Goal: Answer question/provide support: Share knowledge or assist other users

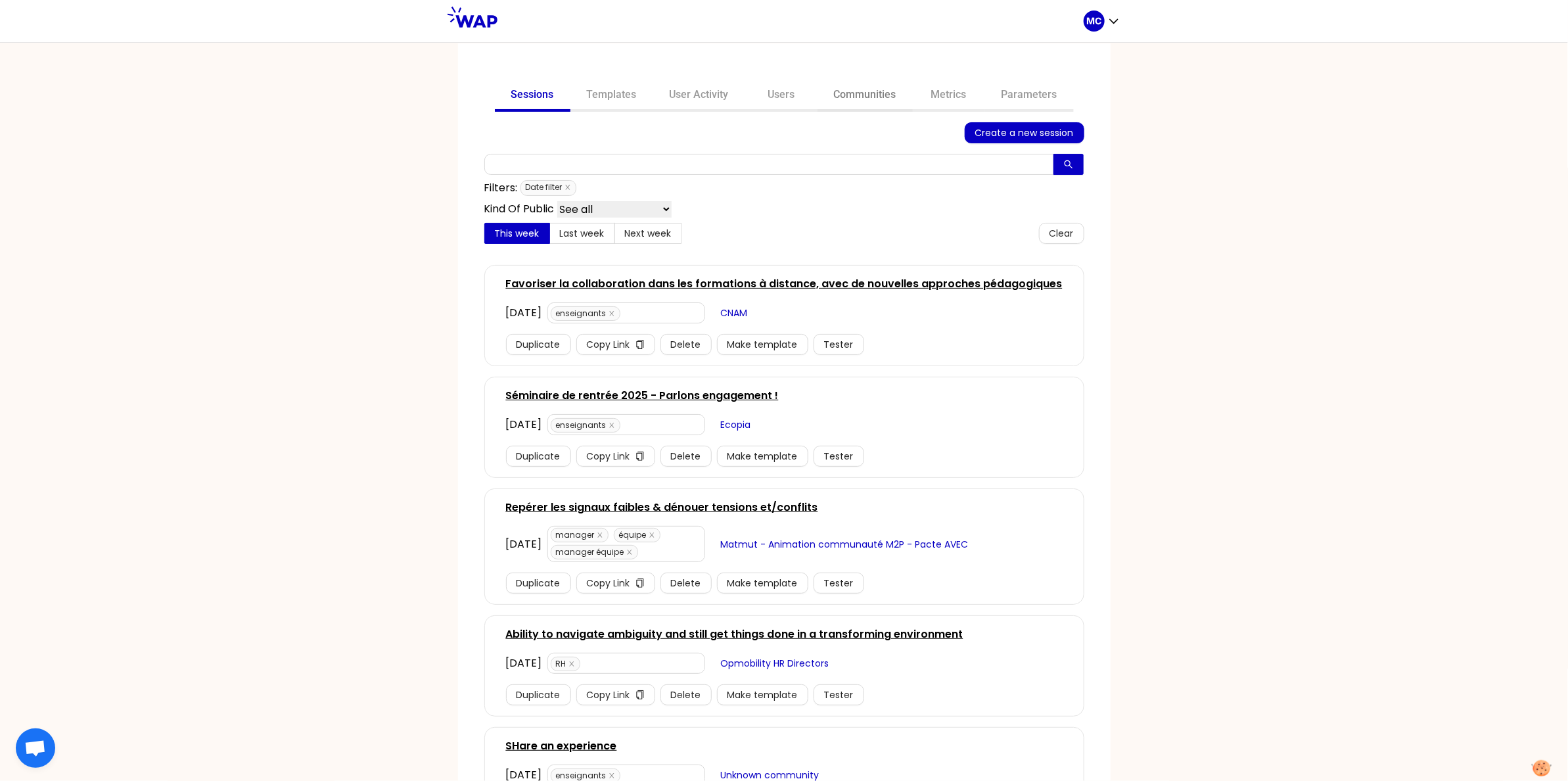
click at [862, 102] on link "Communities" at bounding box center [865, 96] width 96 height 31
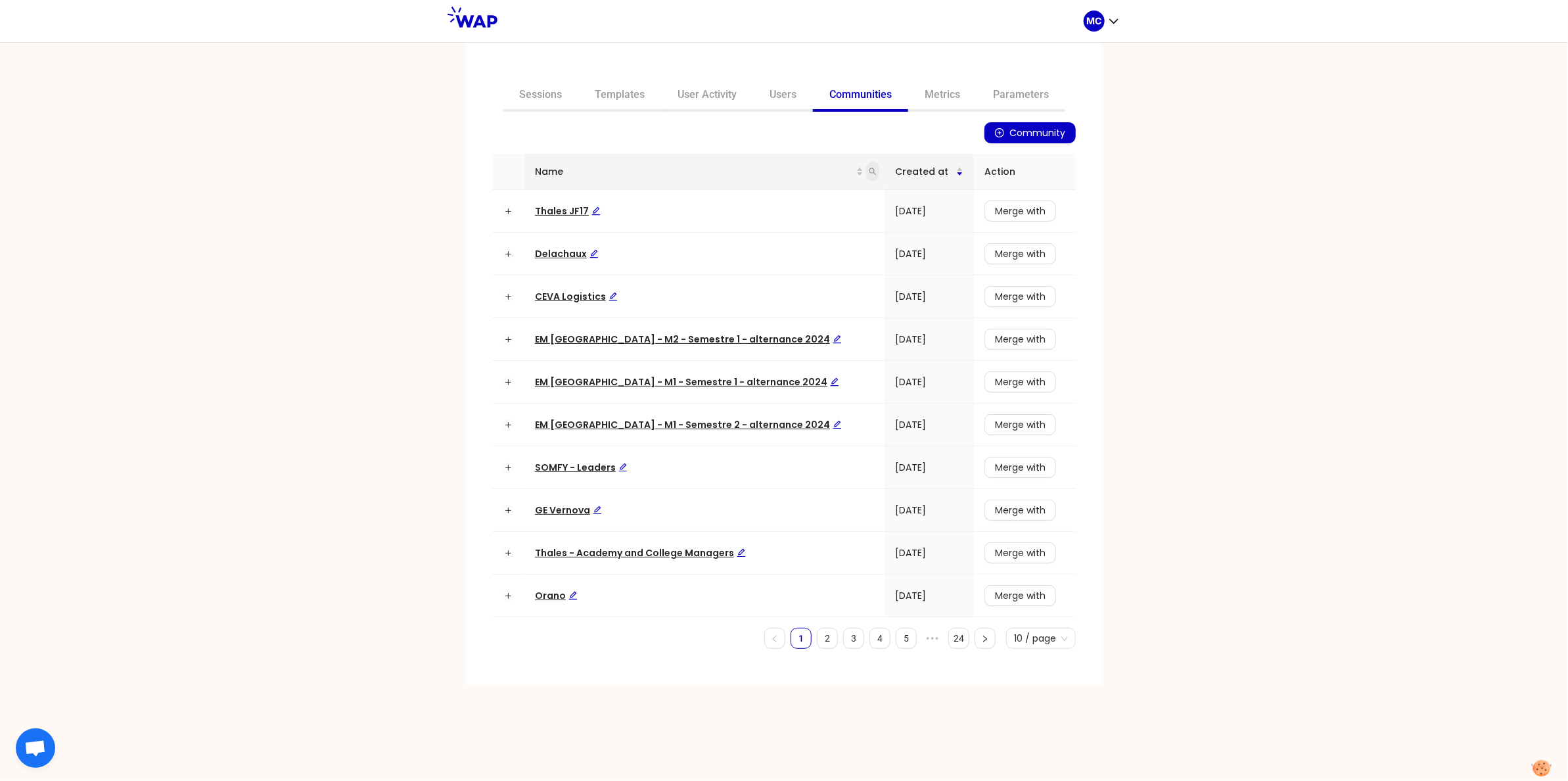
click at [868, 172] on icon "search" at bounding box center [872, 171] width 8 height 8
type input "dir"
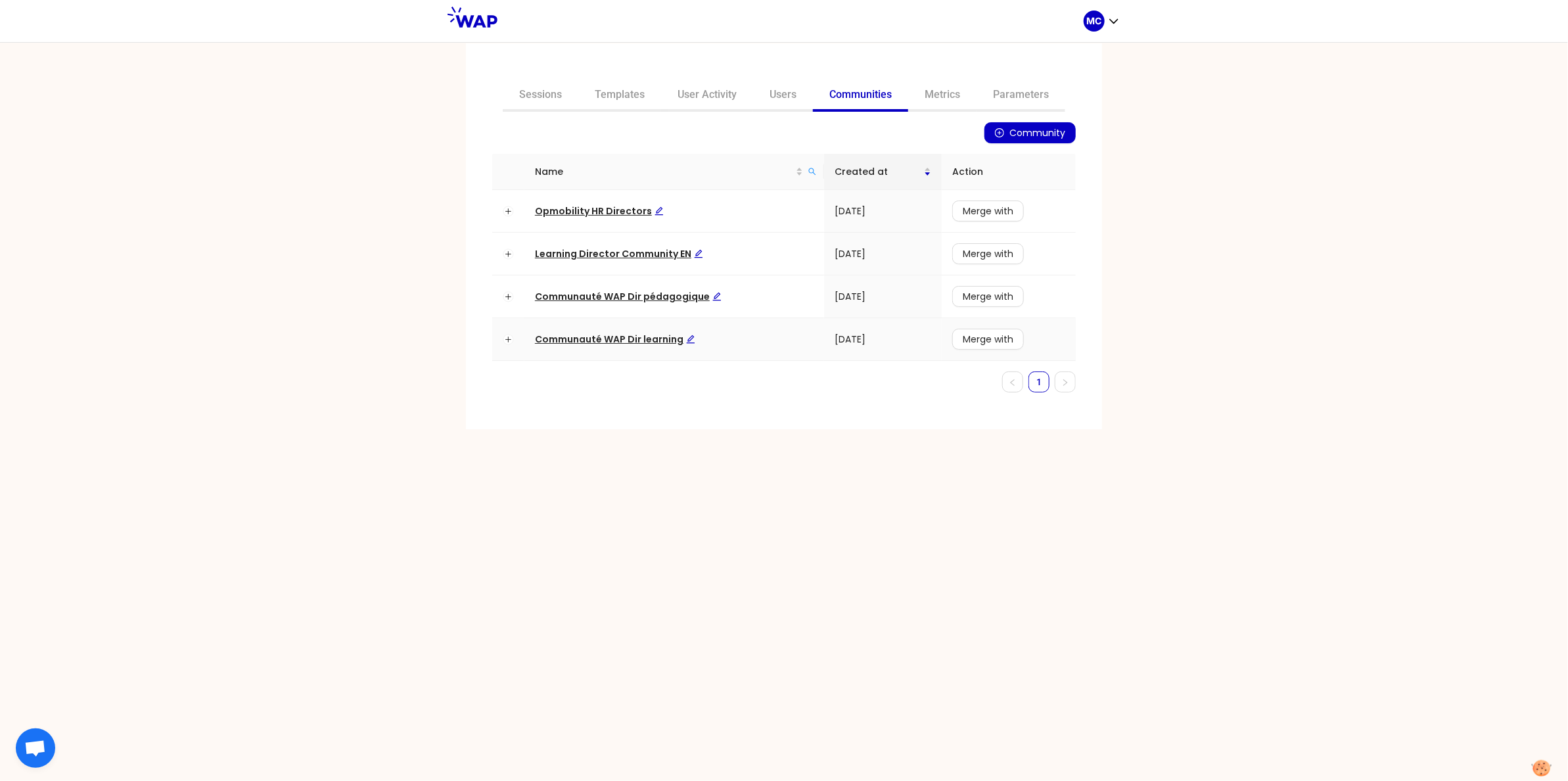
click at [655, 337] on span "Communauté WAP Dir learning" at bounding box center [615, 339] width 161 height 13
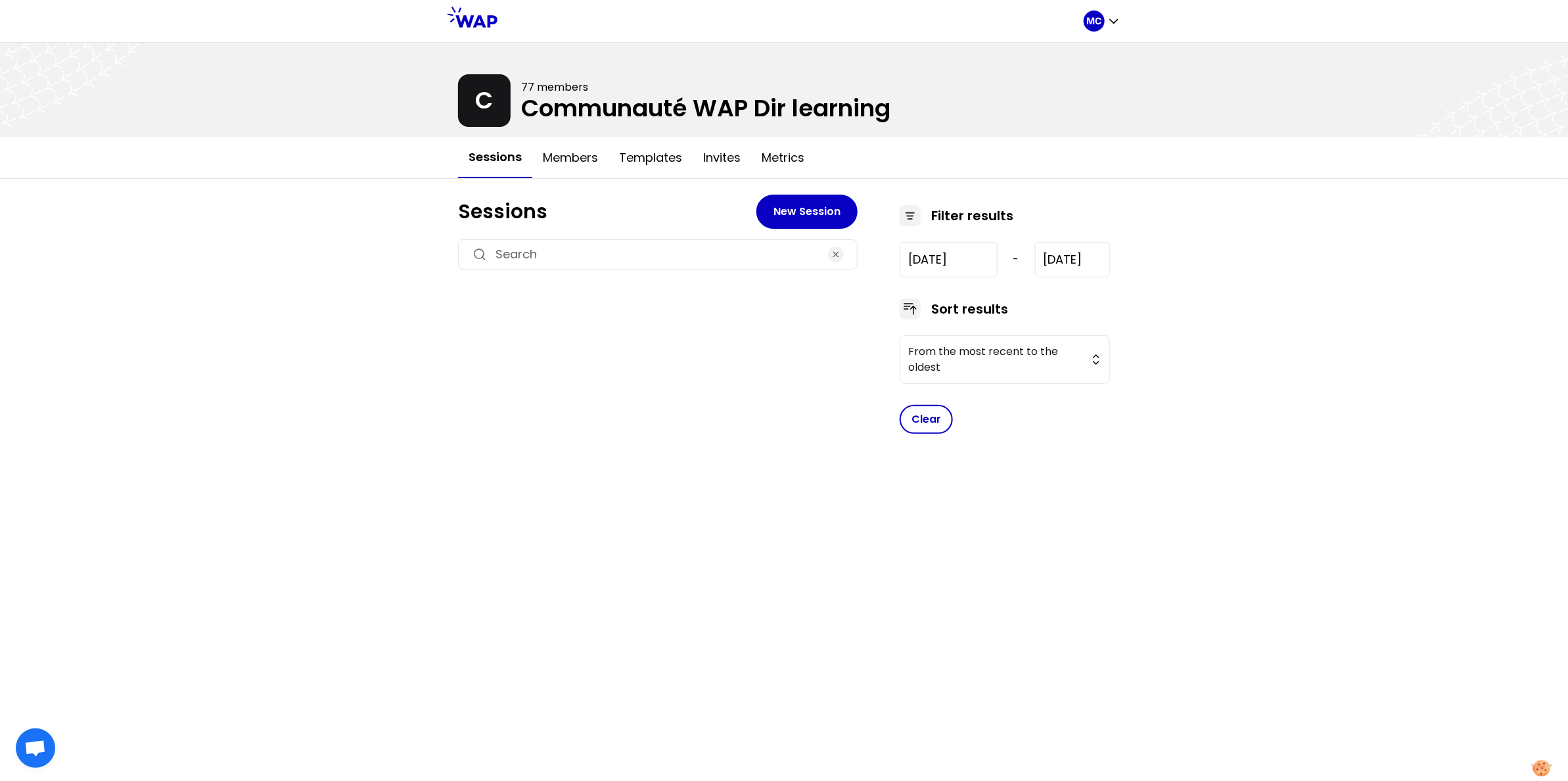
type input "[DATE]"
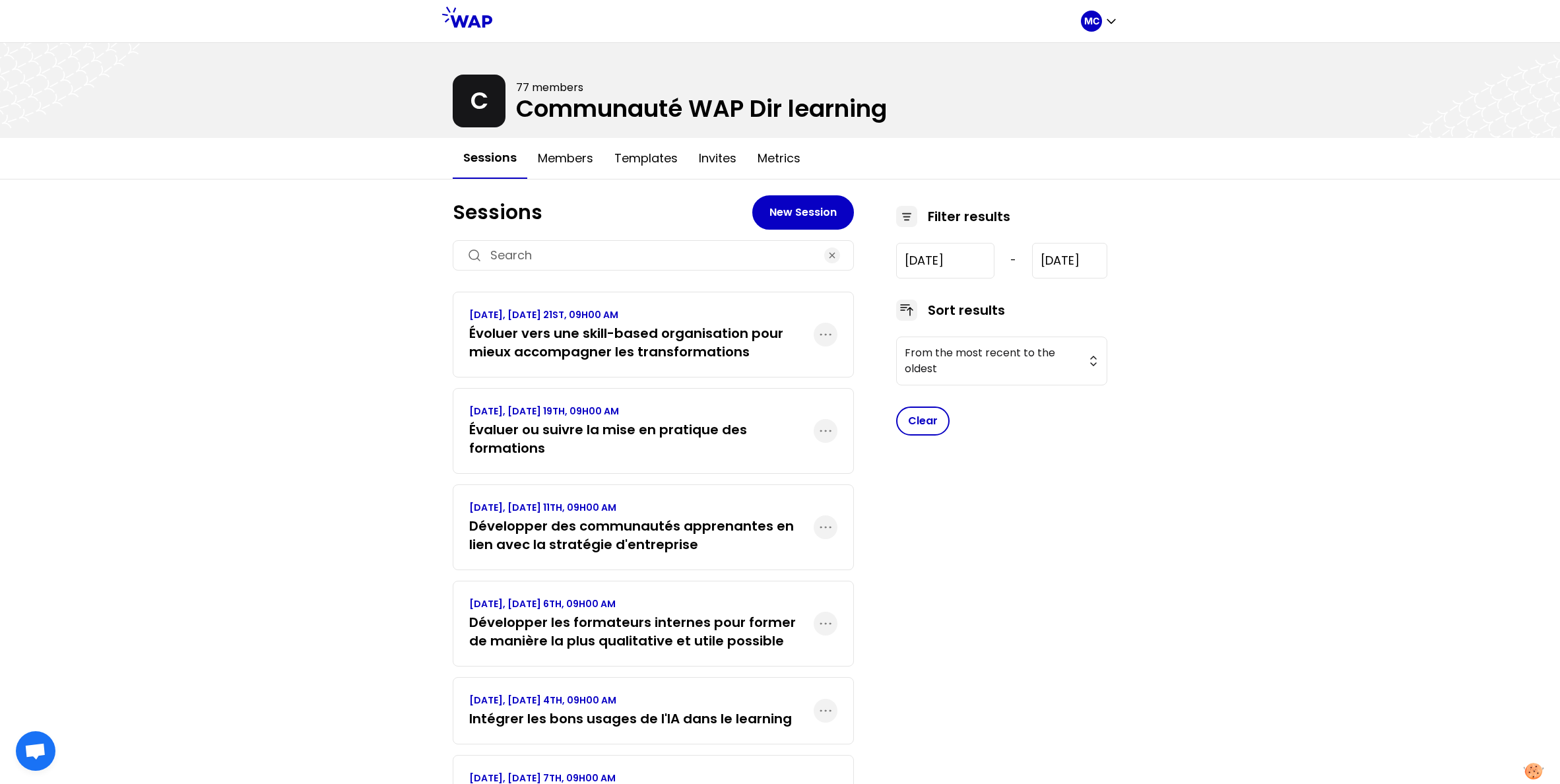
click at [657, 365] on div "[DATE], [DATE] 21ST, 09H00 AM Évoluer vers une skill-based organisation pour mi…" at bounding box center [653, 334] width 401 height 85
click at [687, 337] on h3 "Évoluer vers une skill-based organisation pour mieux accompagner les transforma…" at bounding box center [641, 342] width 344 height 37
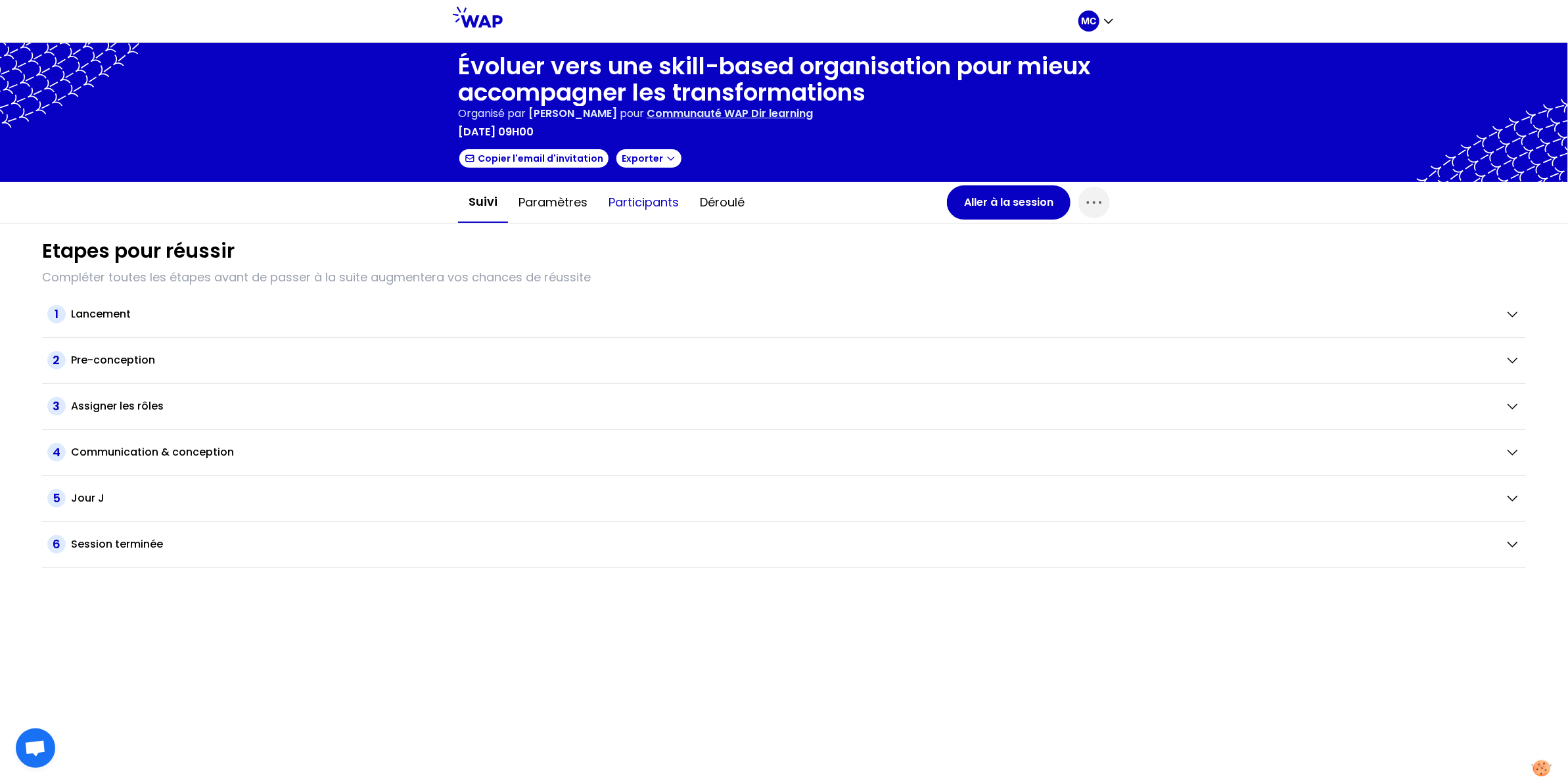
click at [661, 205] on button "Participants" at bounding box center [644, 202] width 91 height 40
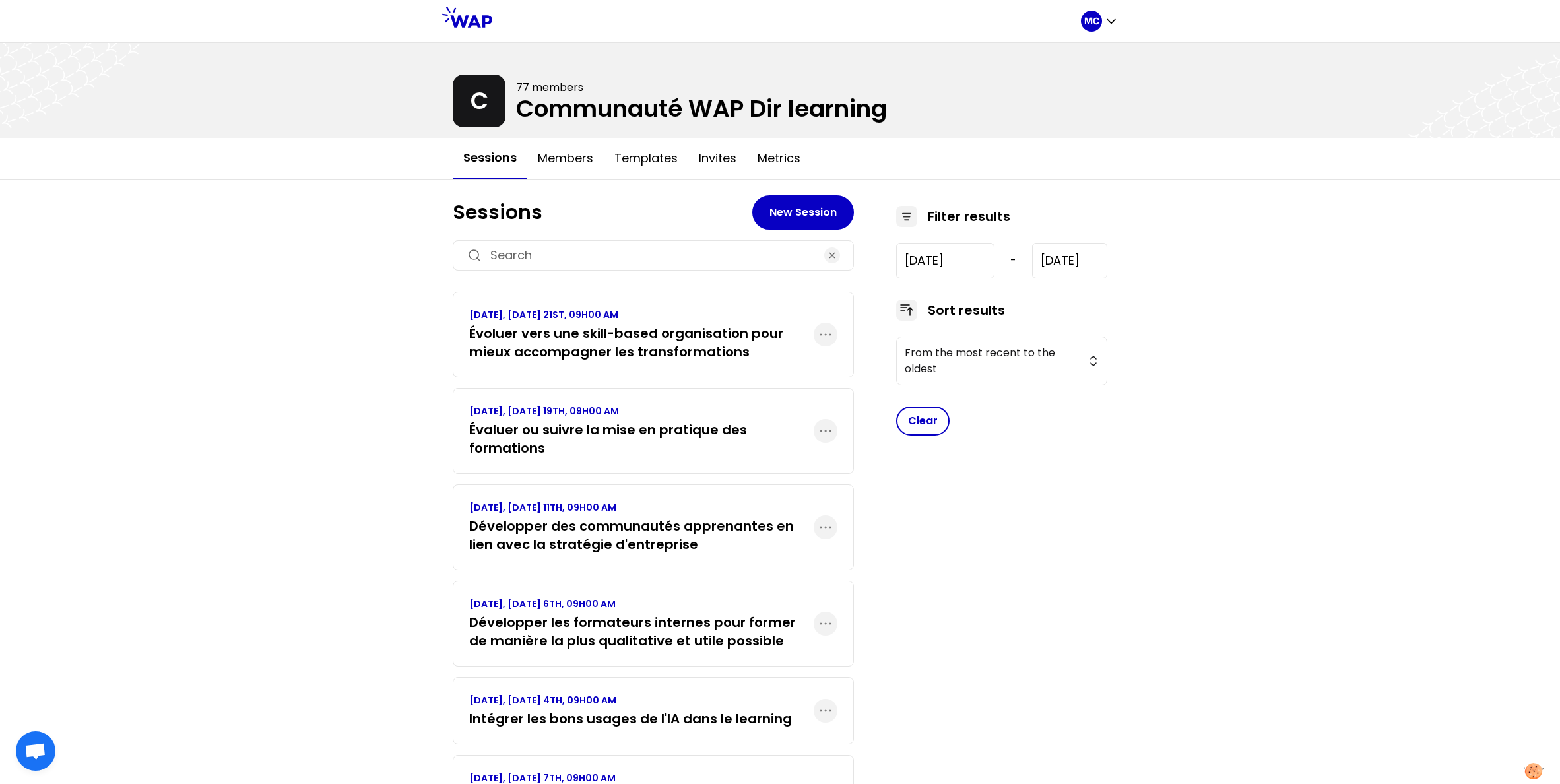
click at [483, 448] on h3 "Évaluer ou suivre la mise en pratique des formations" at bounding box center [641, 438] width 344 height 37
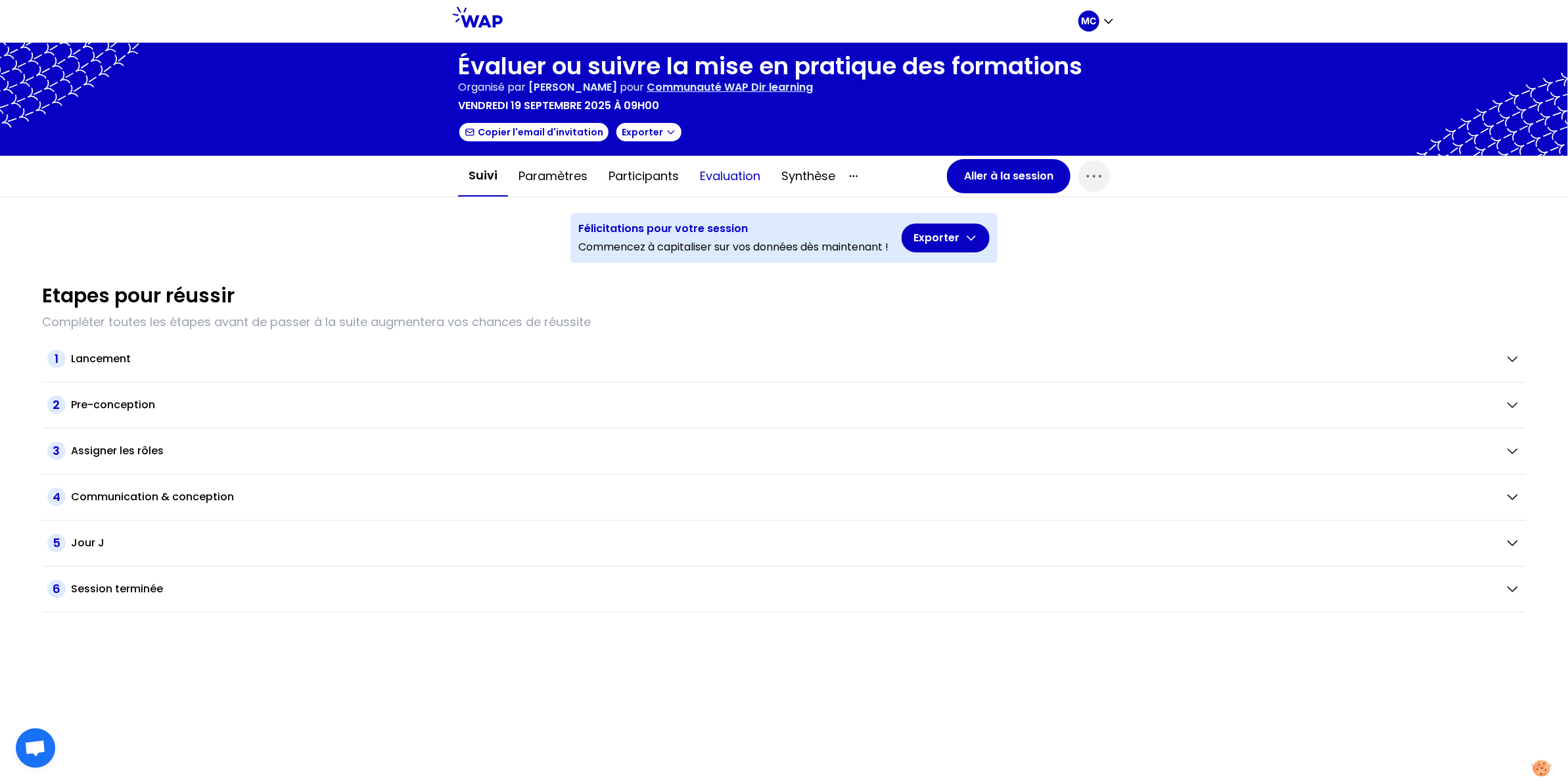
click at [722, 184] on button "Evaluation" at bounding box center [729, 175] width 81 height 40
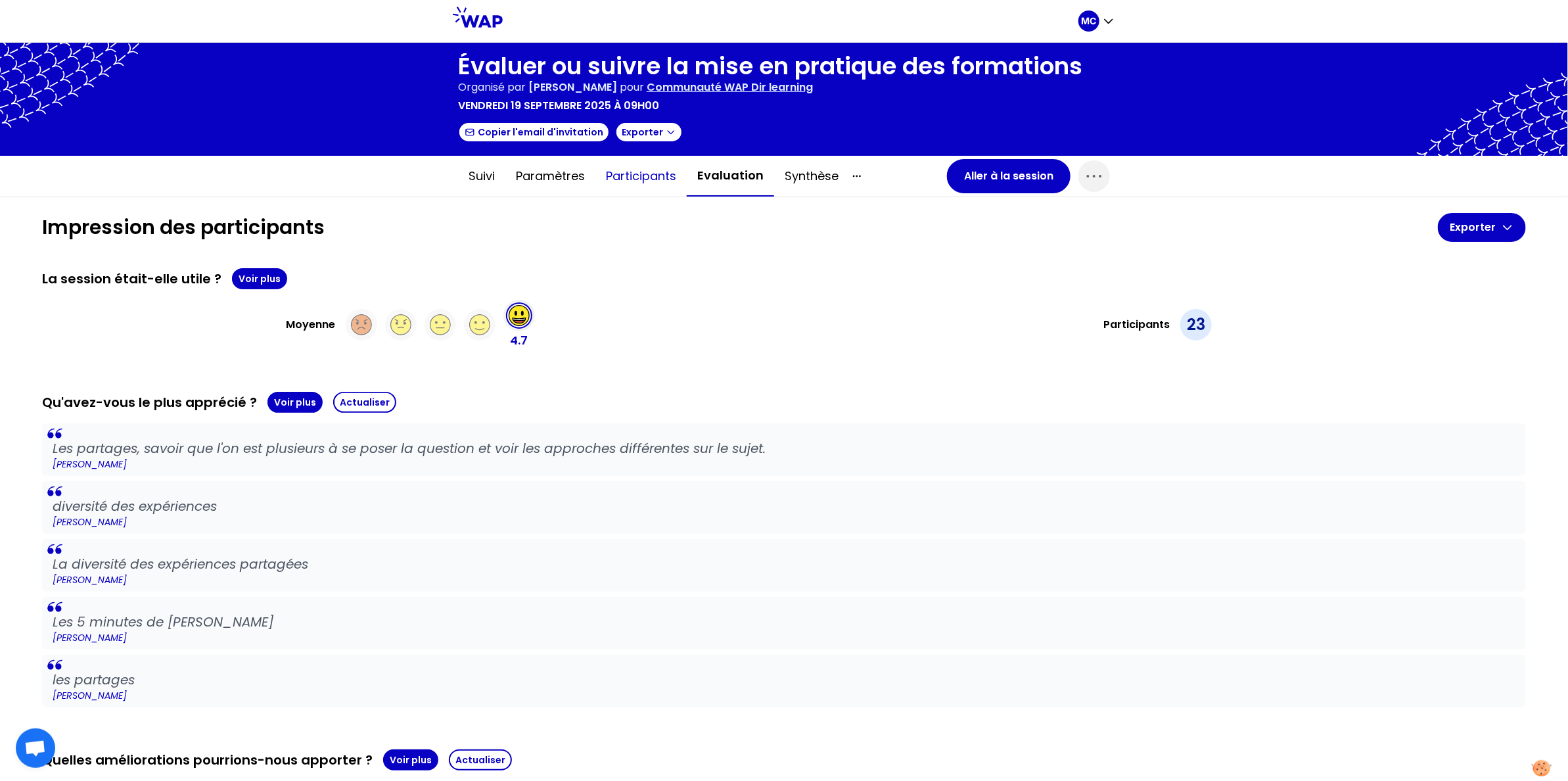
click at [644, 181] on button "Participants" at bounding box center [641, 175] width 91 height 40
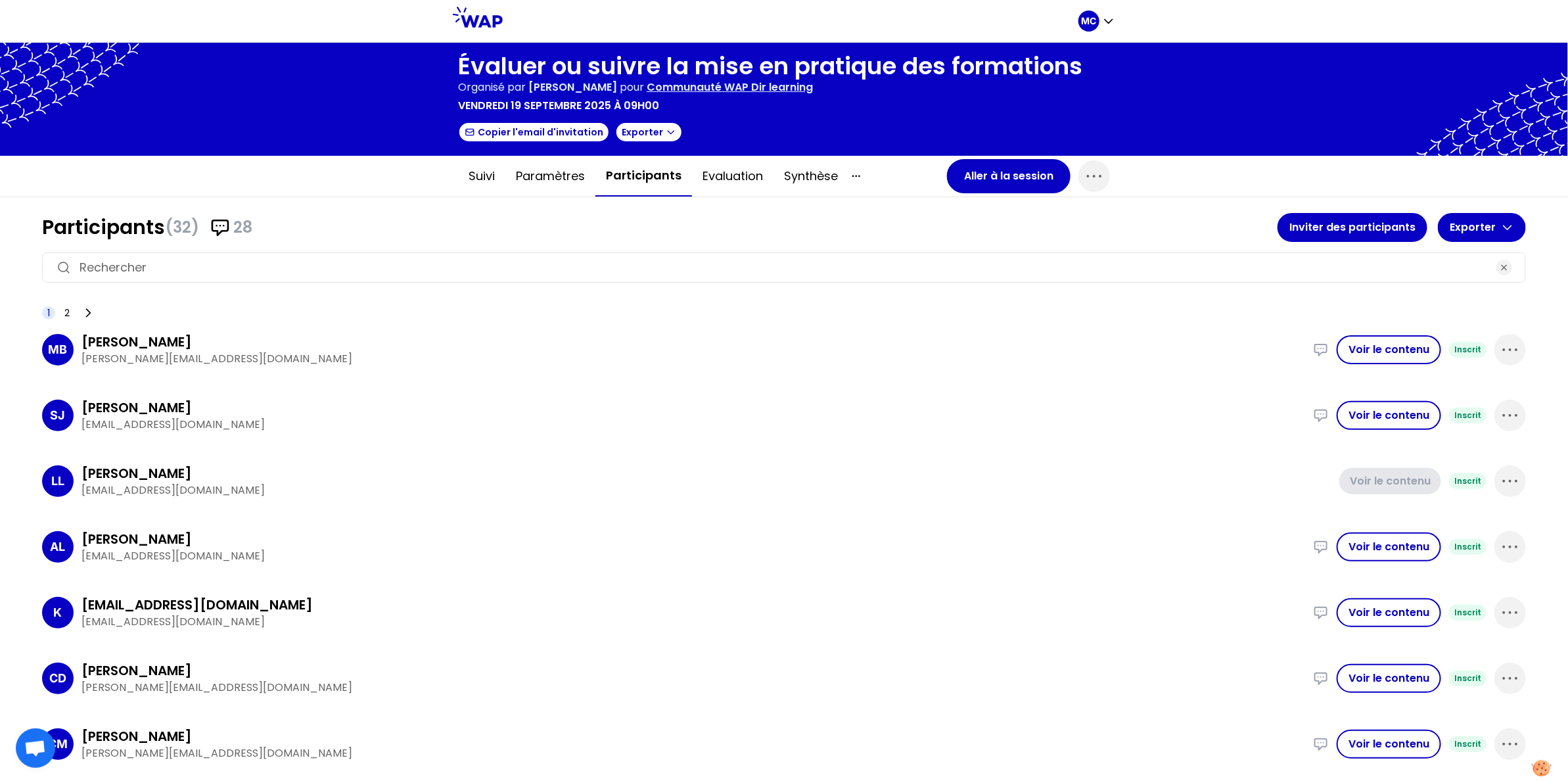
click at [682, 570] on div "AL [PERSON_NAME] [EMAIL_ADDRESS][DOMAIN_NAME] Nous utilisons la méthode KirkPat…" at bounding box center [783, 547] width 1484 height 55
click at [999, 173] on button "Aller à la session" at bounding box center [1008, 176] width 123 height 34
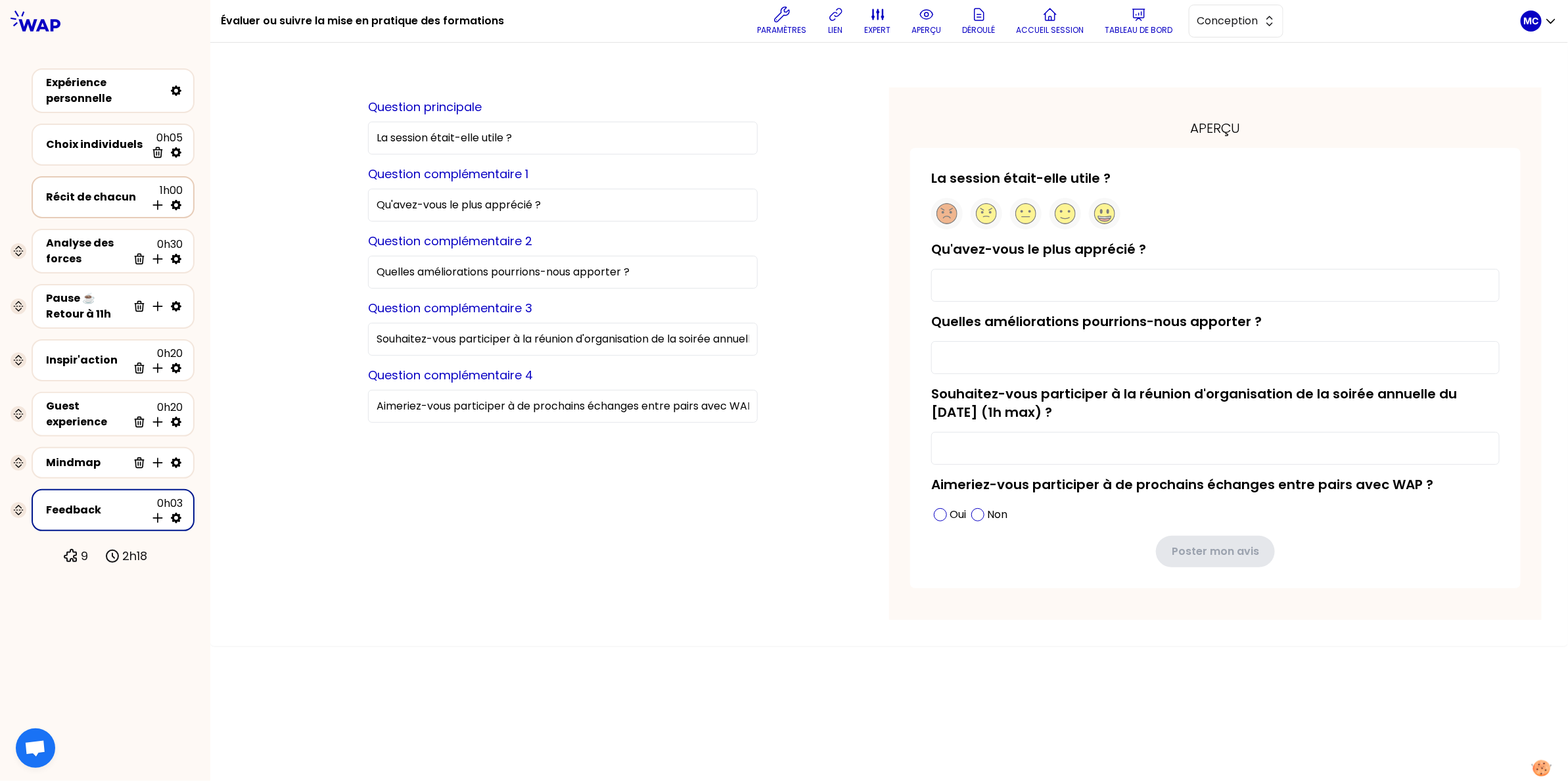
click at [97, 193] on div "Récit de chacun" at bounding box center [96, 196] width 100 height 16
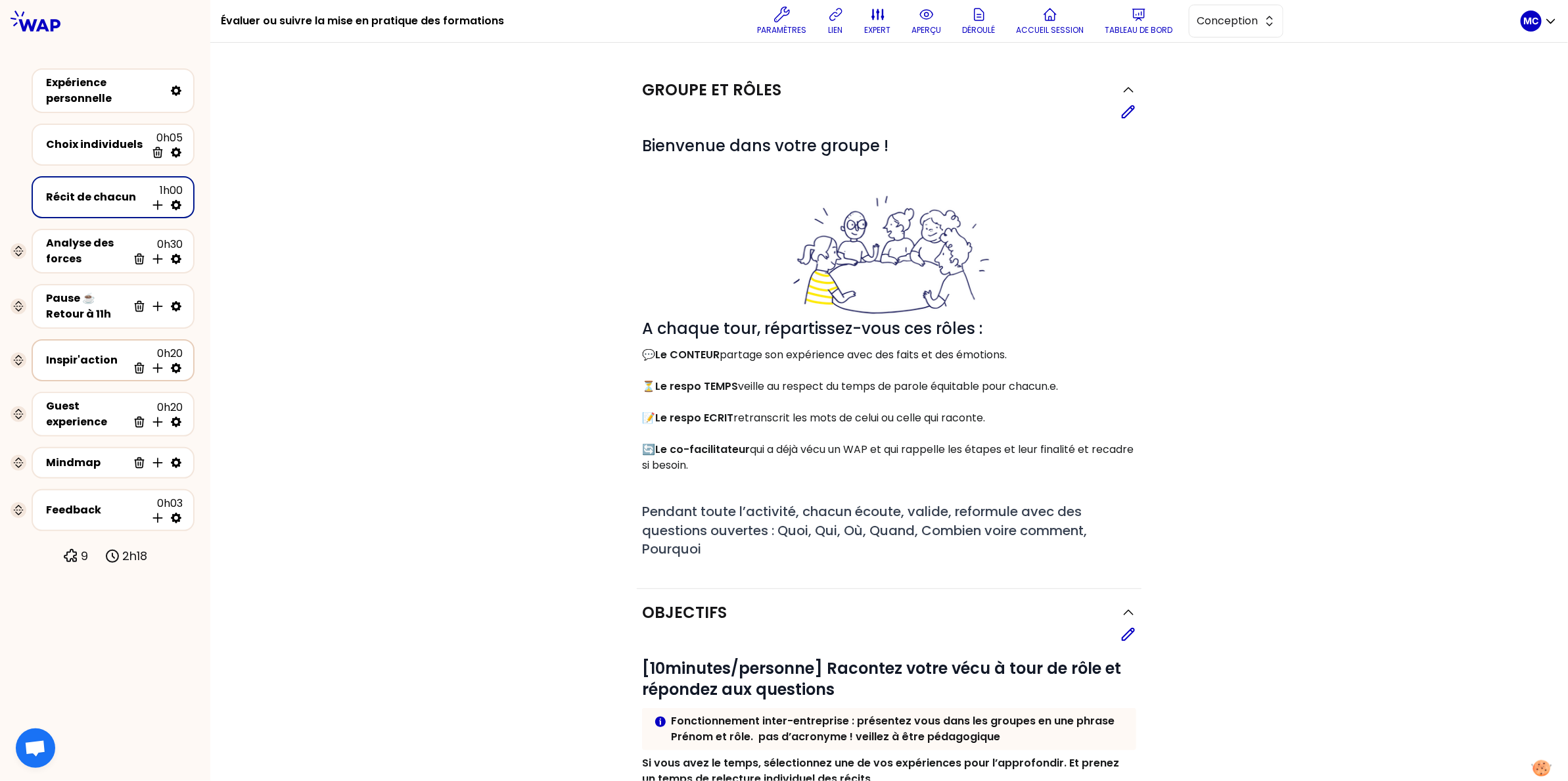
click at [96, 370] on div "Inspir'action 0h20 Supprimer Insérer une activité en dessous" at bounding box center [113, 360] width 140 height 29
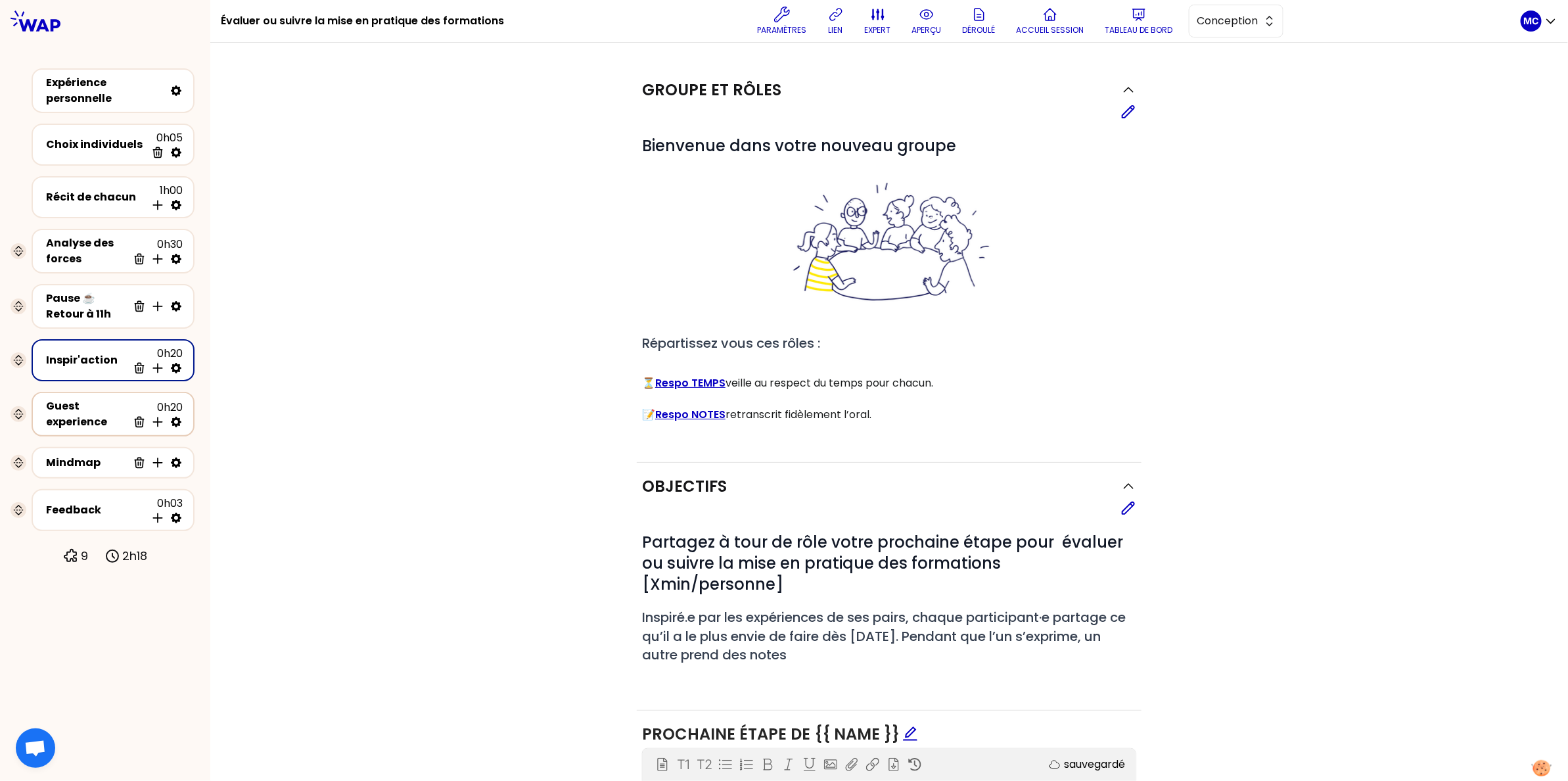
click at [84, 412] on div "Guest experience" at bounding box center [87, 414] width 81 height 31
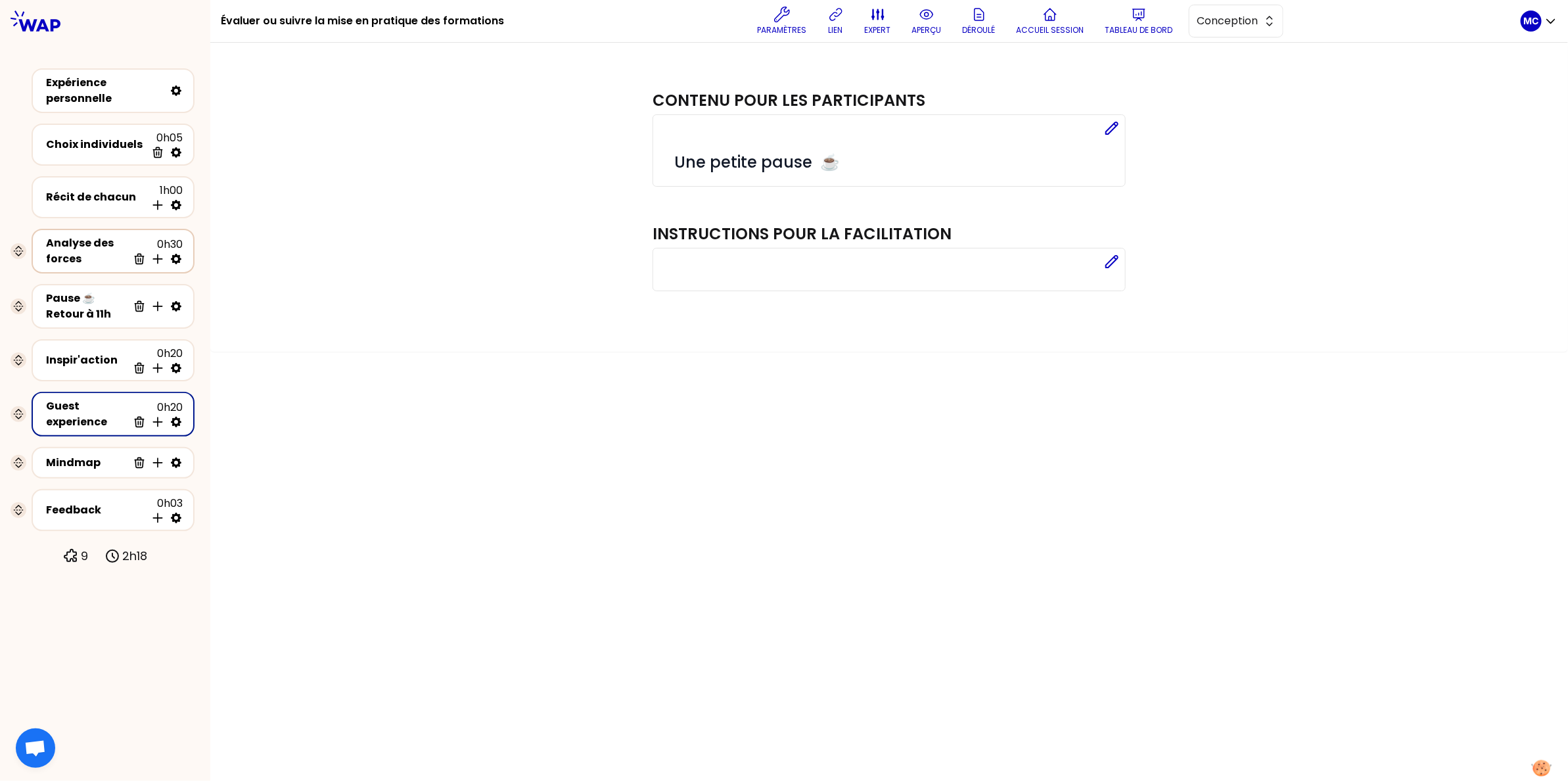
click at [96, 261] on div "Analyse des forces" at bounding box center [87, 251] width 81 height 31
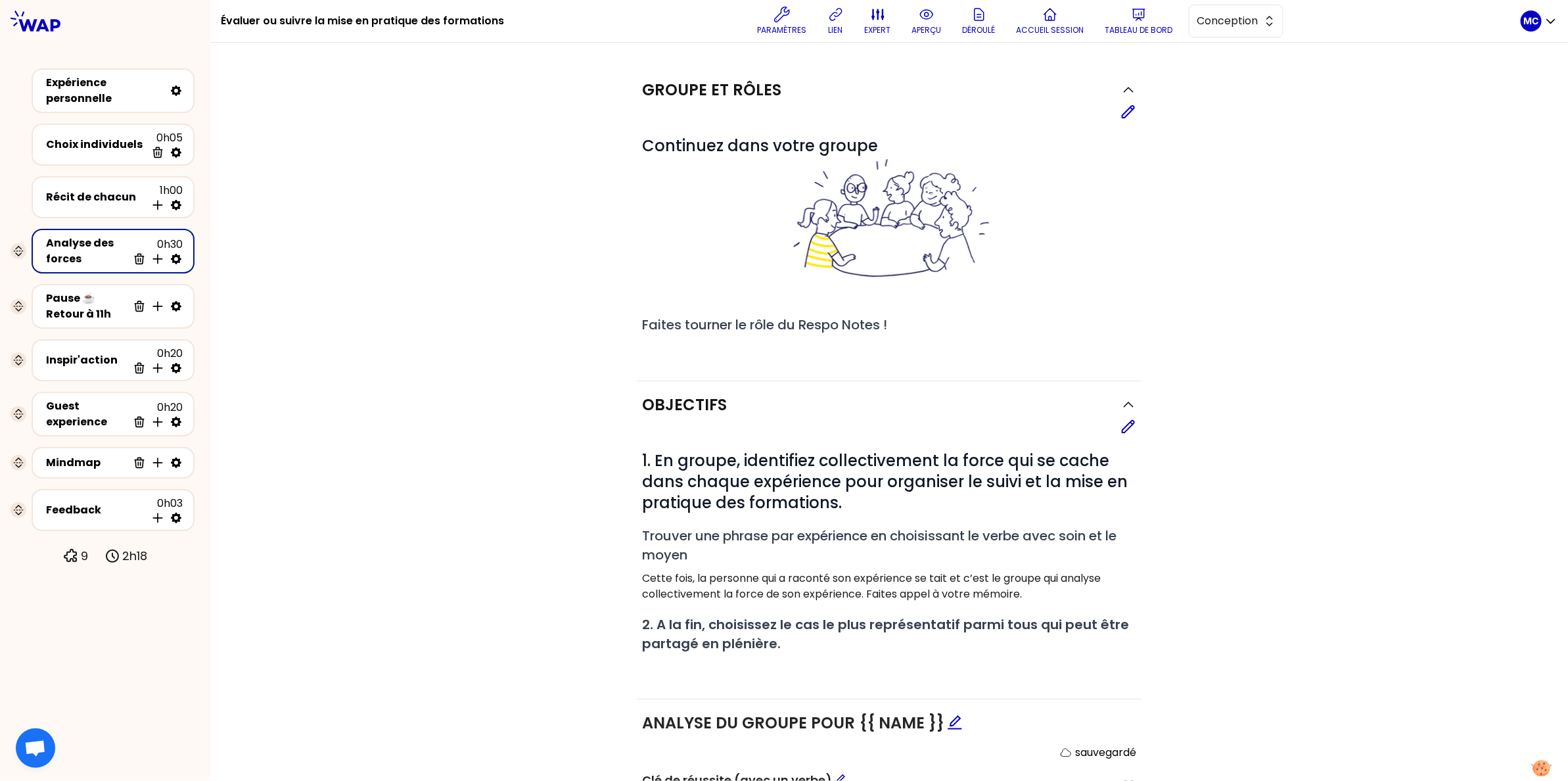
click at [375, 505] on div "Objectifs Editer # 1. En groupe, identifiez collectivement la force qui se cach…" at bounding box center [889, 670] width 1305 height 579
click at [1164, 22] on button "Tableau de bord" at bounding box center [1139, 21] width 78 height 40
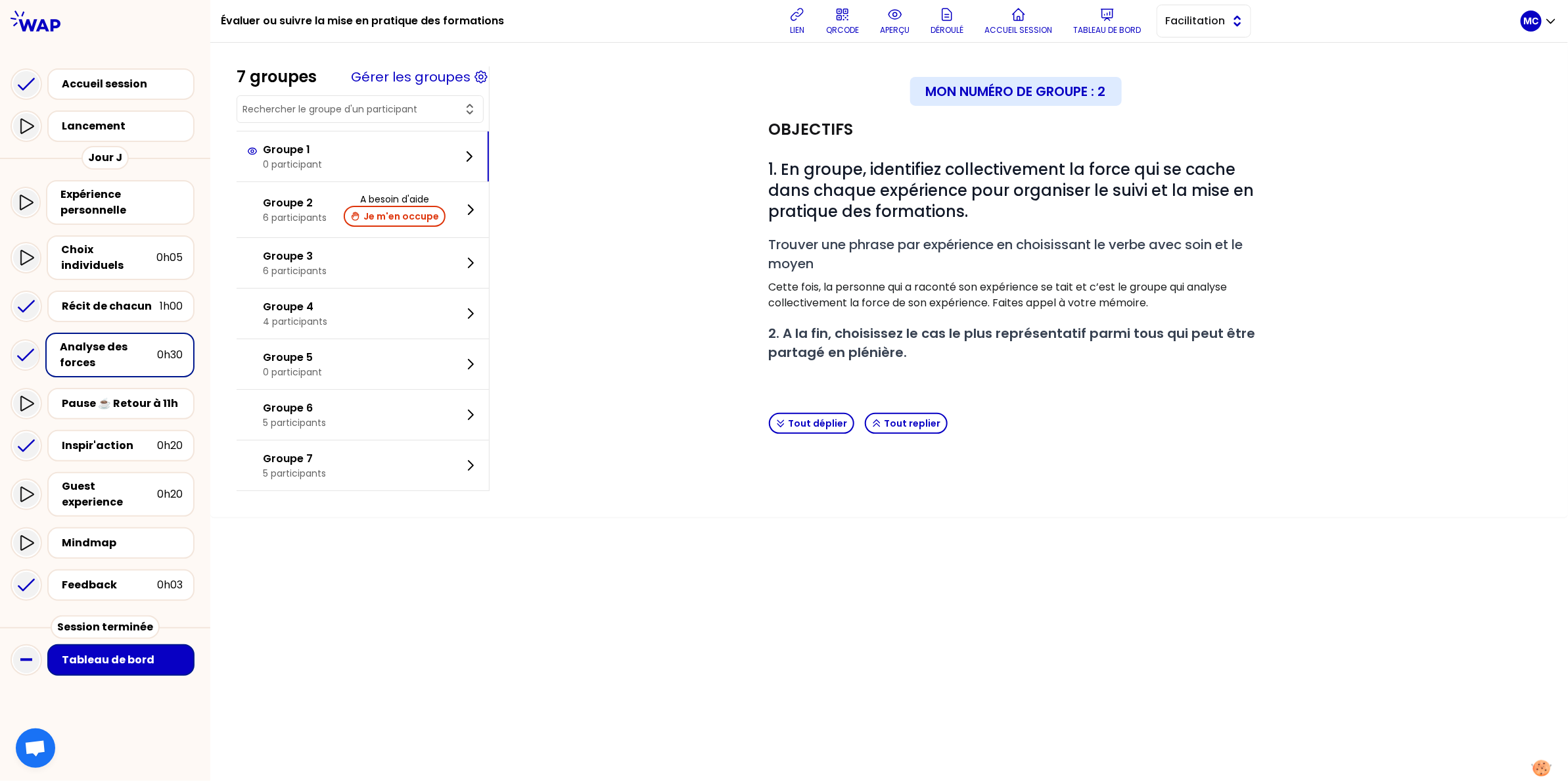
click at [1222, 19] on span "Facilitation" at bounding box center [1194, 21] width 59 height 16
click at [1296, 217] on div "Mon numéro de groupe : 2 Objectifs # 1. En groupe, identifiez collectivement la…" at bounding box center [1015, 258] width 1031 height 363
click at [91, 290] on div "Récit de chacun 1h00" at bounding box center [120, 306] width 147 height 31
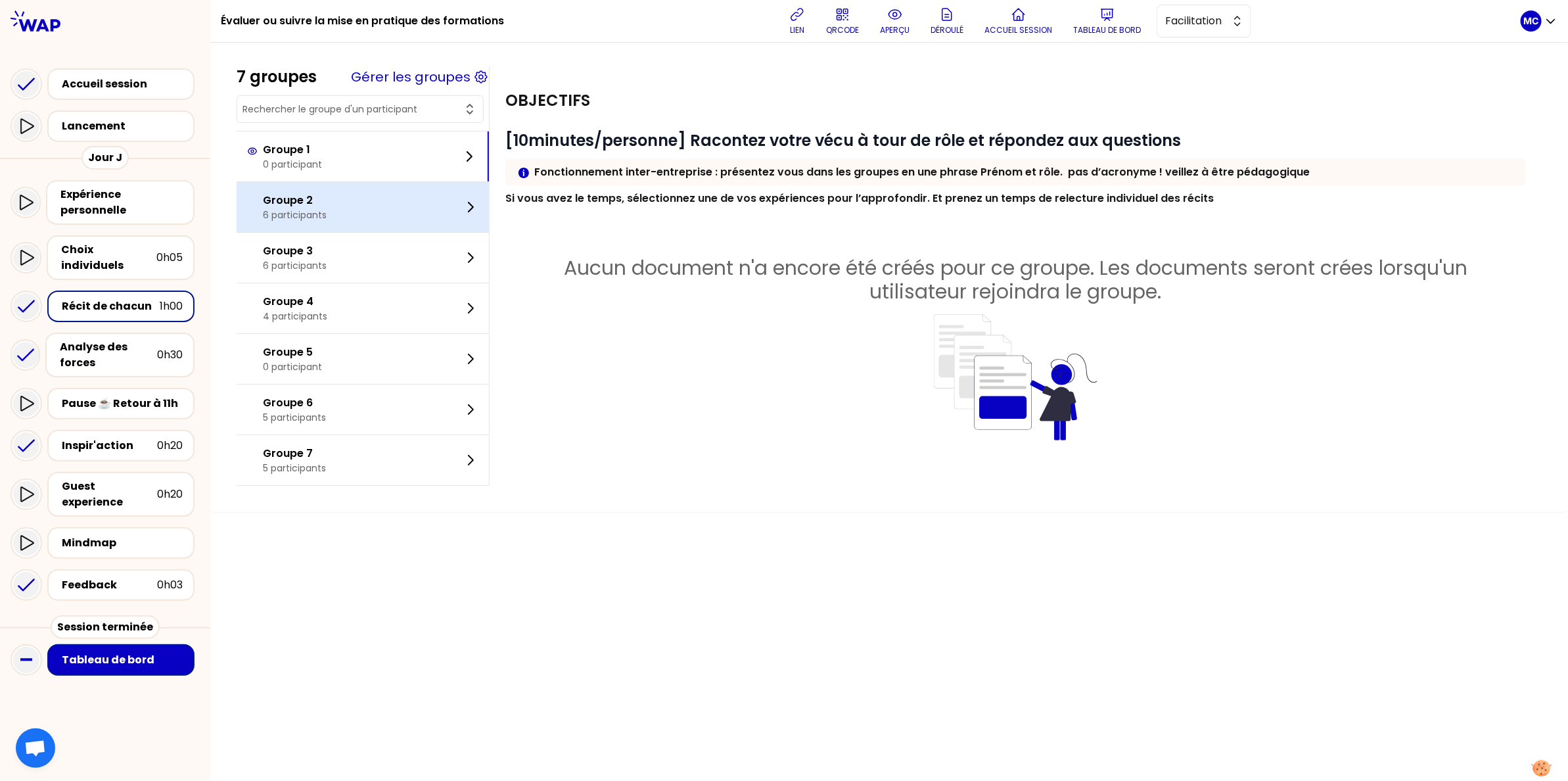
click at [305, 212] on p "6 participants" at bounding box center [294, 215] width 63 height 13
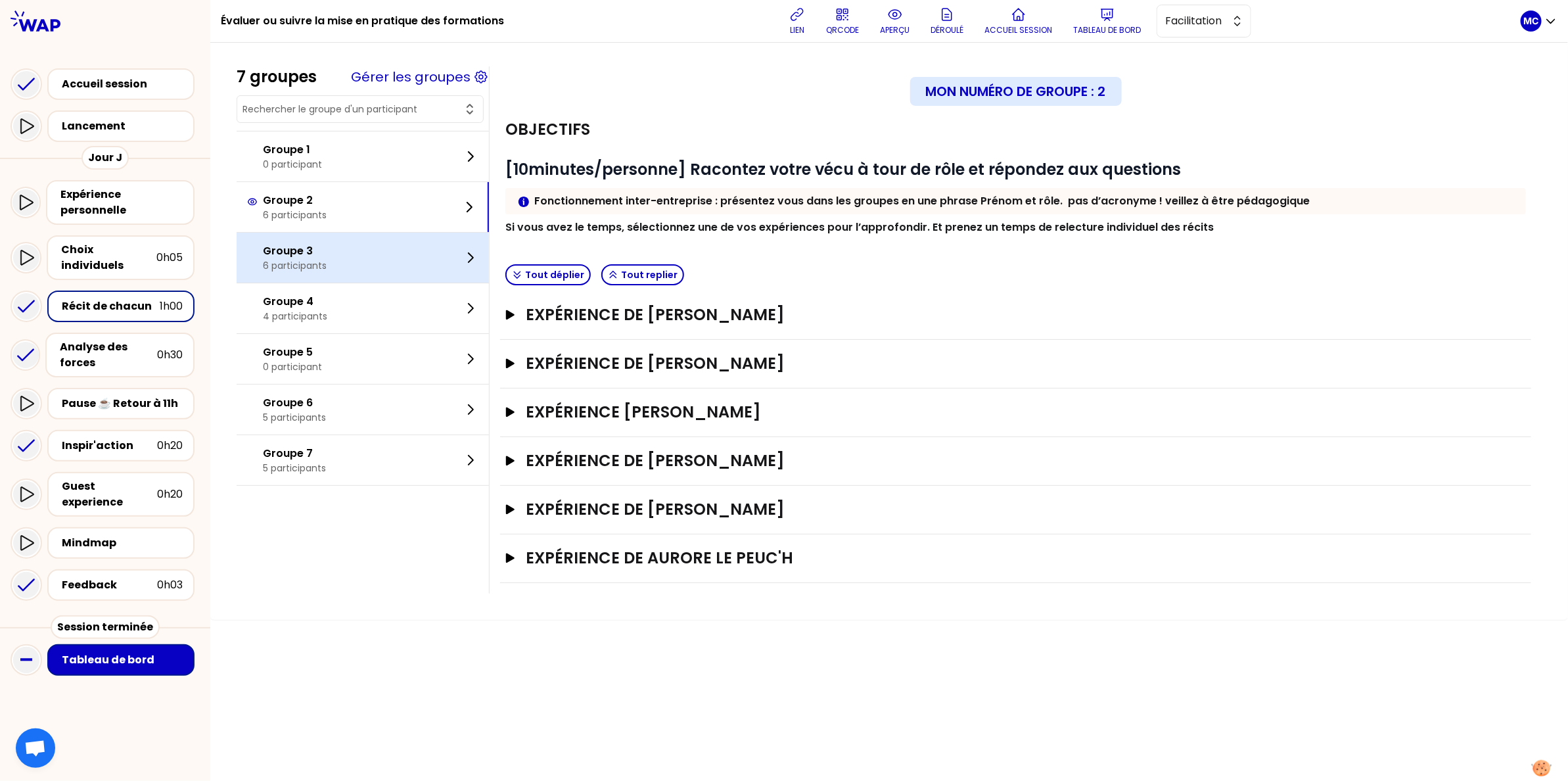
click at [318, 250] on p "Groupe 3" at bounding box center [294, 251] width 63 height 16
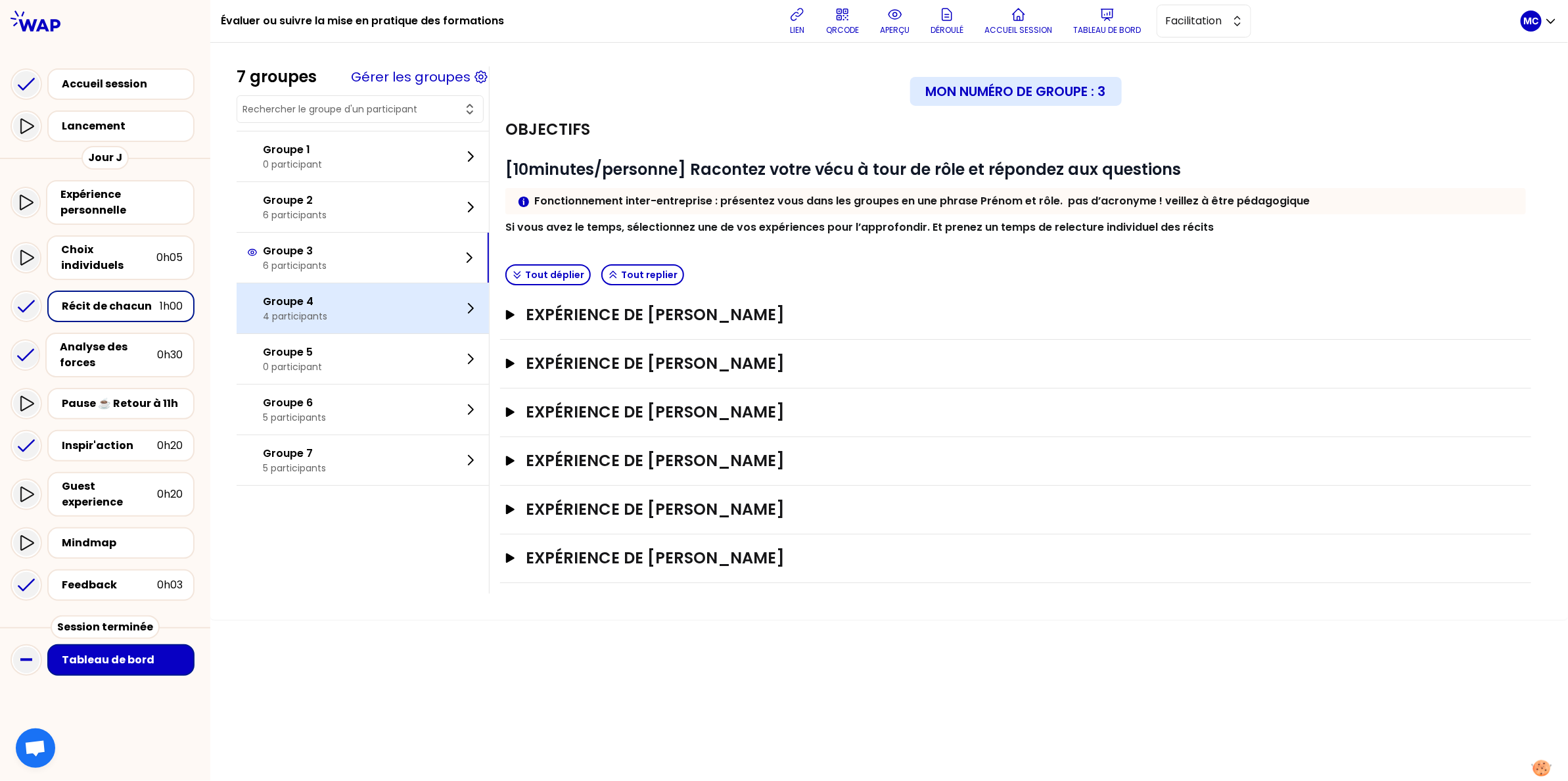
click at [329, 302] on div "Groupe 4 4 participants" at bounding box center [363, 308] width 252 height 50
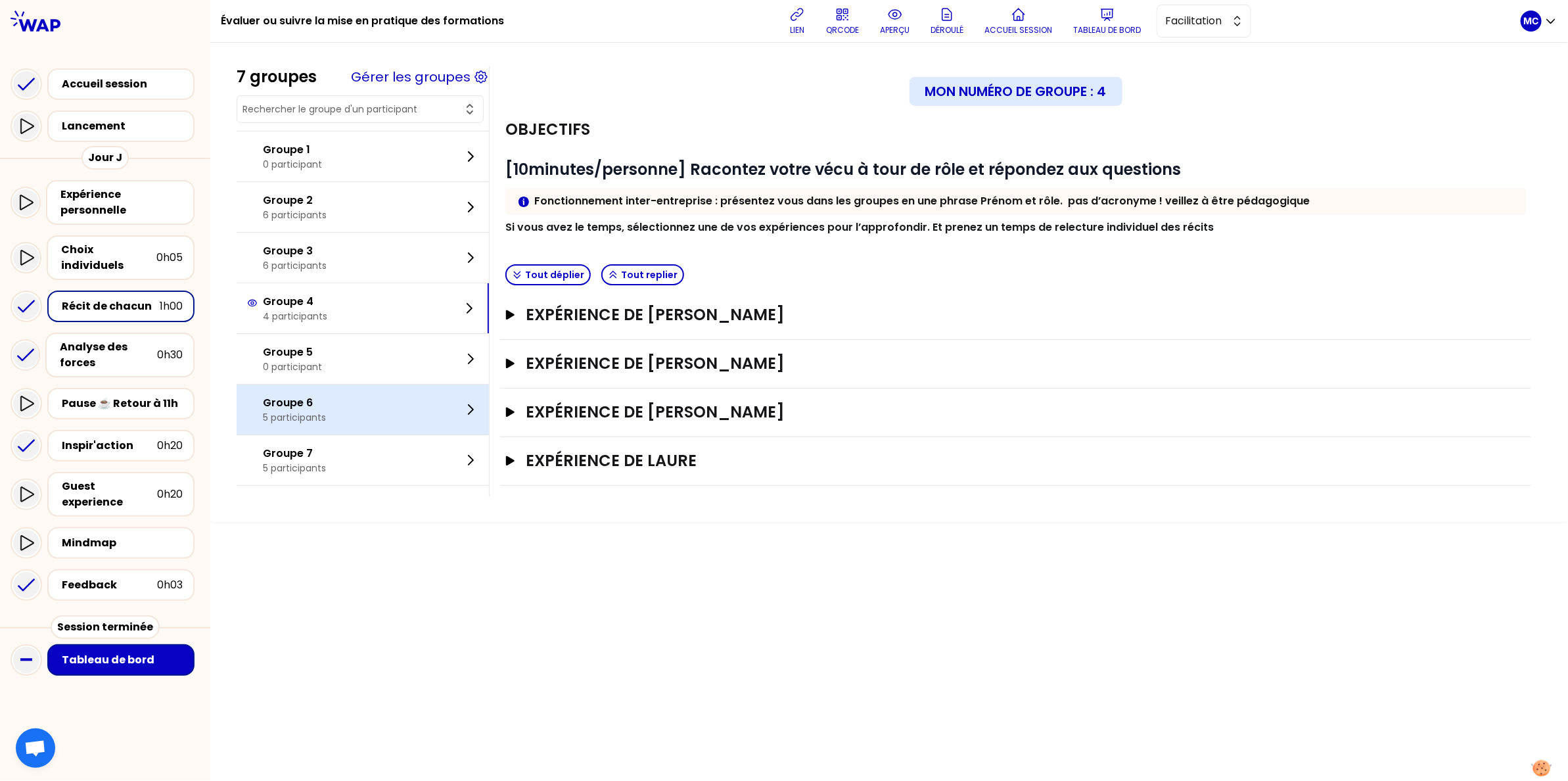
click at [333, 402] on div "Groupe 6 5 participants" at bounding box center [363, 409] width 252 height 50
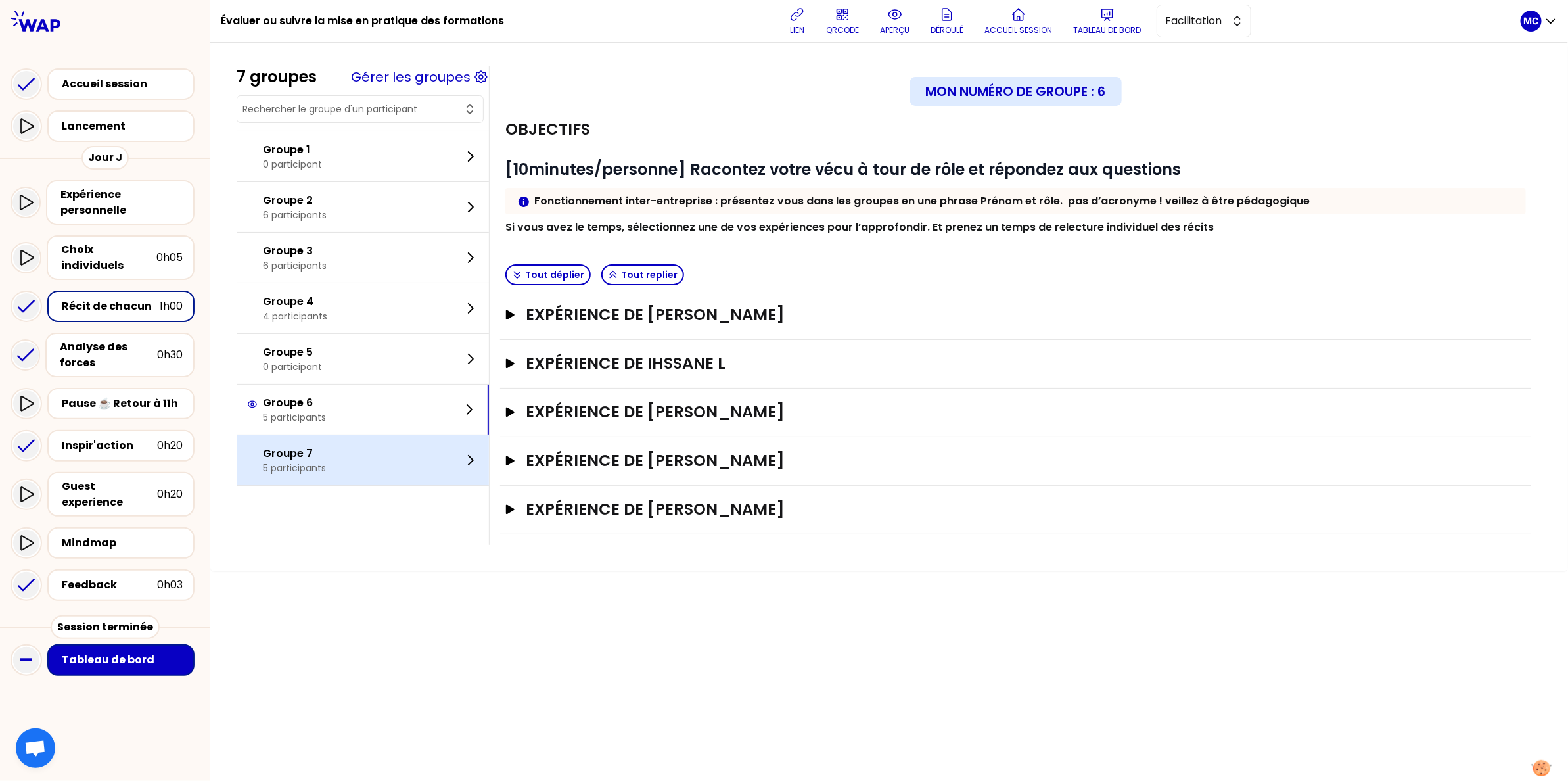
click at [338, 474] on div "Groupe 7 5 participants" at bounding box center [363, 460] width 252 height 50
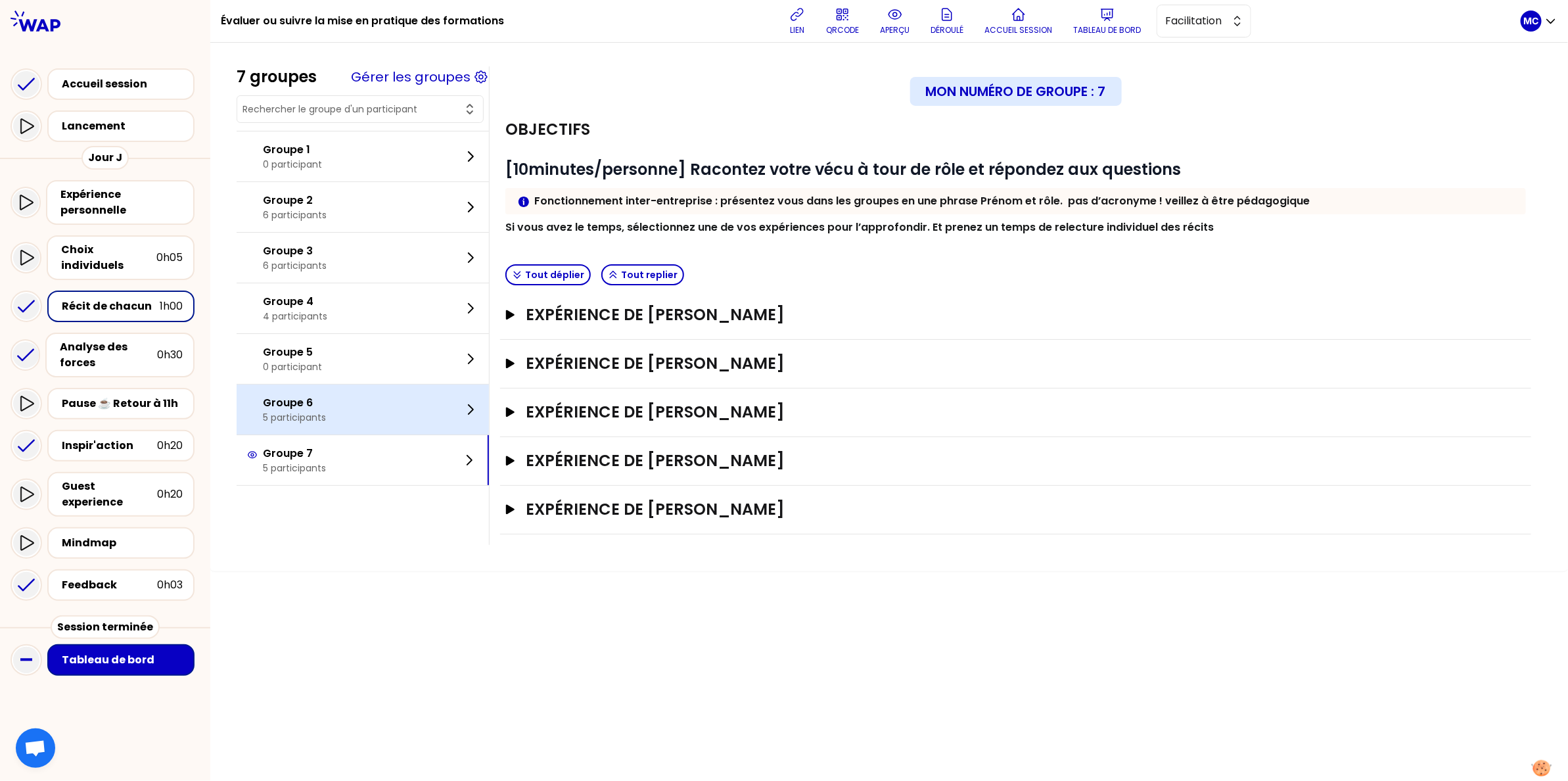
click at [361, 415] on div "Groupe 6 5 participants" at bounding box center [363, 409] width 252 height 50
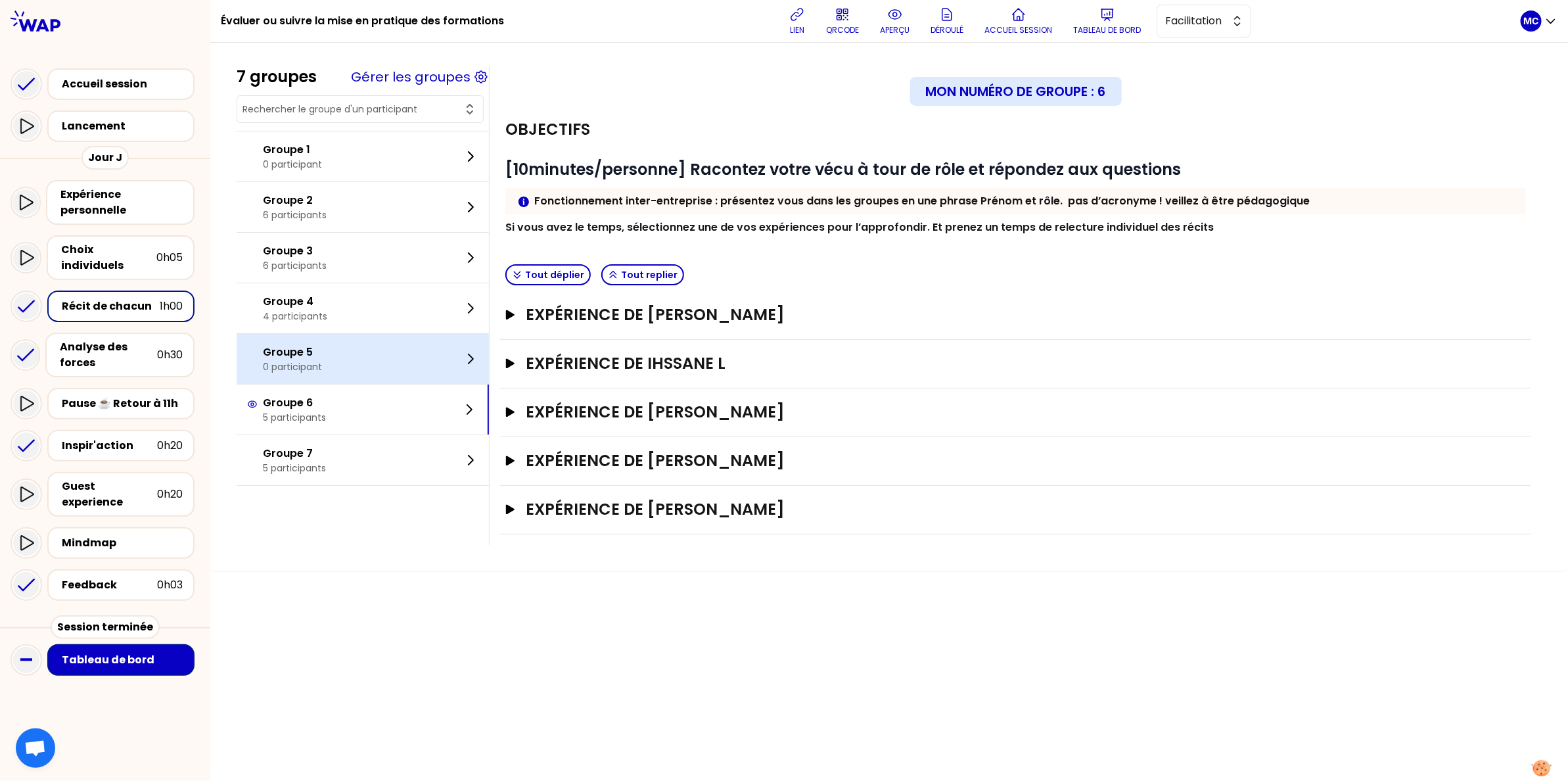
click at [379, 376] on div "Groupe 5 0 participant" at bounding box center [363, 358] width 252 height 50
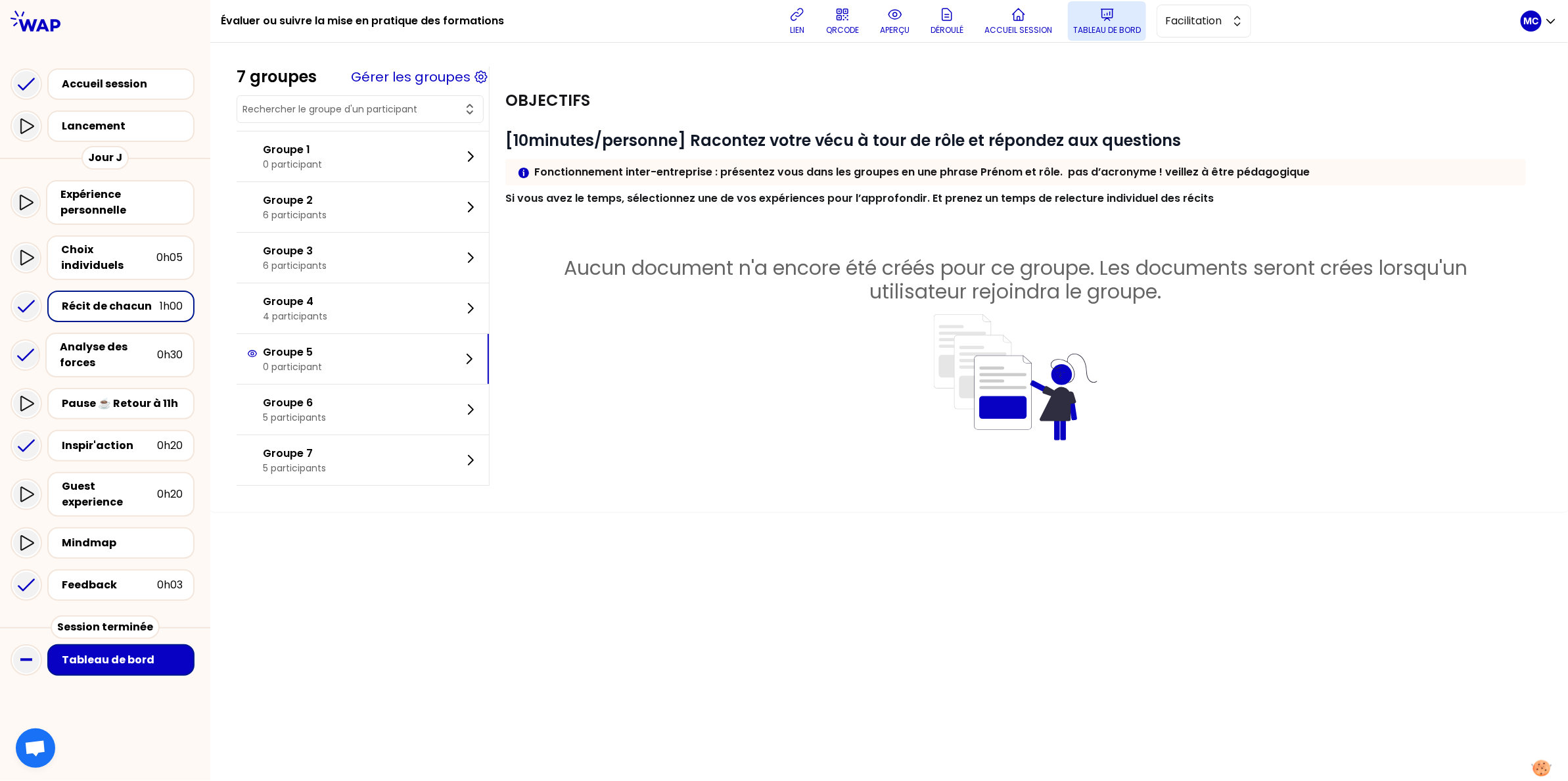
click at [1125, 19] on button "Tableau de bord" at bounding box center [1107, 21] width 78 height 40
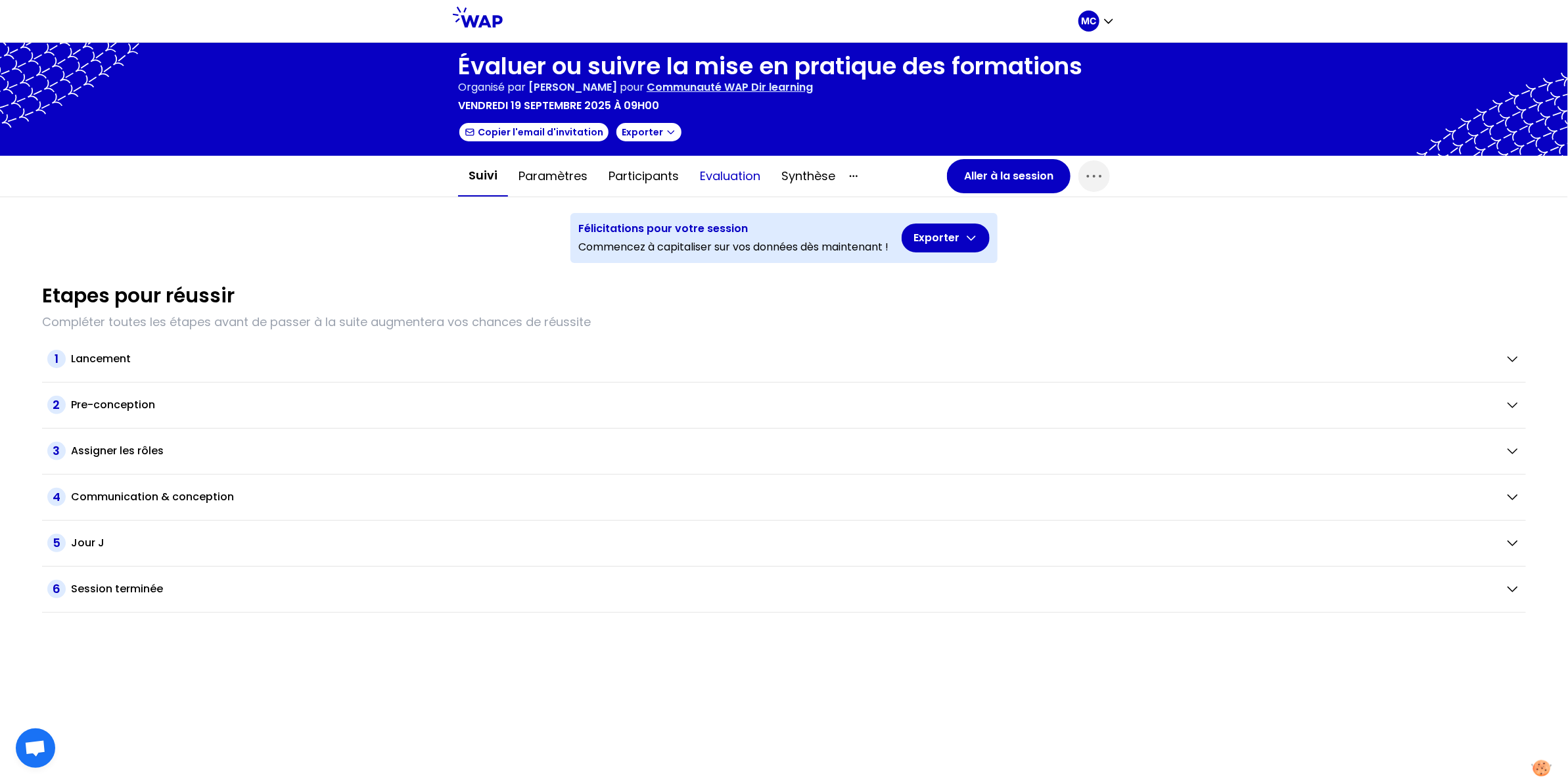
click at [725, 186] on button "Evaluation" at bounding box center [729, 175] width 81 height 40
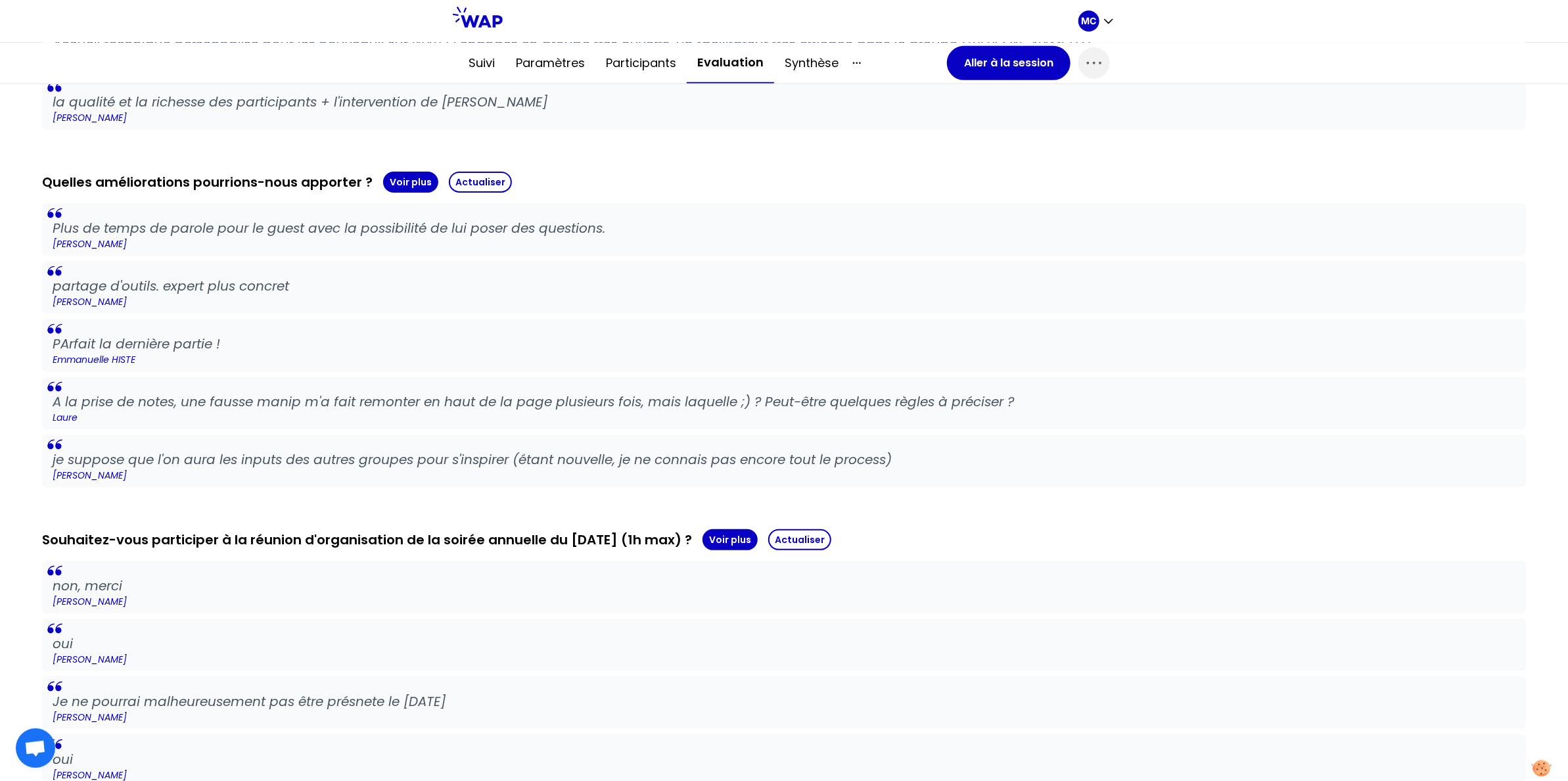
scroll to position [874, 0]
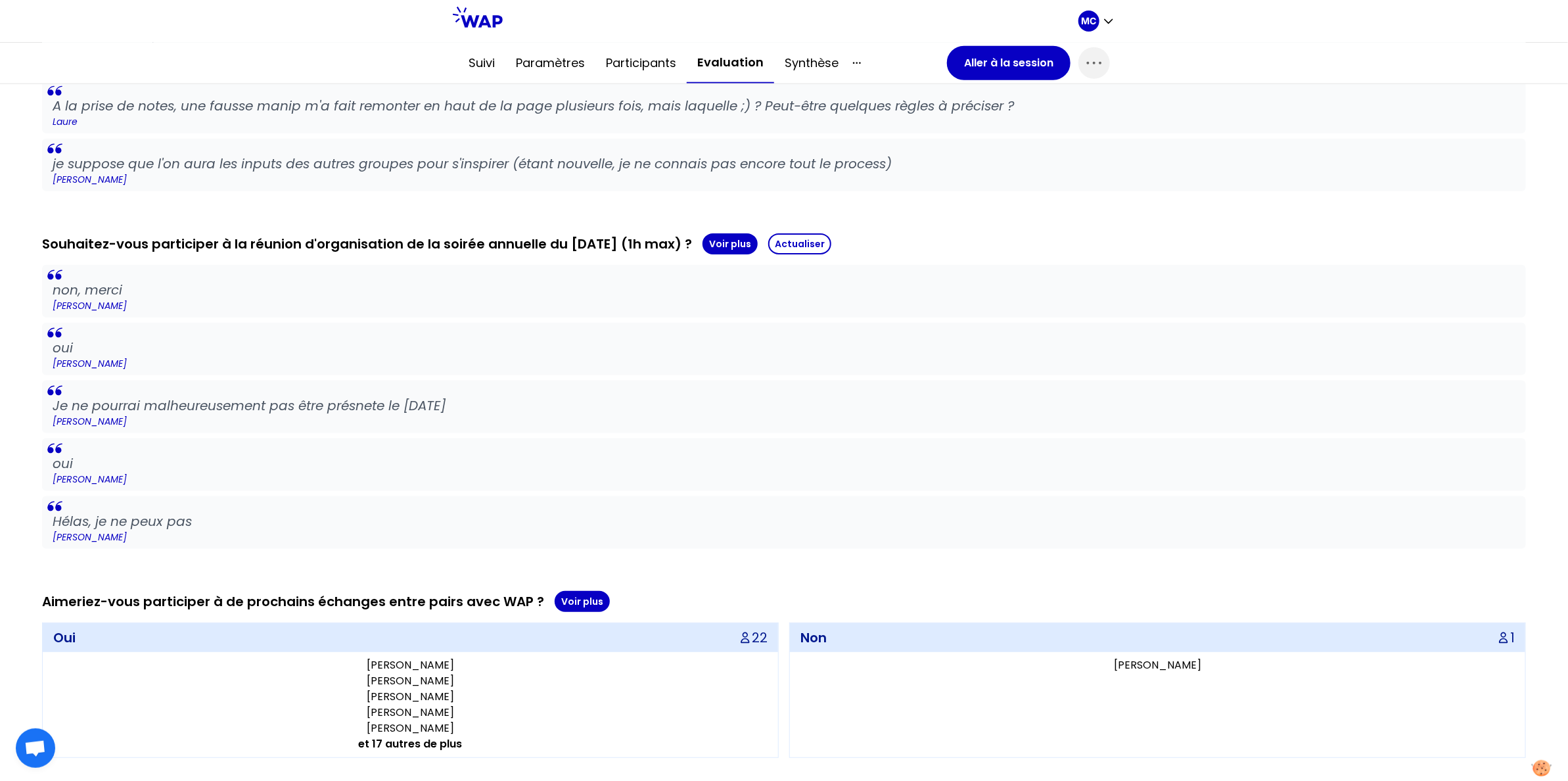
click at [437, 726] on p "[PERSON_NAME]" at bounding box center [410, 728] width 725 height 16
click at [573, 608] on div "Aimeriez-vous participer à de prochains échanges entre pairs avec WAP ? Voir pl…" at bounding box center [783, 674] width 1484 height 167
click at [584, 597] on button "Voir plus" at bounding box center [582, 601] width 55 height 21
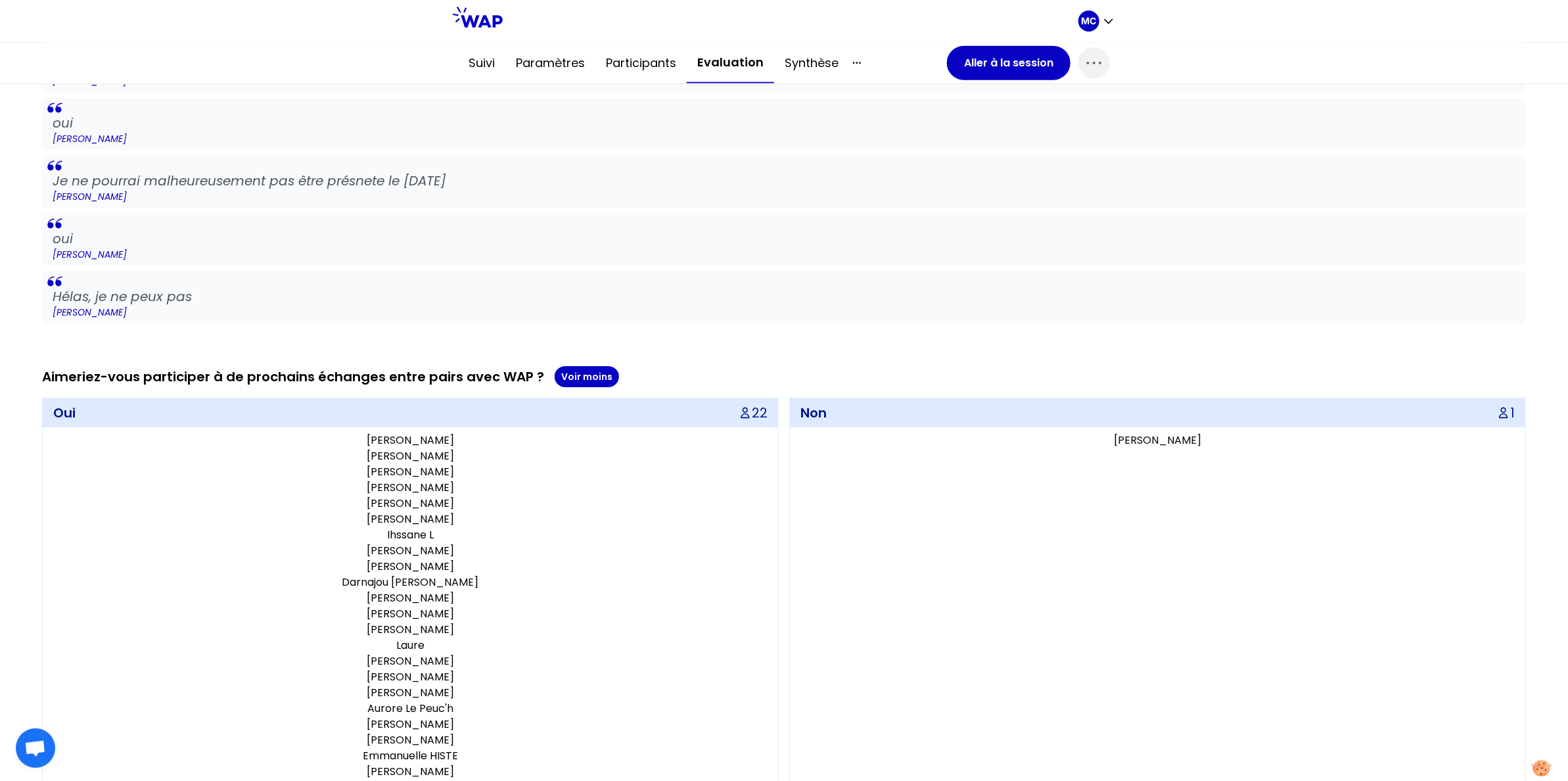
scroll to position [1124, 0]
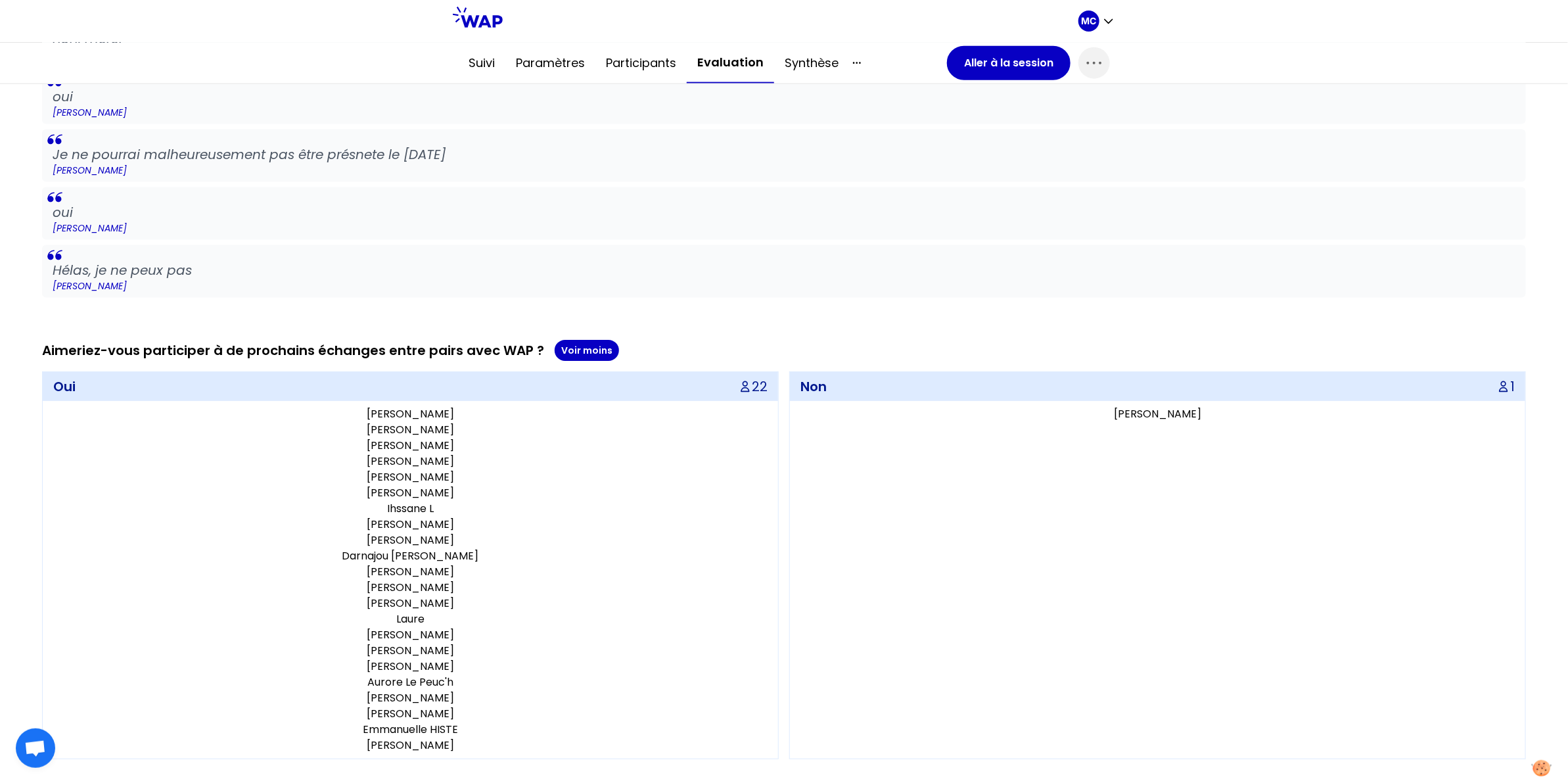
click at [953, 35] on div at bounding box center [790, 21] width 576 height 42
click at [956, 56] on button "Aller à la session" at bounding box center [1008, 63] width 123 height 34
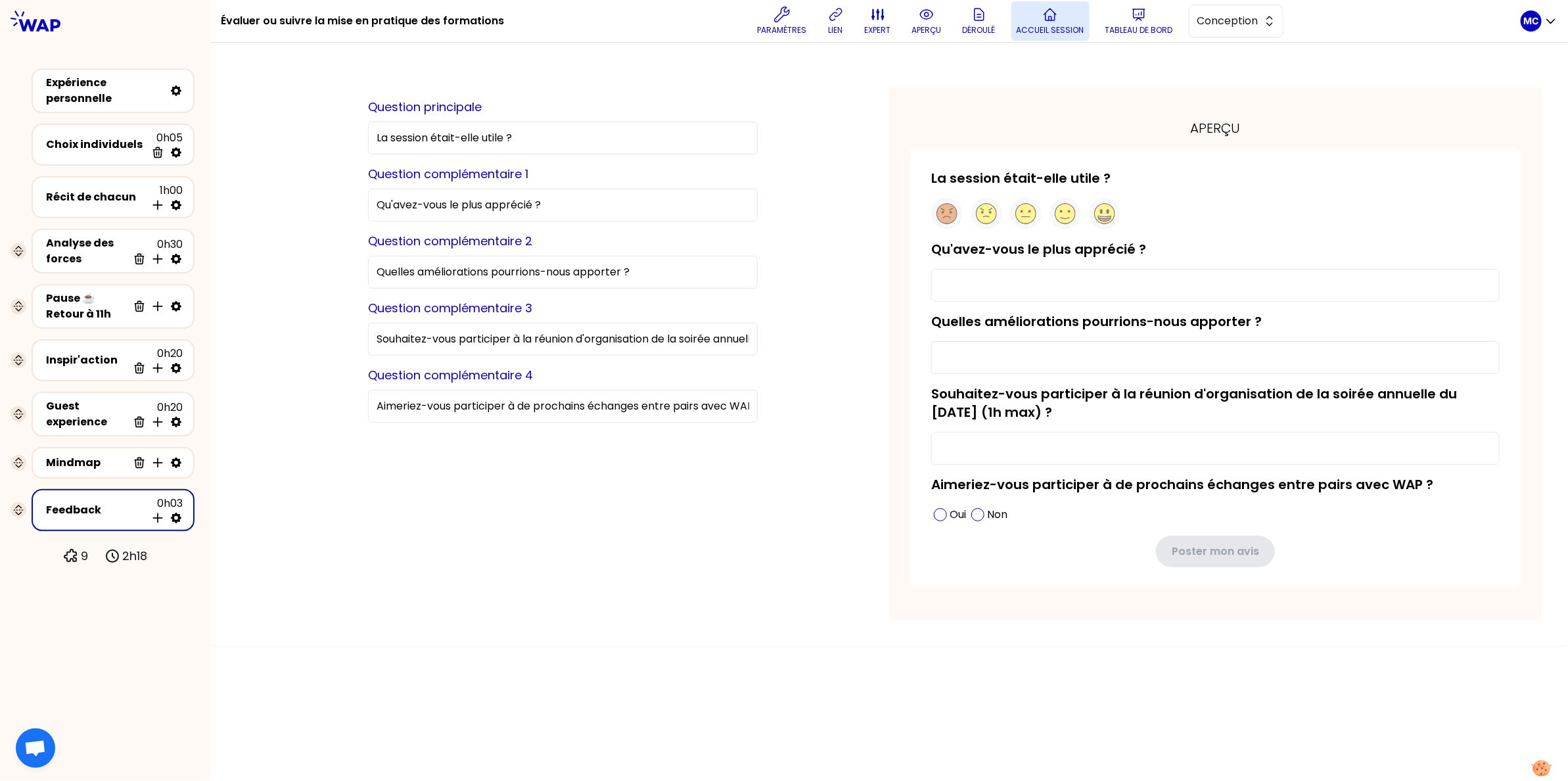
click at [1081, 25] on p "Accueil session" at bounding box center [1050, 30] width 68 height 10
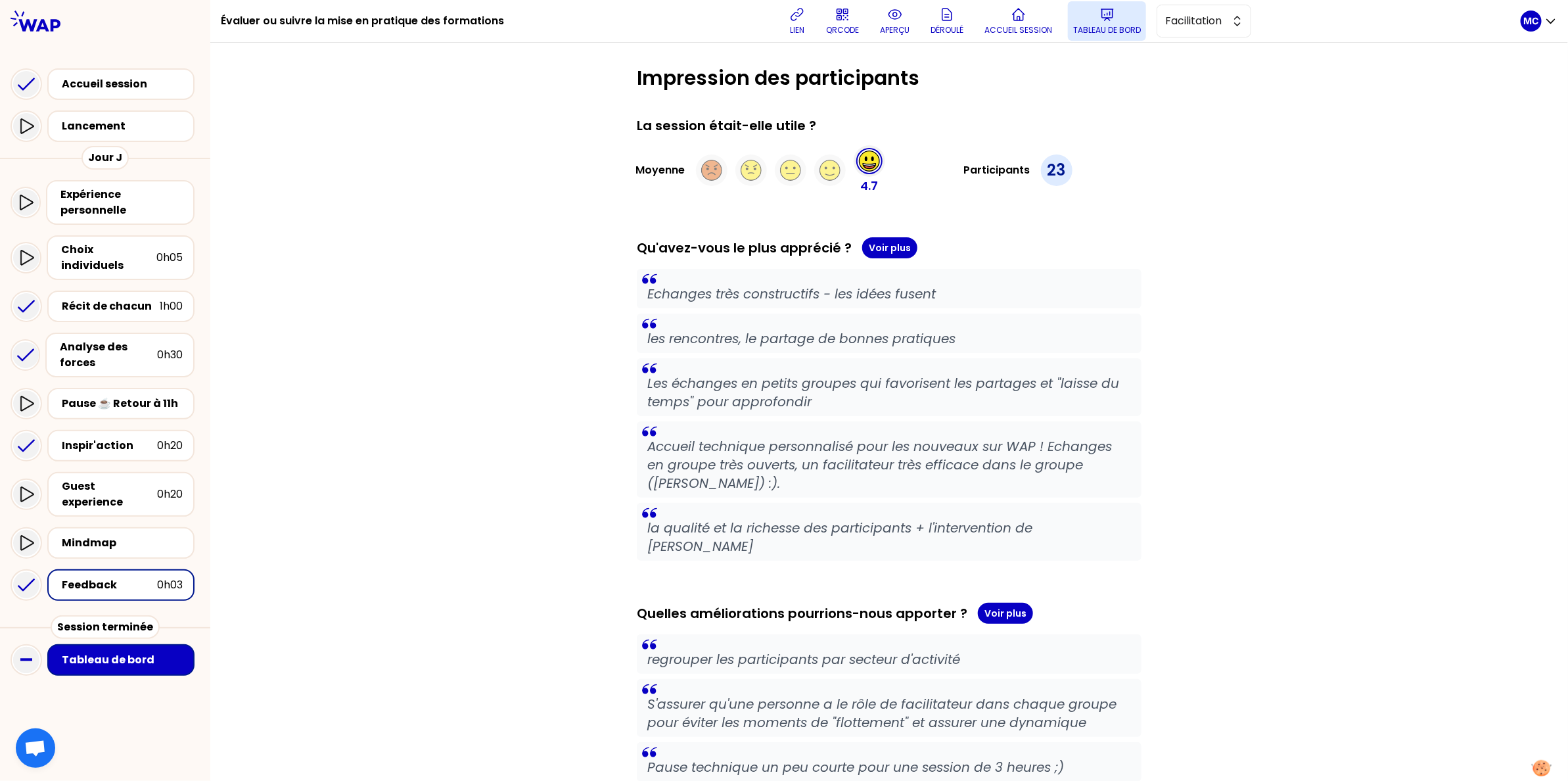
click at [1091, 34] on p "Tableau de bord" at bounding box center [1107, 30] width 68 height 10
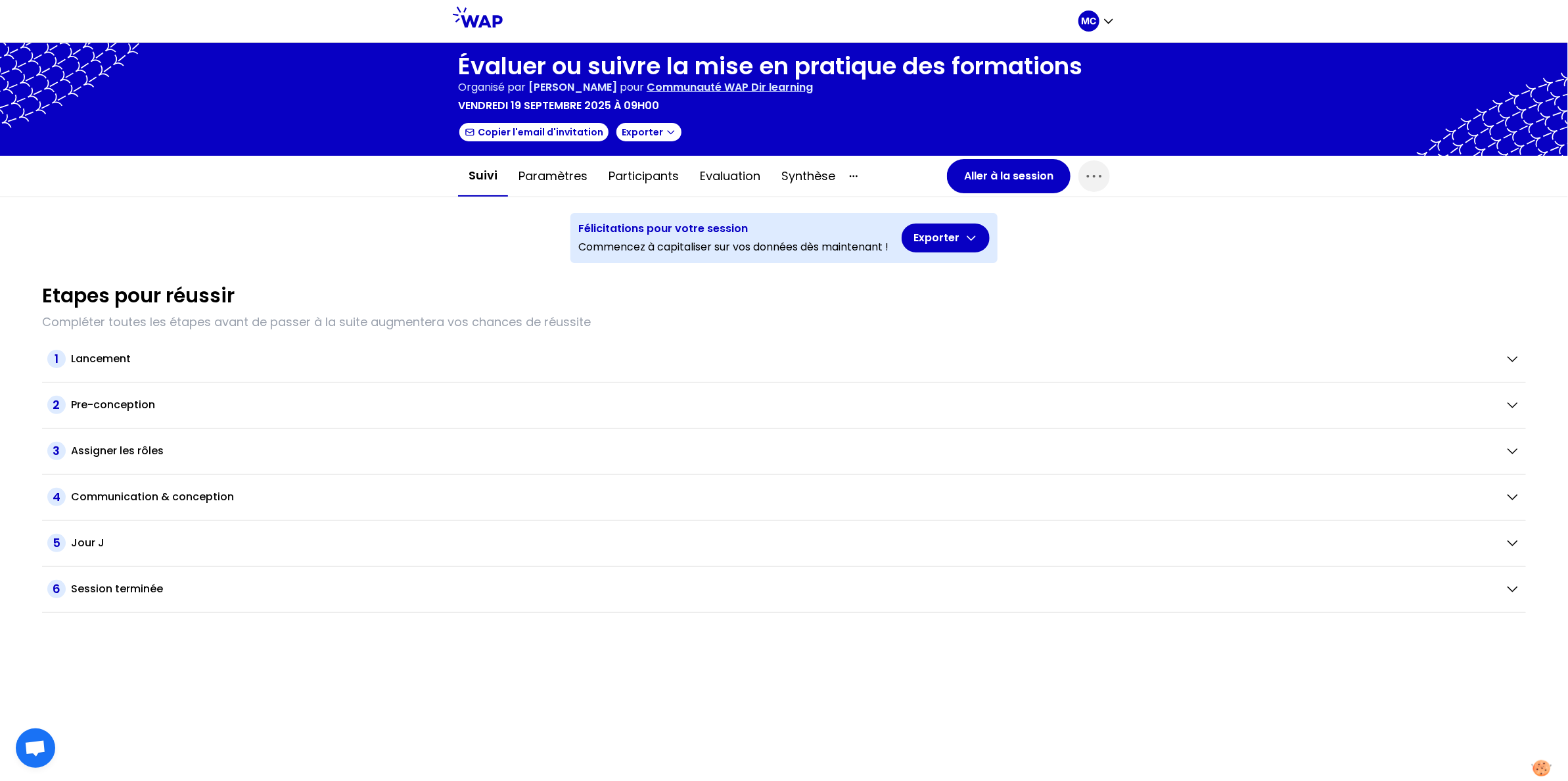
click at [717, 197] on div "Félicitations pour votre session Commencez à capitaliser sur vos données dès ma…" at bounding box center [784, 232] width 438 height 71
click at [727, 192] on button "Evaluation" at bounding box center [729, 175] width 81 height 40
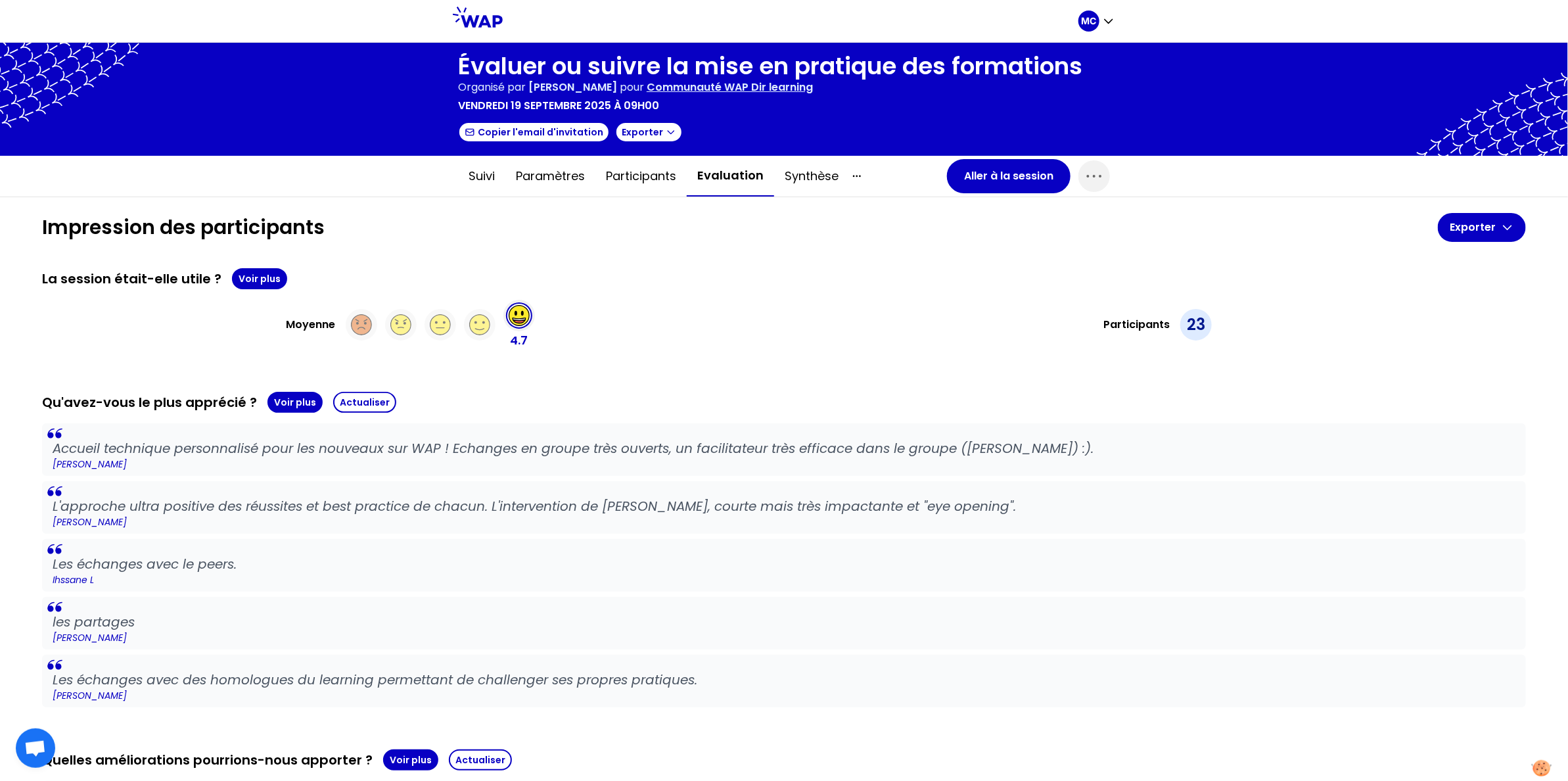
click at [267, 407] on button "Voir plus" at bounding box center [295, 402] width 55 height 21
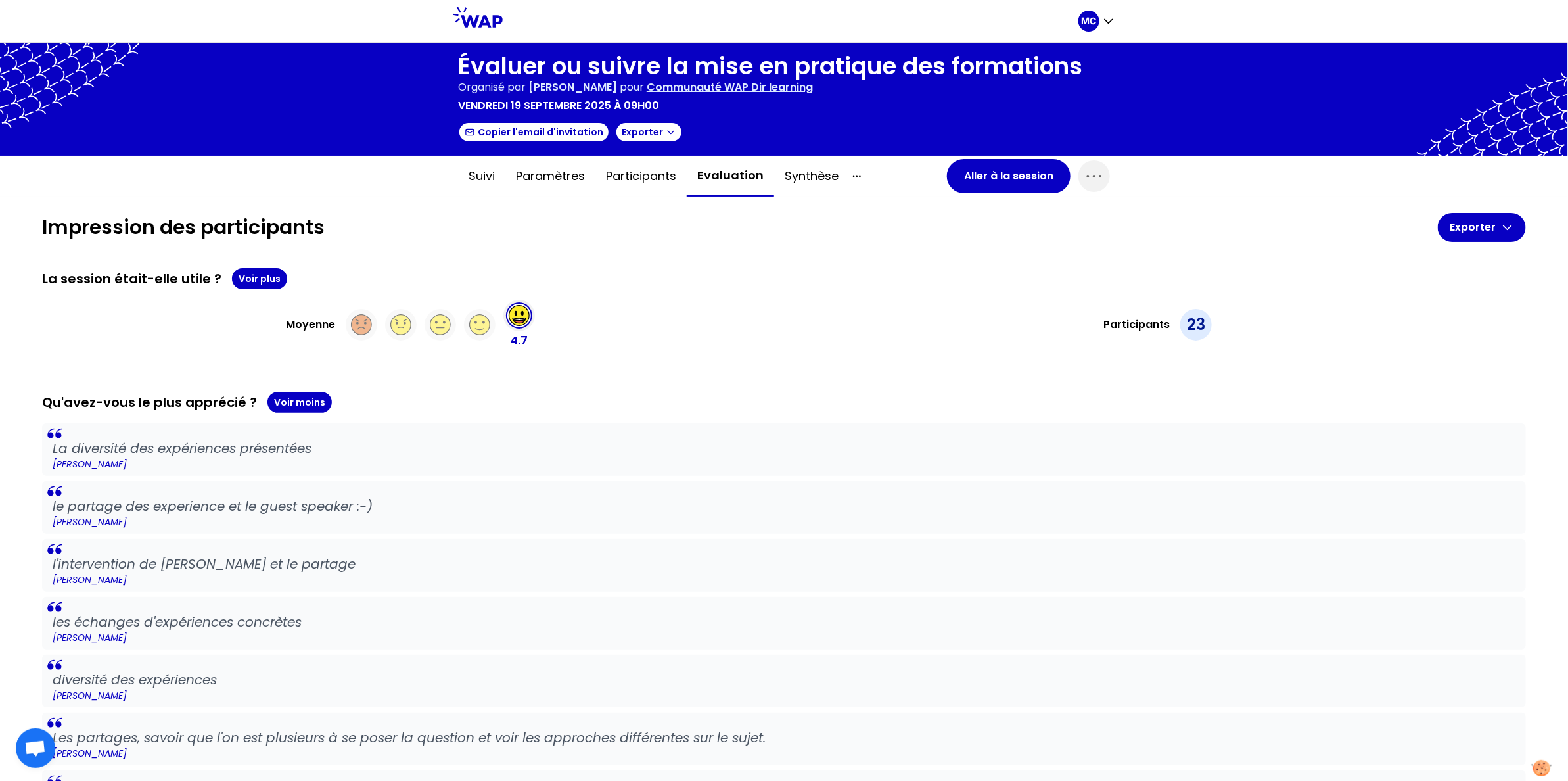
click at [320, 518] on p "[PERSON_NAME]" at bounding box center [783, 522] width 1463 height 13
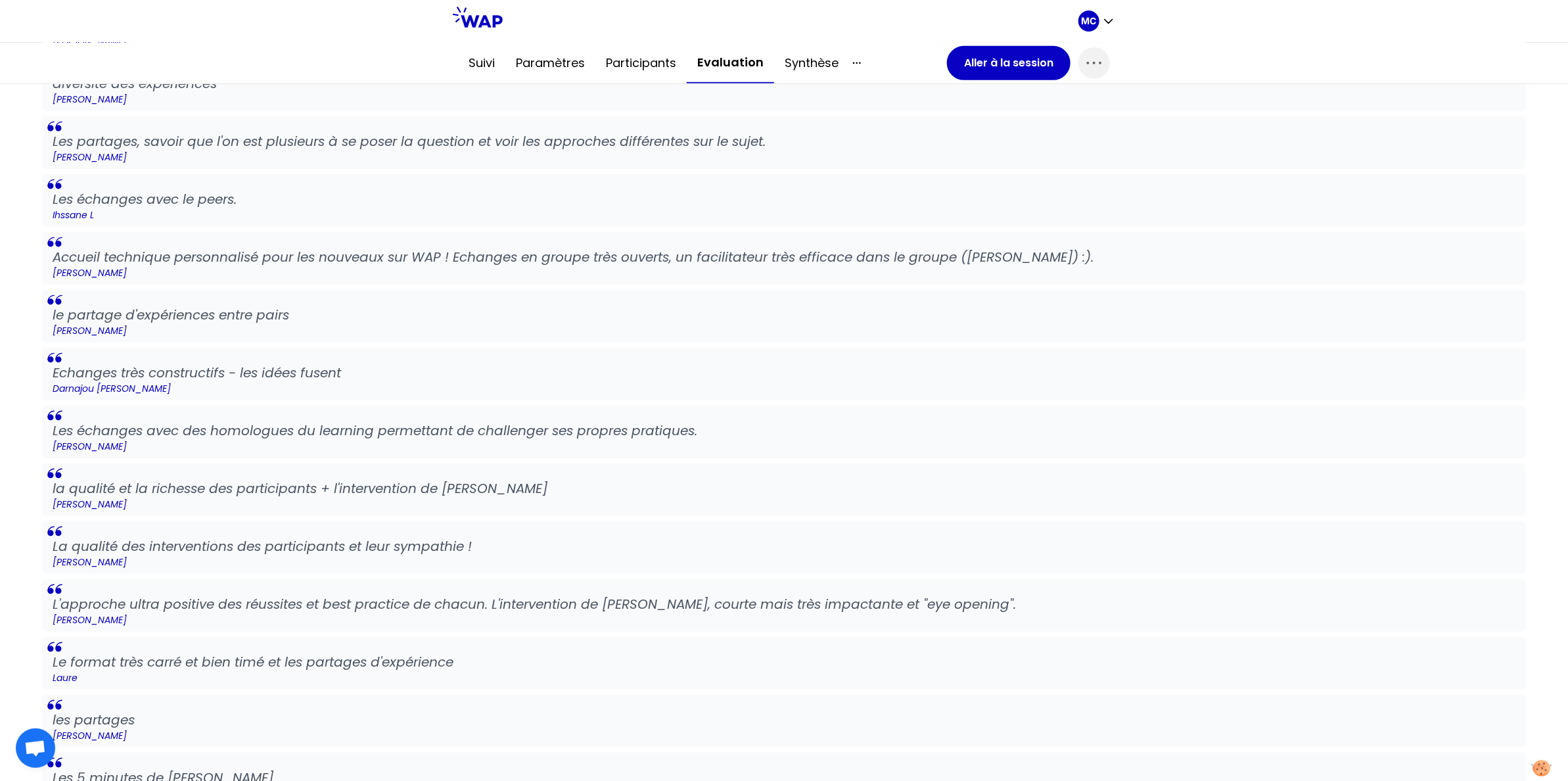
scroll to position [1343, 0]
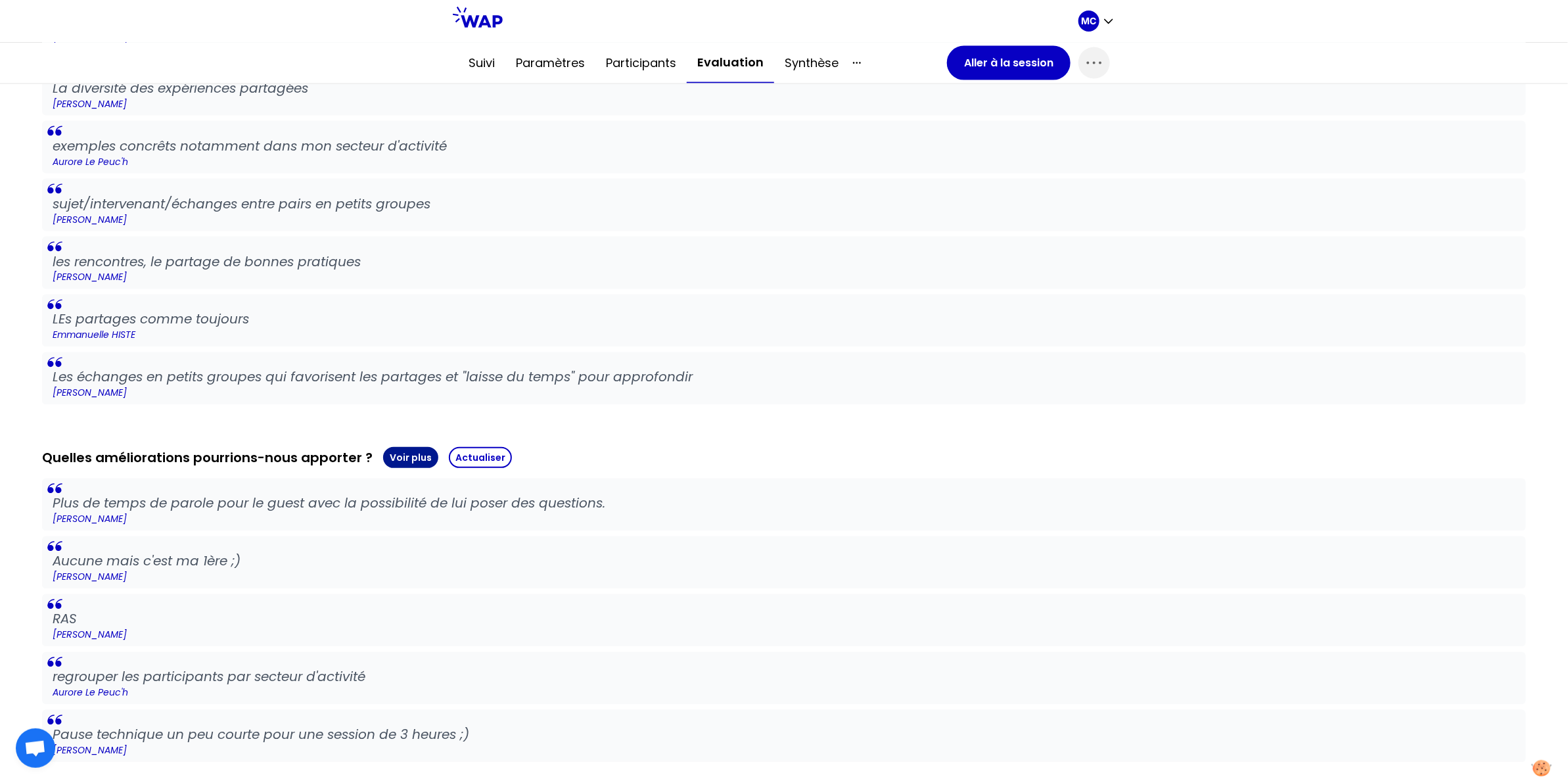
click at [399, 451] on button "Voir plus" at bounding box center [411, 457] width 55 height 21
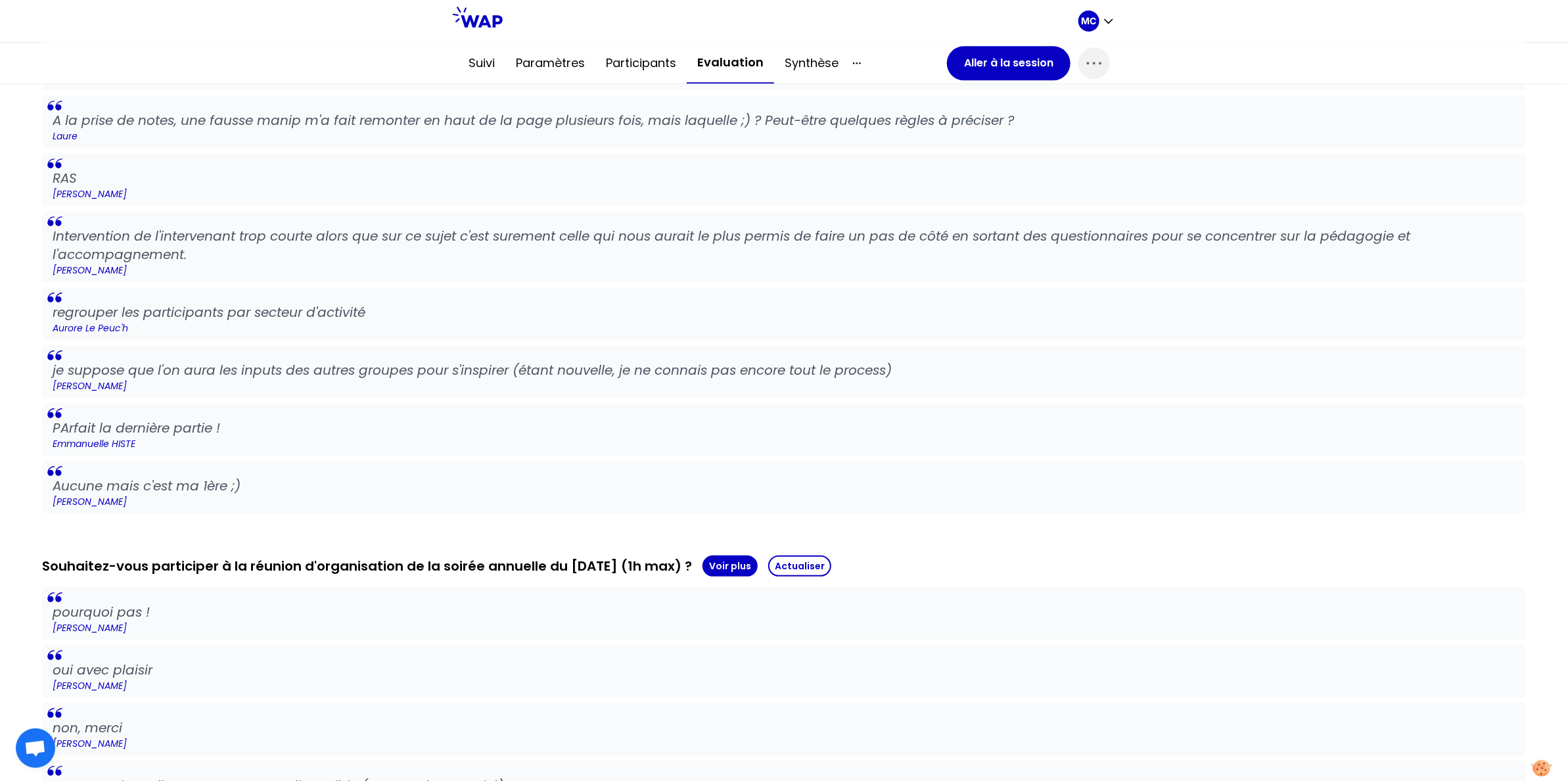
scroll to position [2626, 0]
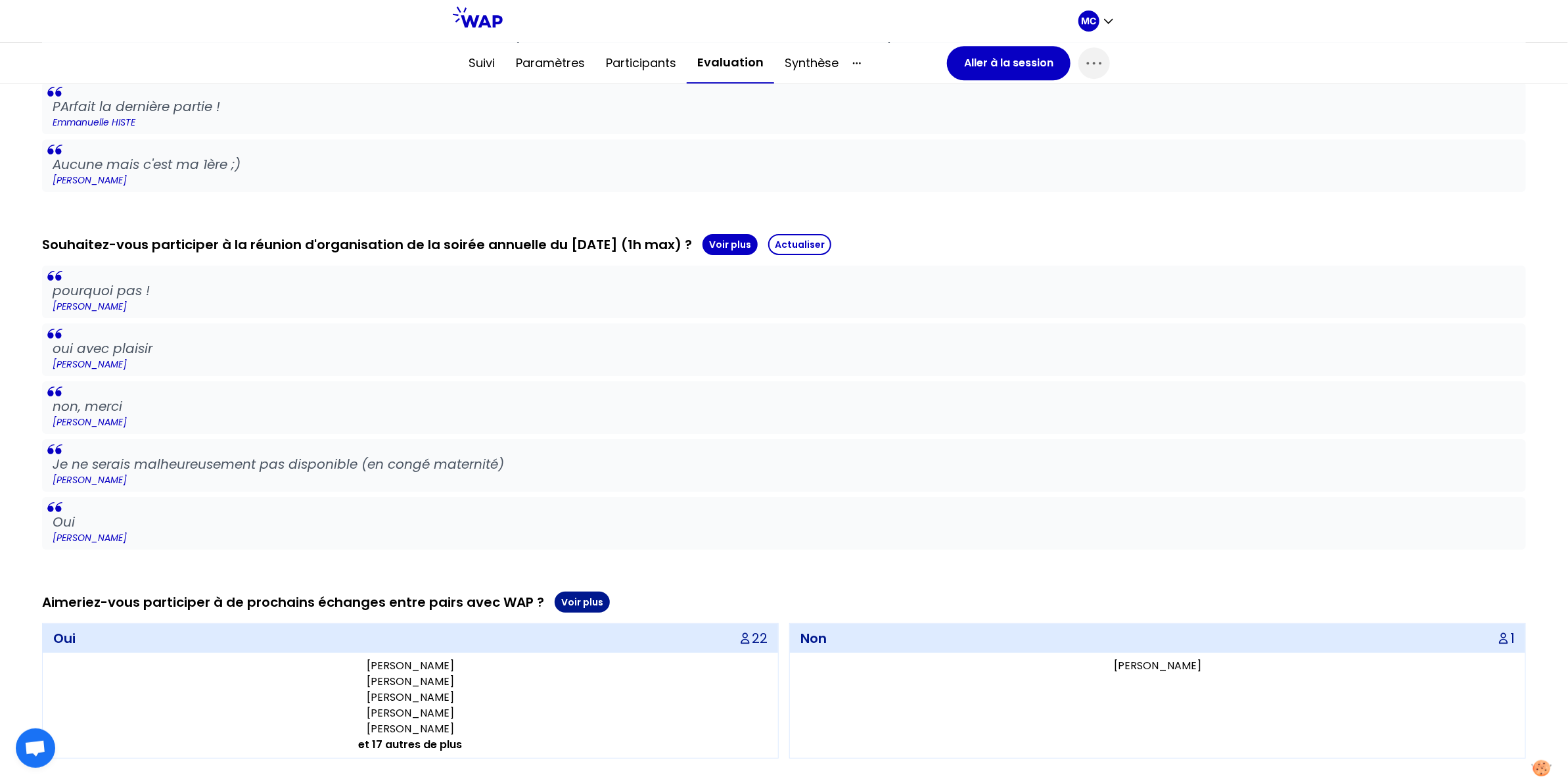
click at [568, 593] on button "Voir plus" at bounding box center [582, 602] width 55 height 21
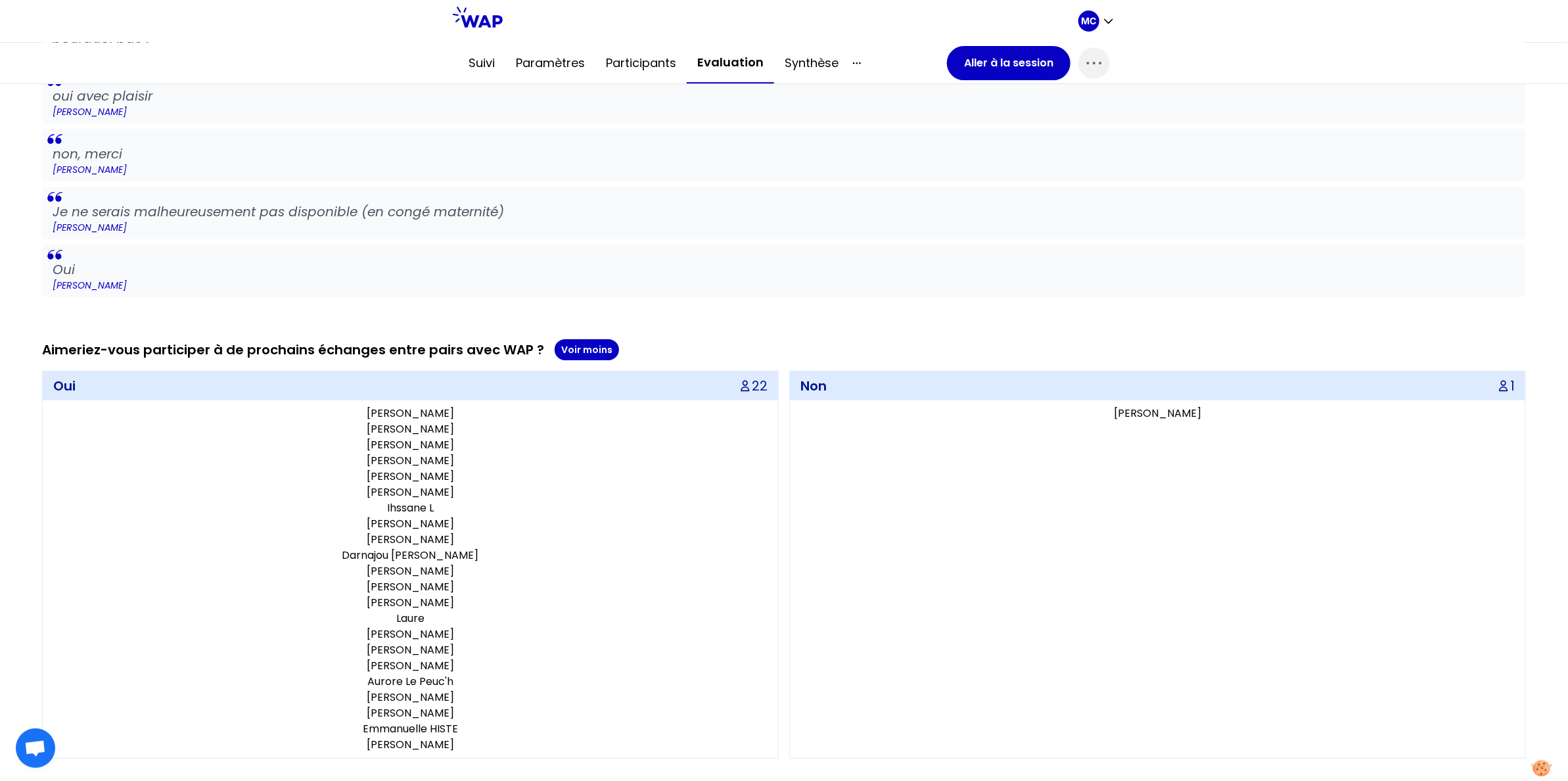
click at [632, 537] on p "[PERSON_NAME]" at bounding box center [410, 539] width 725 height 16
click at [974, 59] on button "Aller à la session" at bounding box center [1008, 63] width 123 height 34
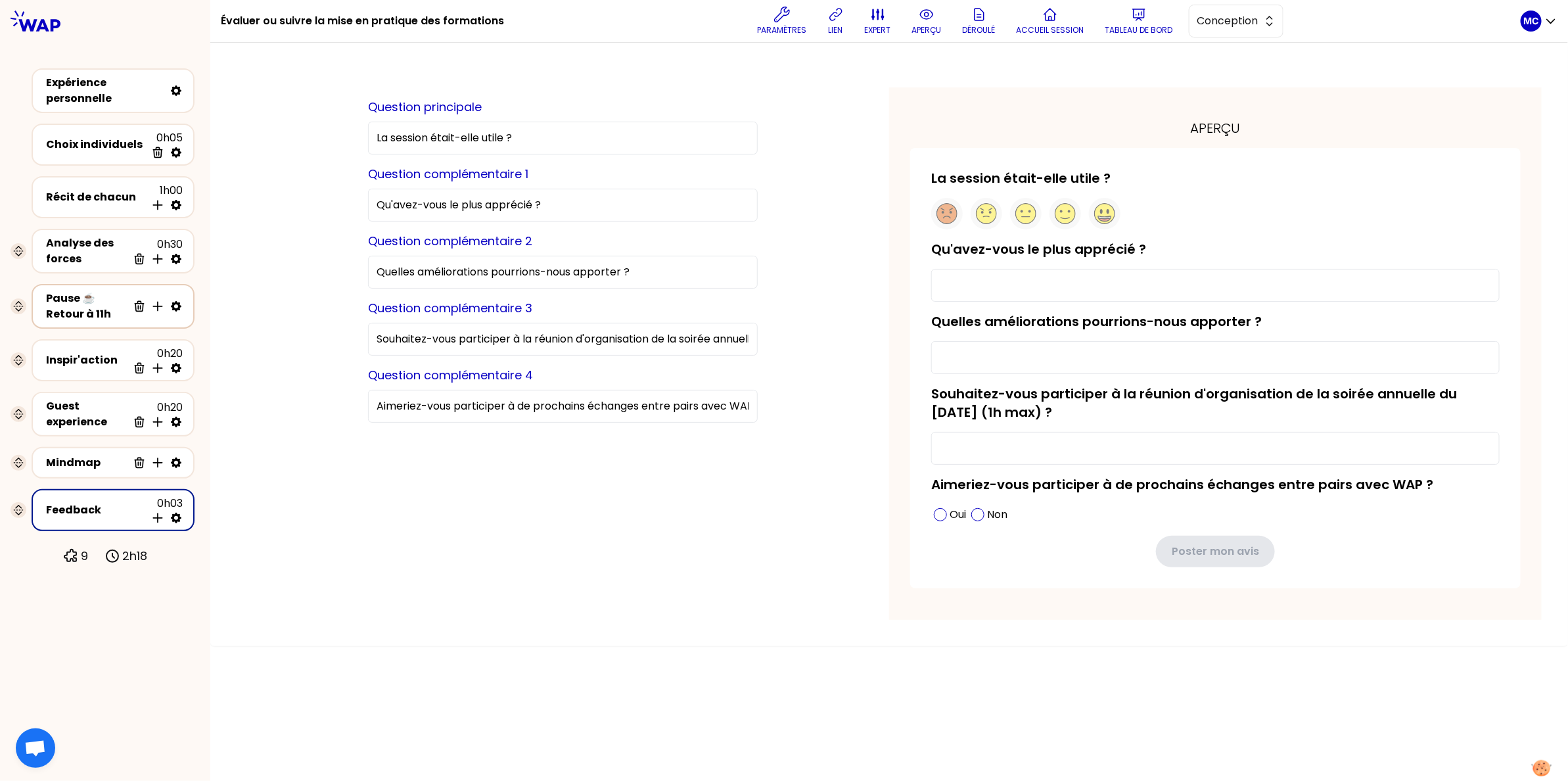
click at [65, 307] on div "Pause ☕️ Retour à 11h" at bounding box center [87, 306] width 81 height 31
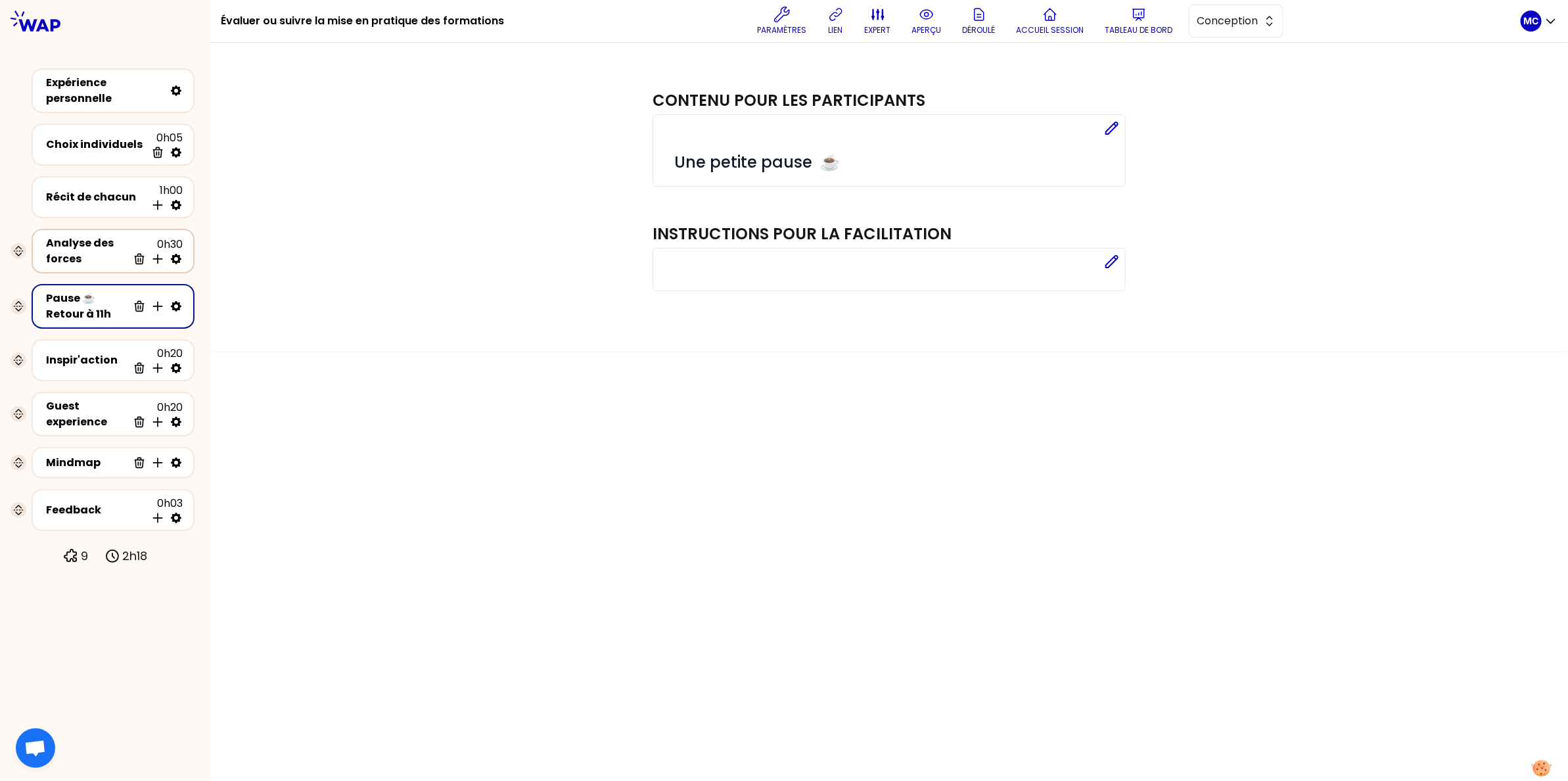
click at [100, 240] on div "Analyse des forces" at bounding box center [87, 251] width 81 height 31
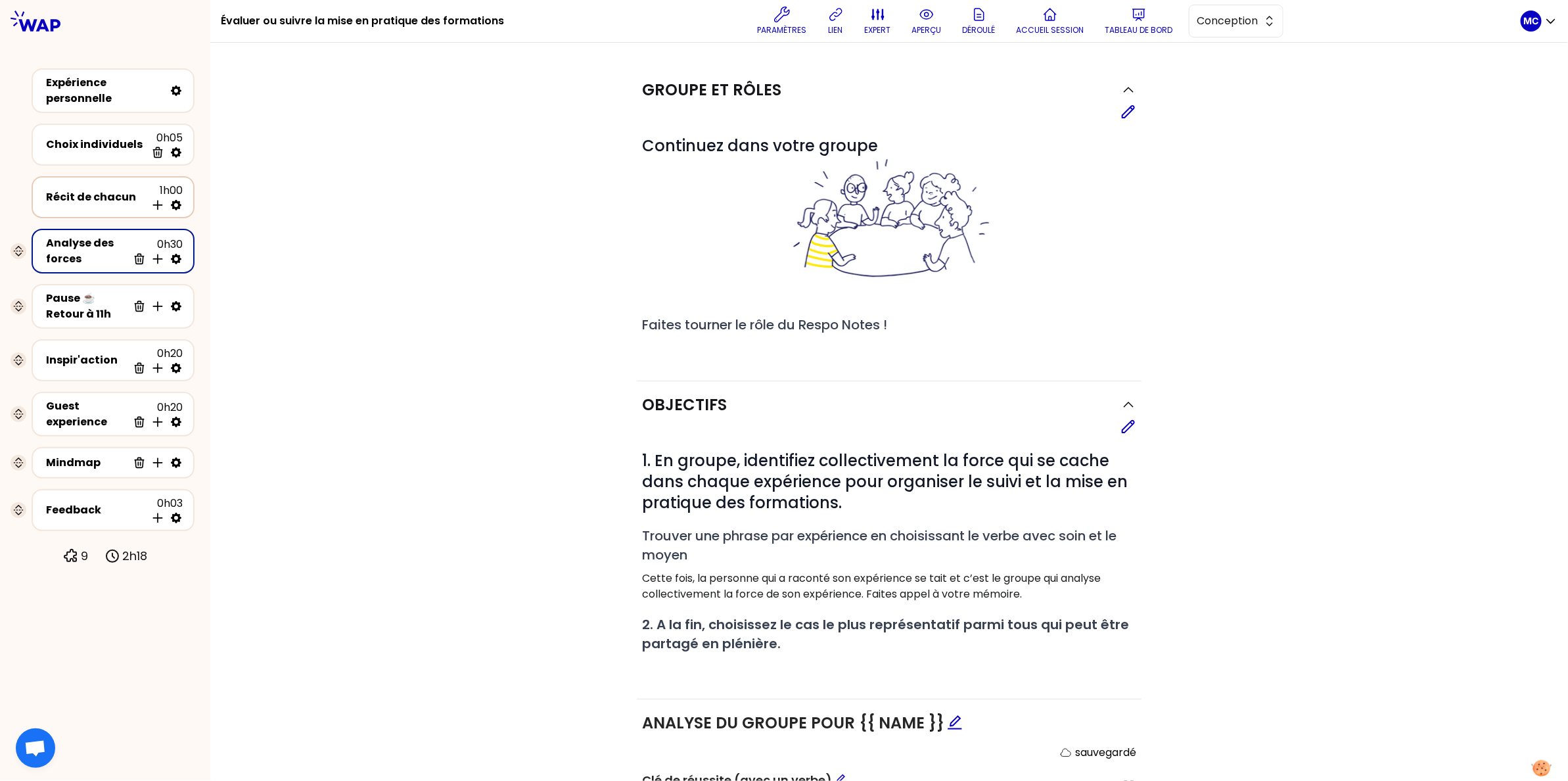
click at [117, 208] on div "Récit de chacun 1h00 Insérer une activité en dessous" at bounding box center [113, 197] width 140 height 29
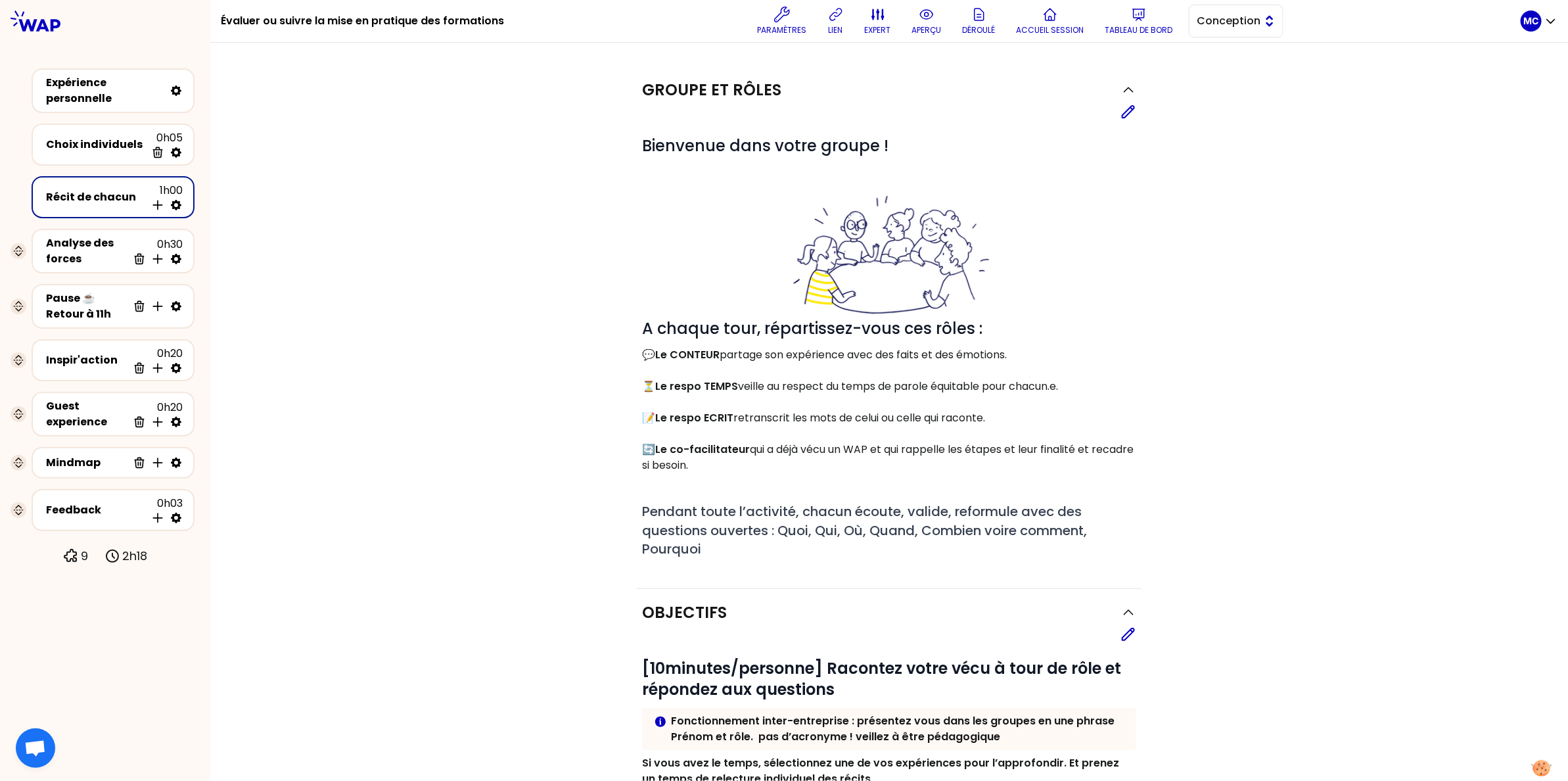
click at [1225, 27] on span "Conception" at bounding box center [1227, 21] width 59 height 16
click at [1222, 81] on span "Facilitation" at bounding box center [1244, 75] width 57 height 16
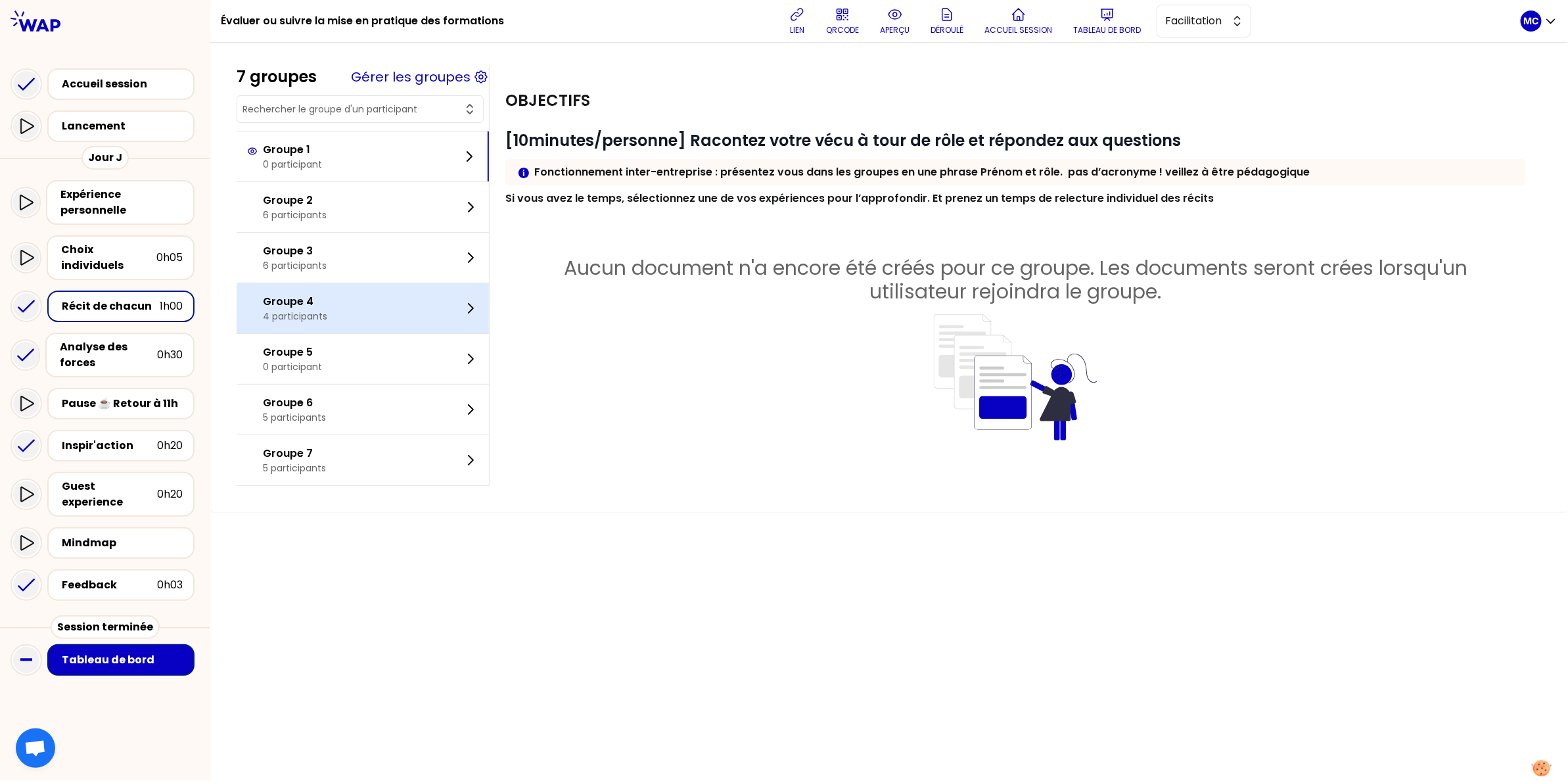
click at [376, 316] on div "Groupe 4 4 participants" at bounding box center [363, 308] width 252 height 50
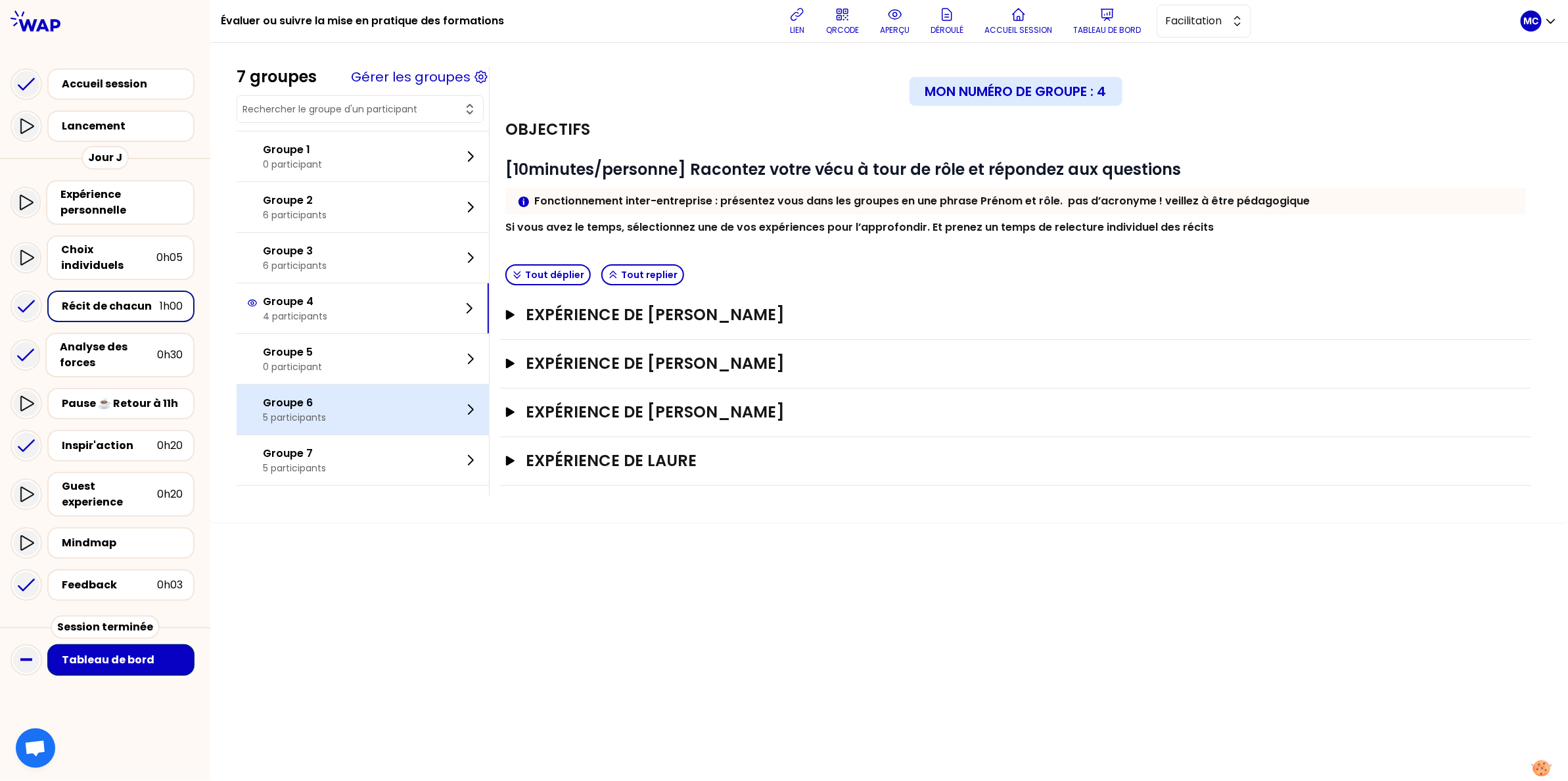
click at [367, 390] on div "Groupe 6 5 participants" at bounding box center [363, 409] width 252 height 50
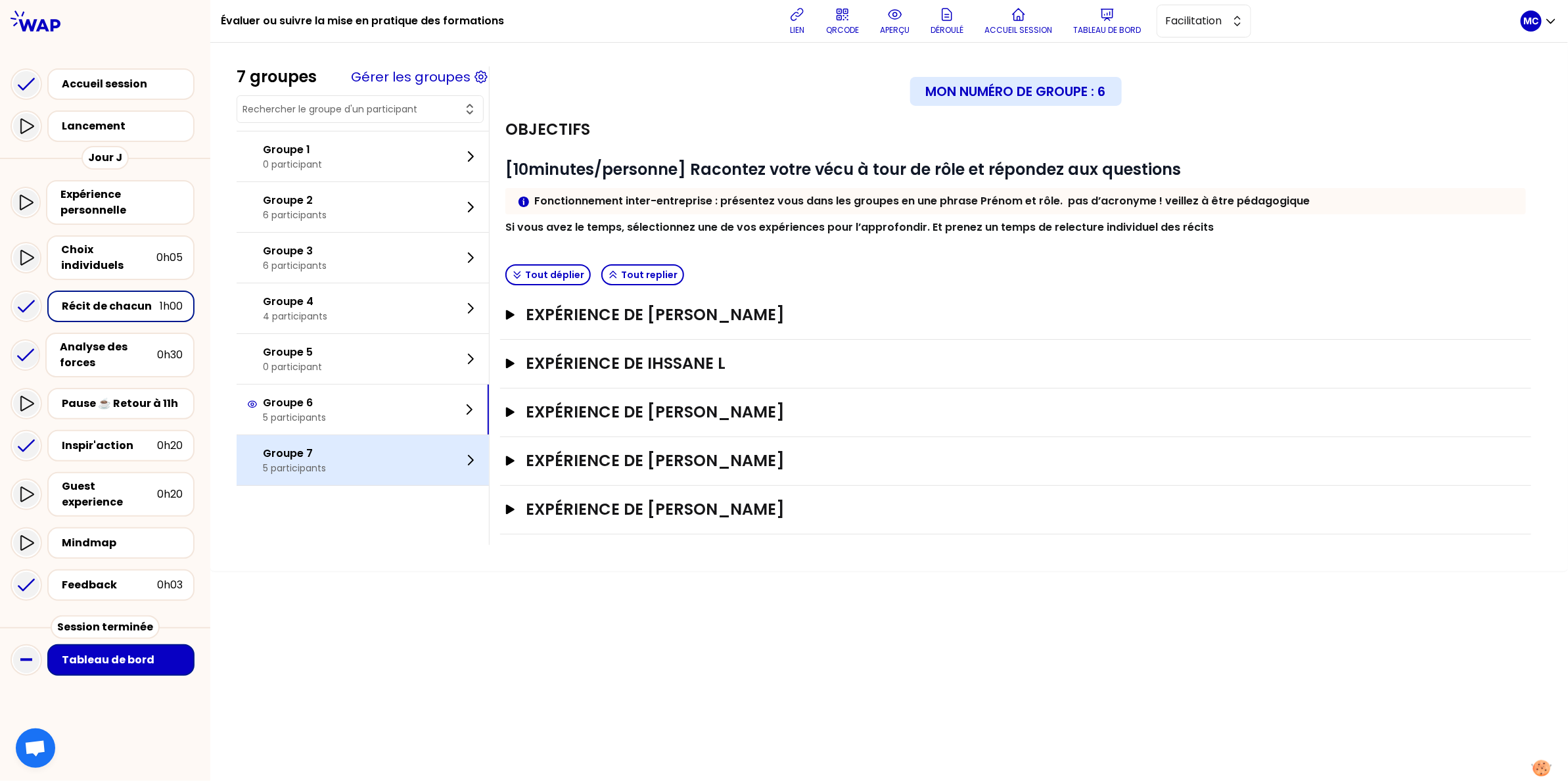
click at [368, 460] on div "Groupe 7 5 participants" at bounding box center [363, 460] width 252 height 50
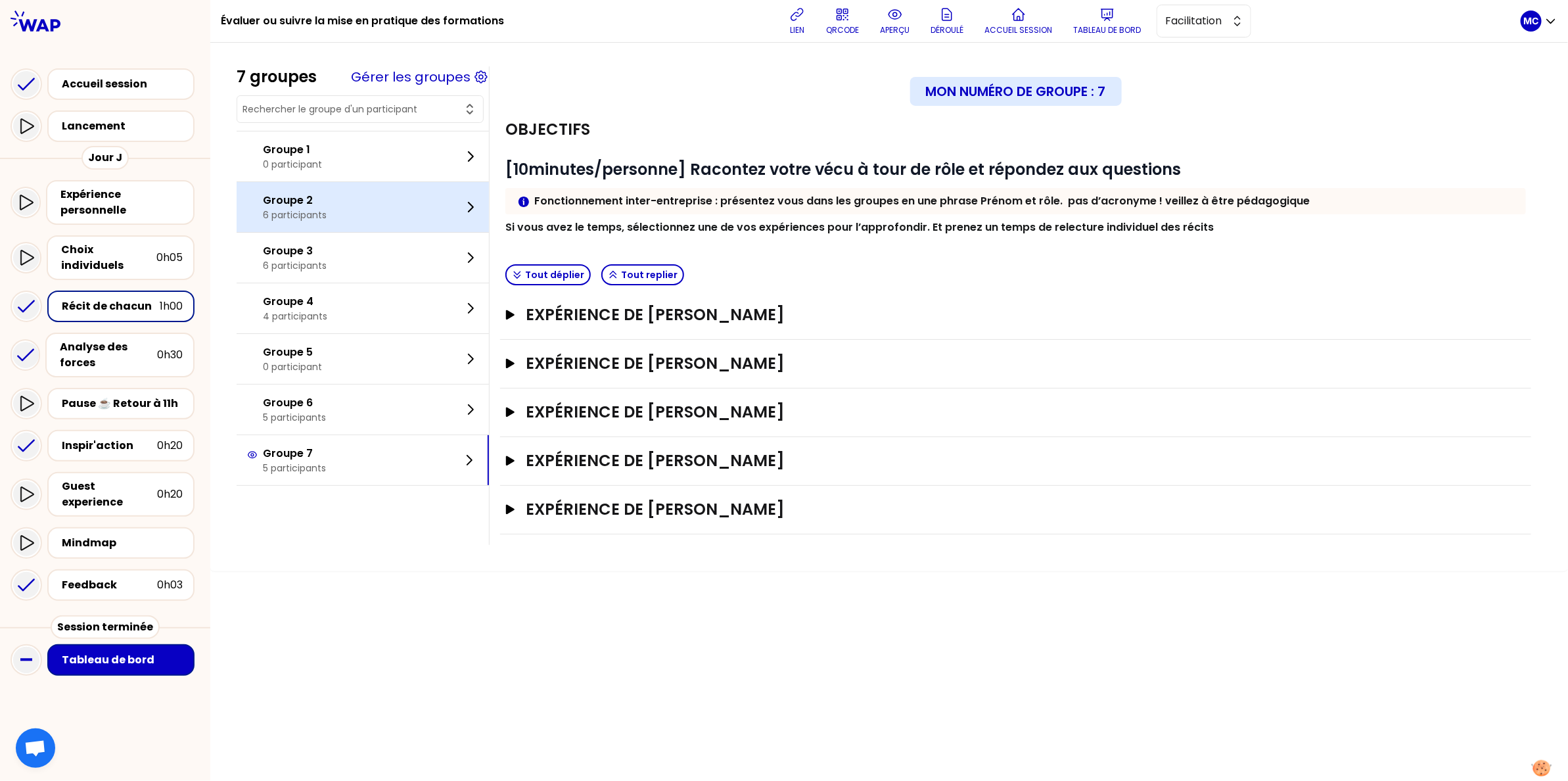
click at [378, 200] on div "Groupe 2 6 participants" at bounding box center [363, 207] width 252 height 50
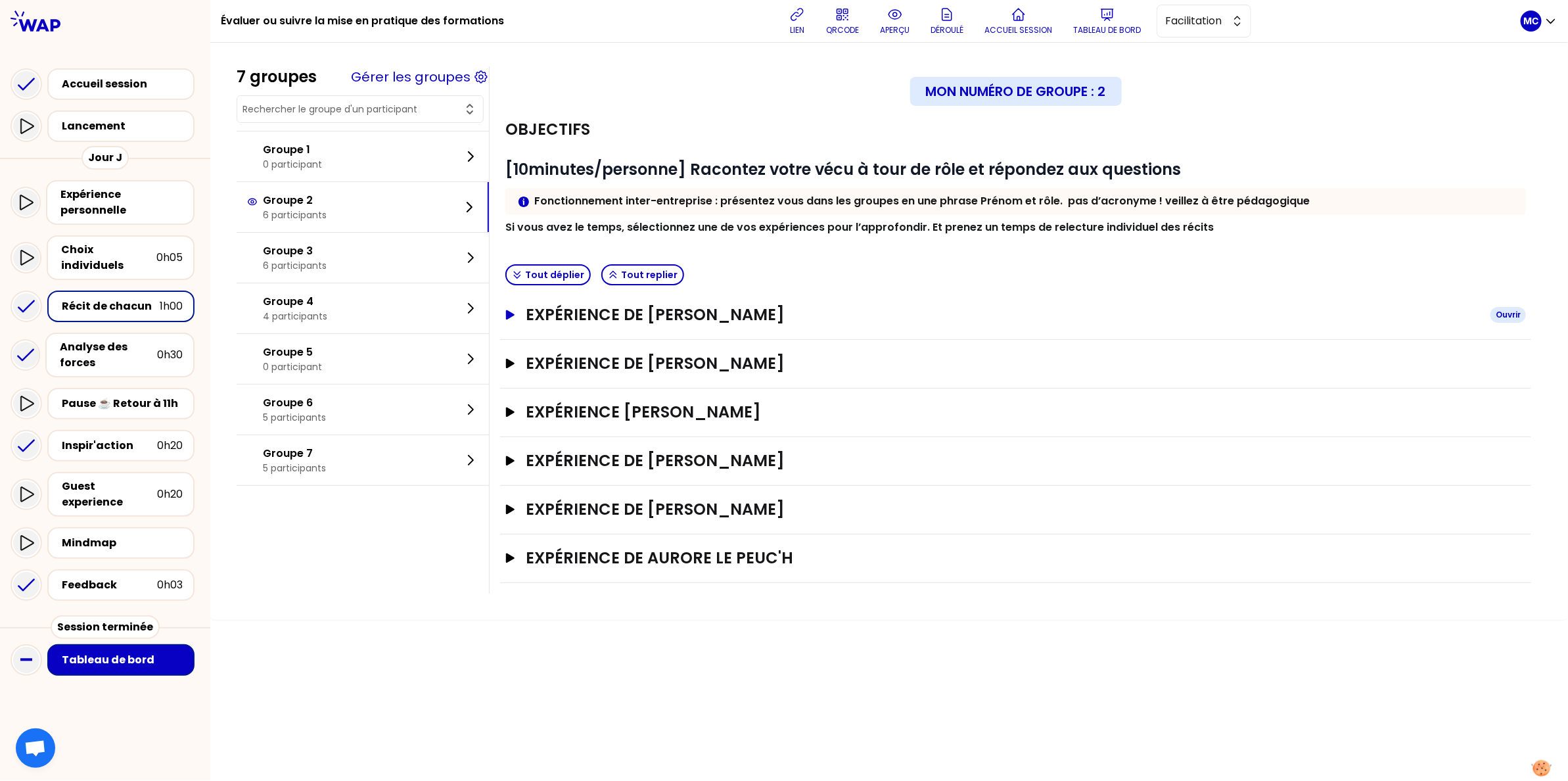
click at [693, 305] on h3 "Expérience de [PERSON_NAME]" at bounding box center [1003, 314] width 954 height 21
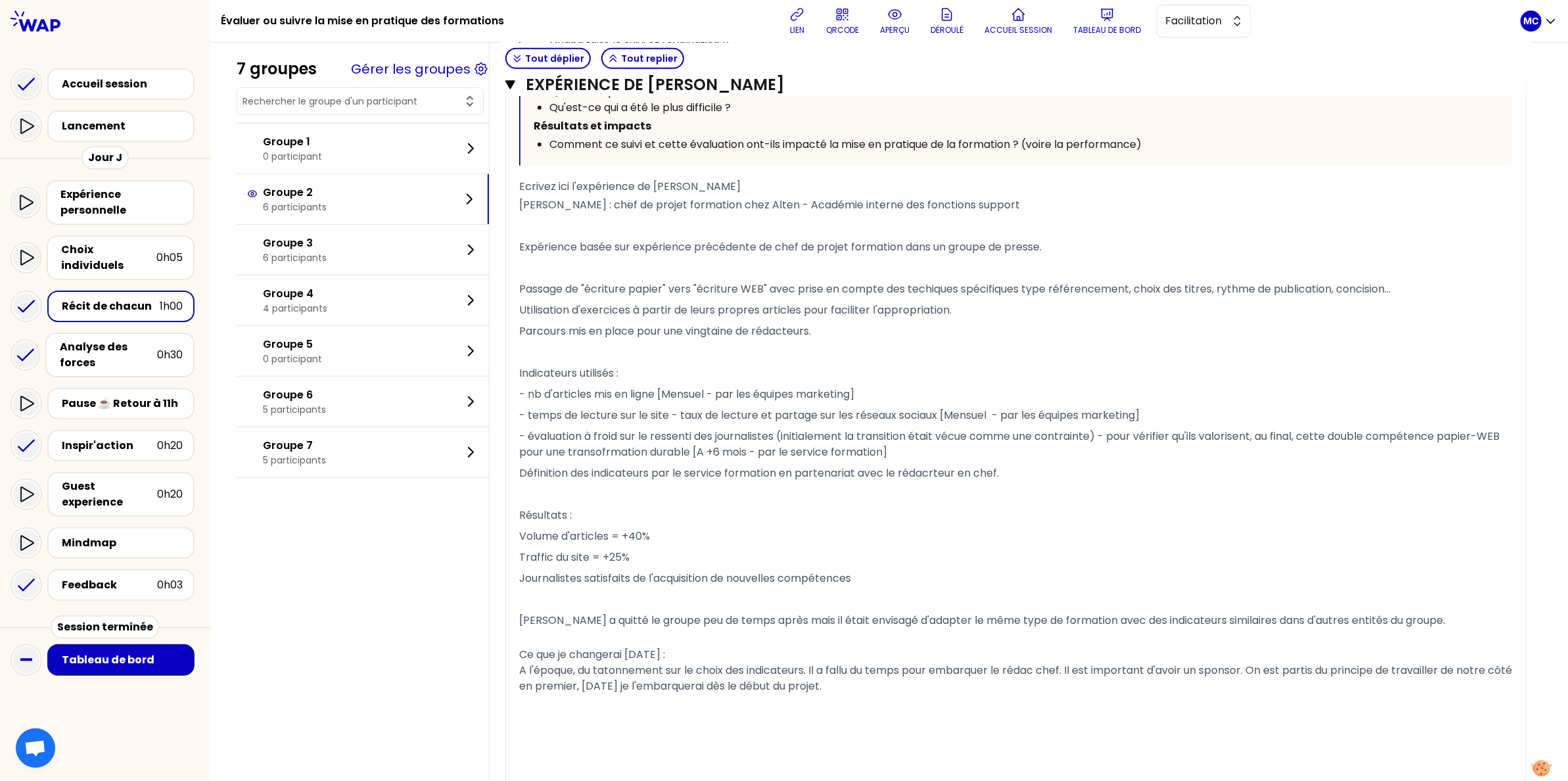
scroll to position [588, 0]
click at [349, 371] on div "Groupe 5 0 participant" at bounding box center [363, 351] width 252 height 50
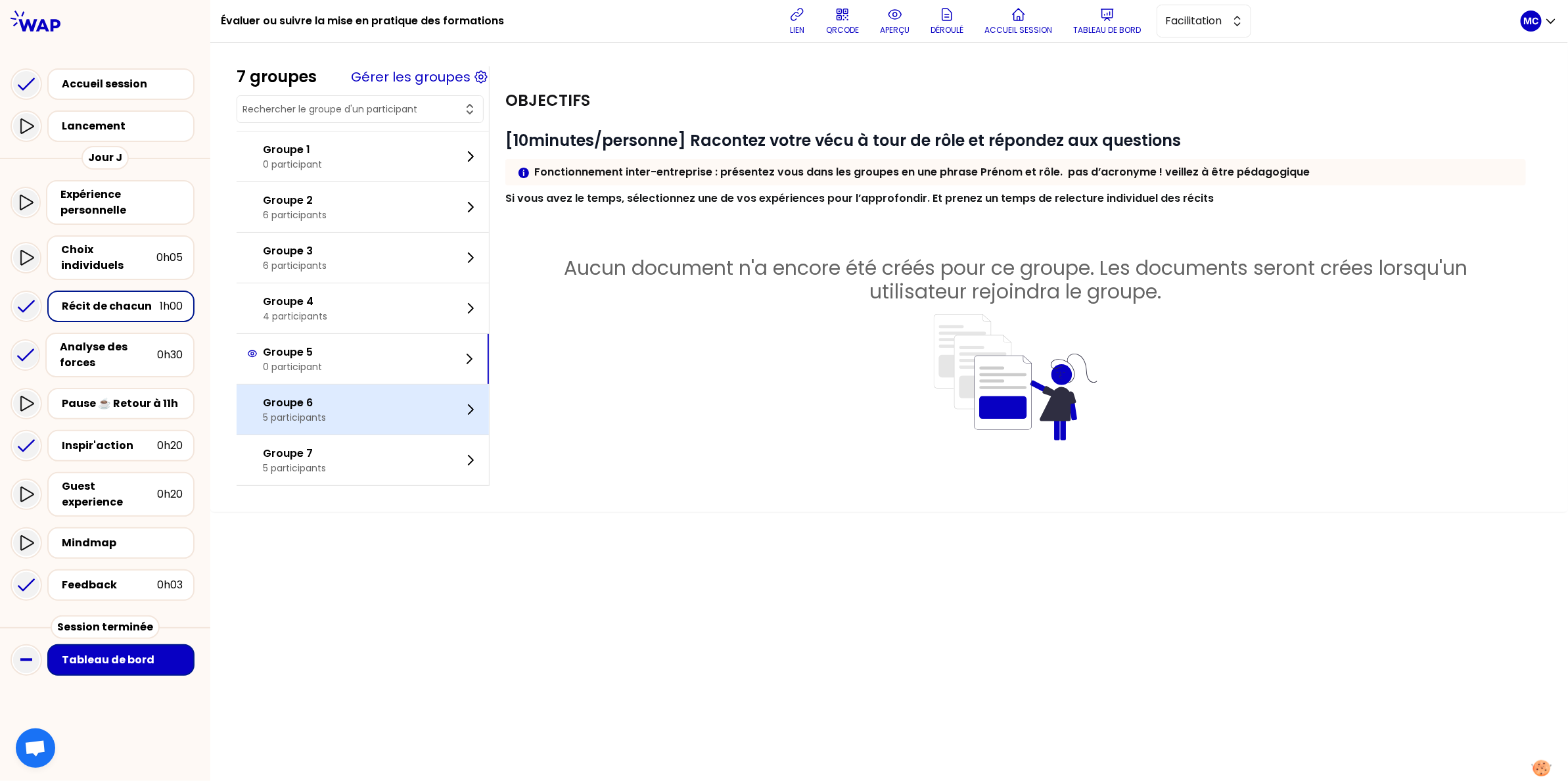
click at [341, 408] on div "Groupe 6 5 participants" at bounding box center [363, 409] width 252 height 50
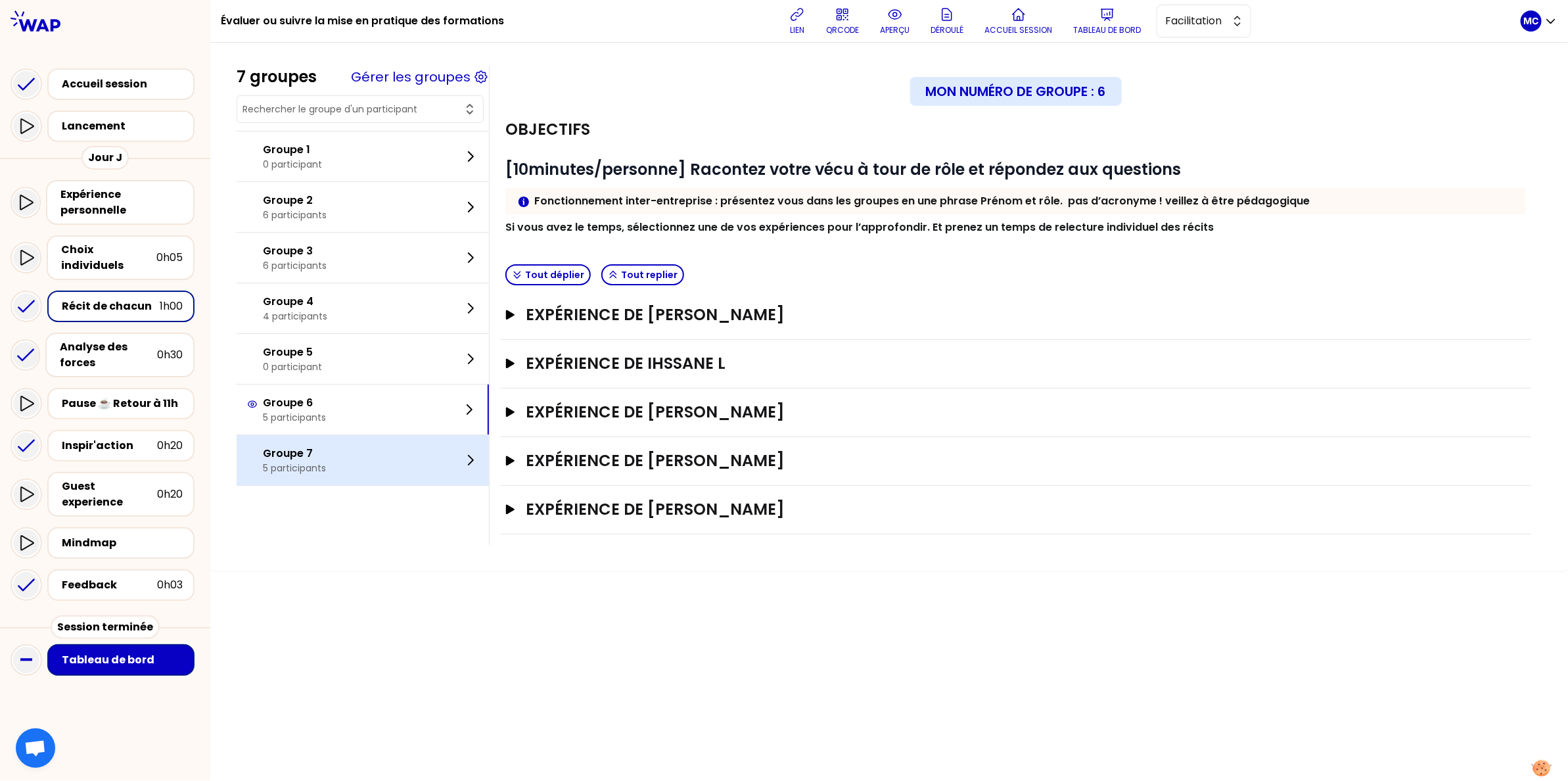
click at [337, 452] on div "Groupe 7 5 participants" at bounding box center [363, 460] width 252 height 50
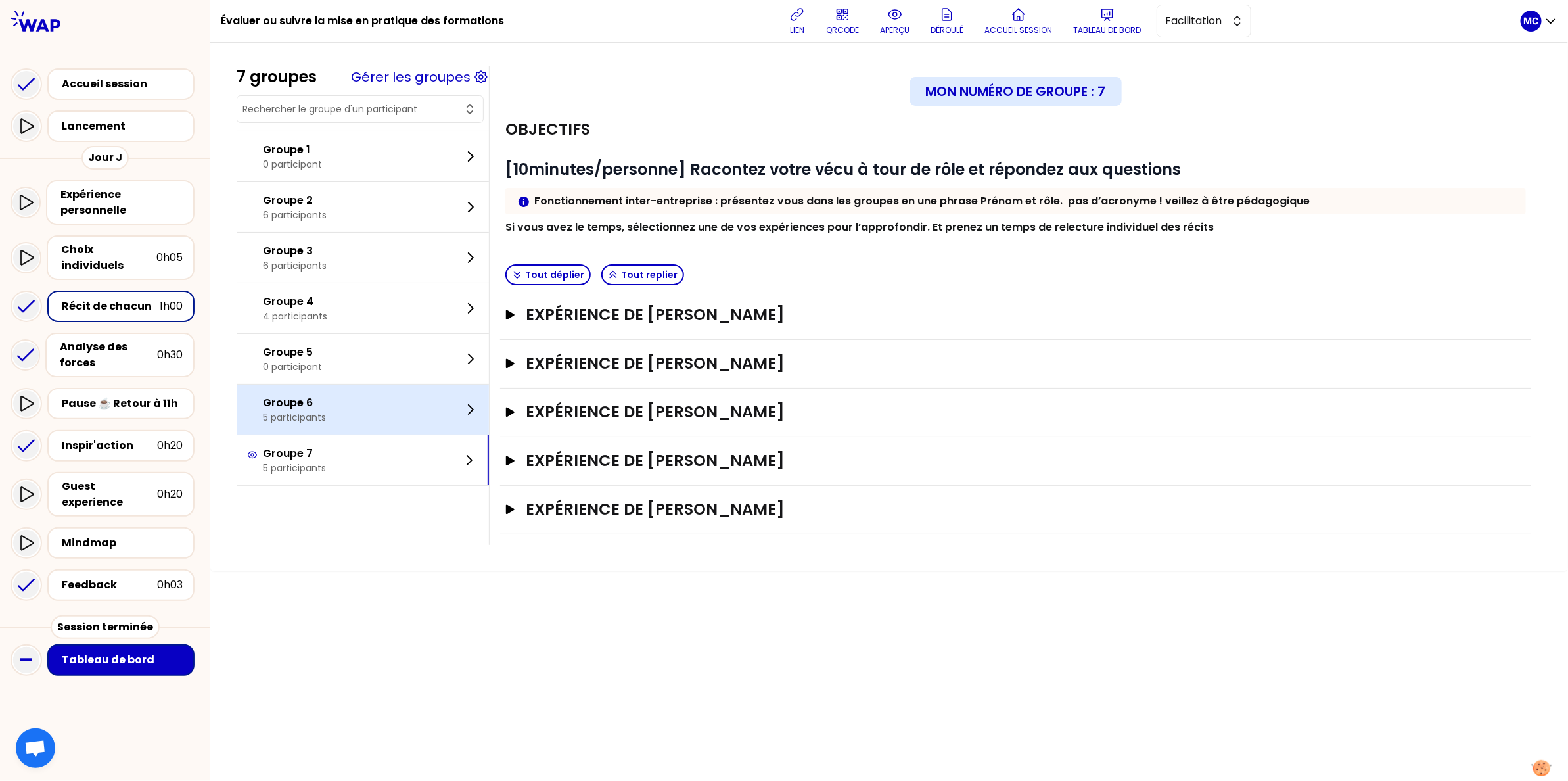
click at [362, 419] on div "Groupe 6 5 participants" at bounding box center [363, 409] width 252 height 50
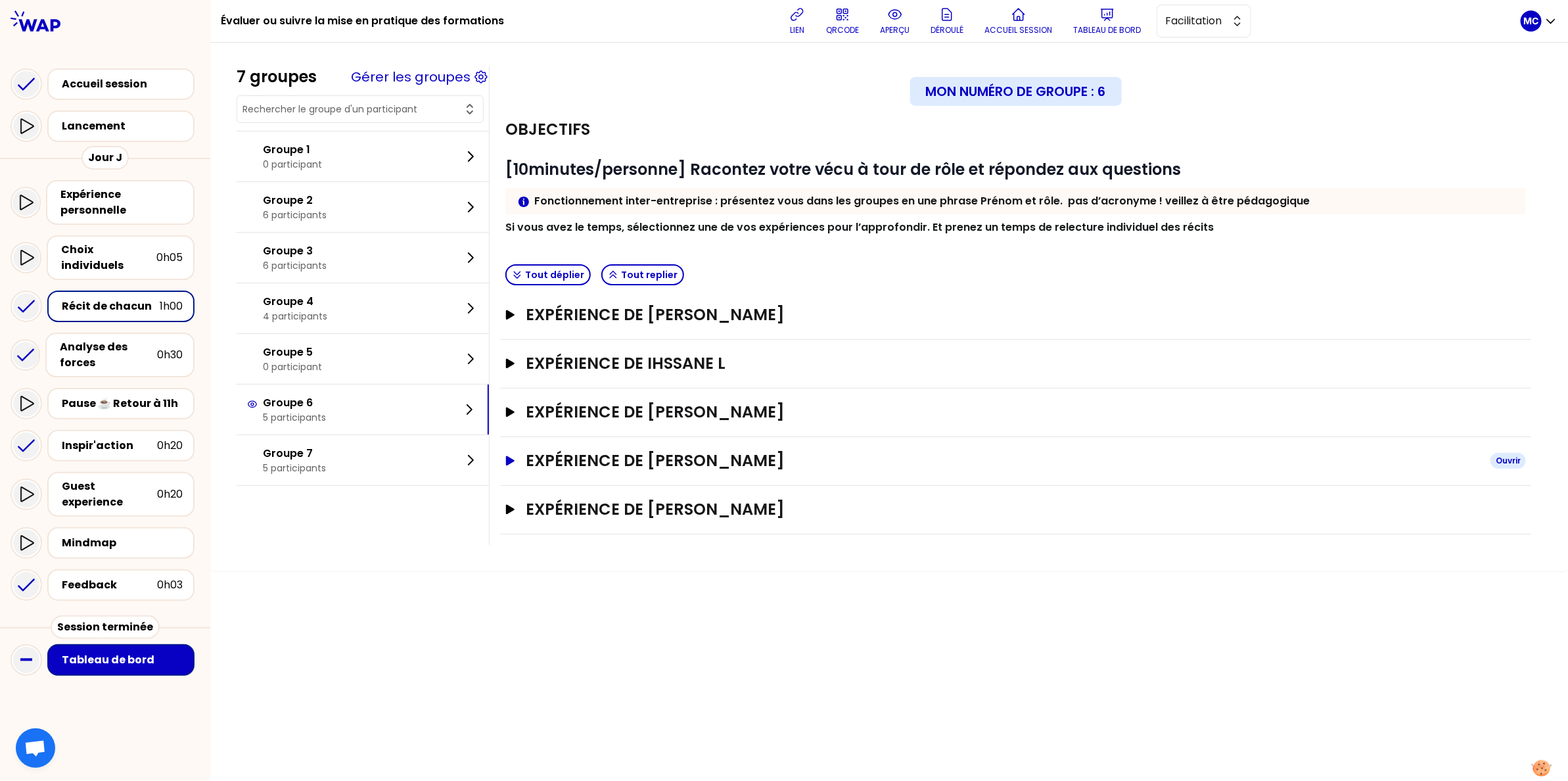
click at [583, 459] on h3 "Expérience de [PERSON_NAME]" at bounding box center [1003, 461] width 954 height 21
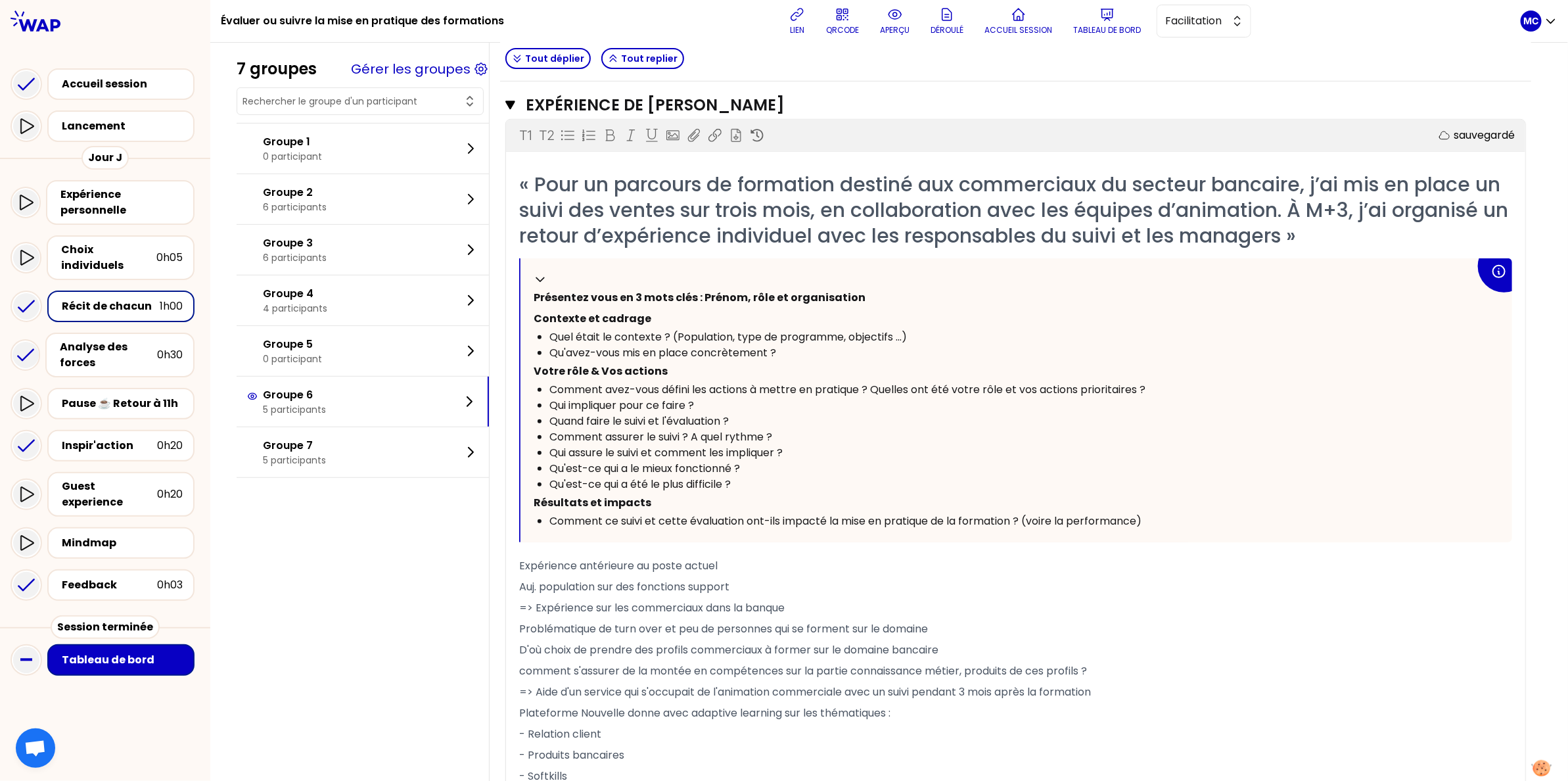
scroll to position [349, 0]
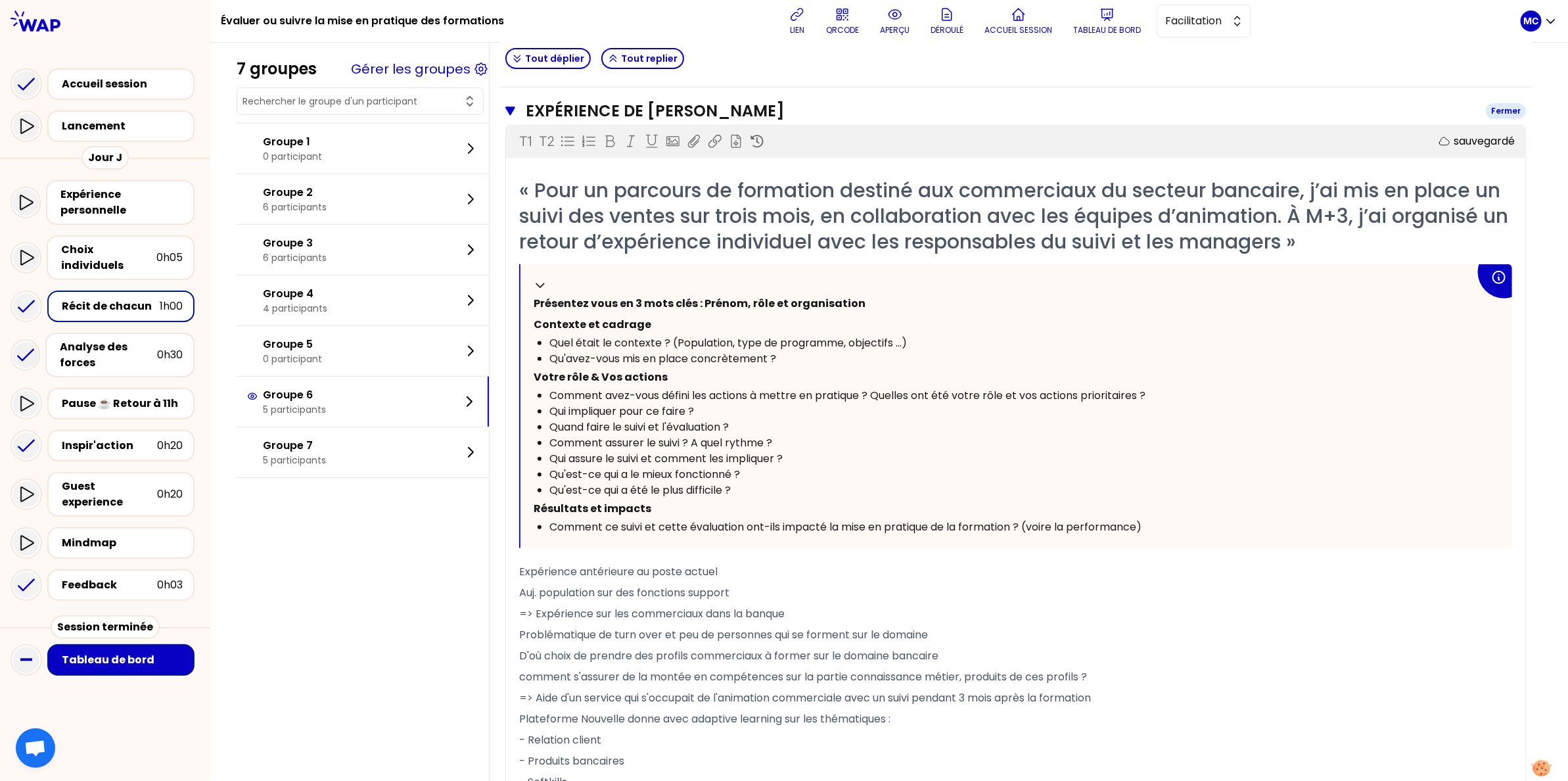
click at [785, 120] on h3 "Expérience de [PERSON_NAME]" at bounding box center [1001, 111] width 950 height 21
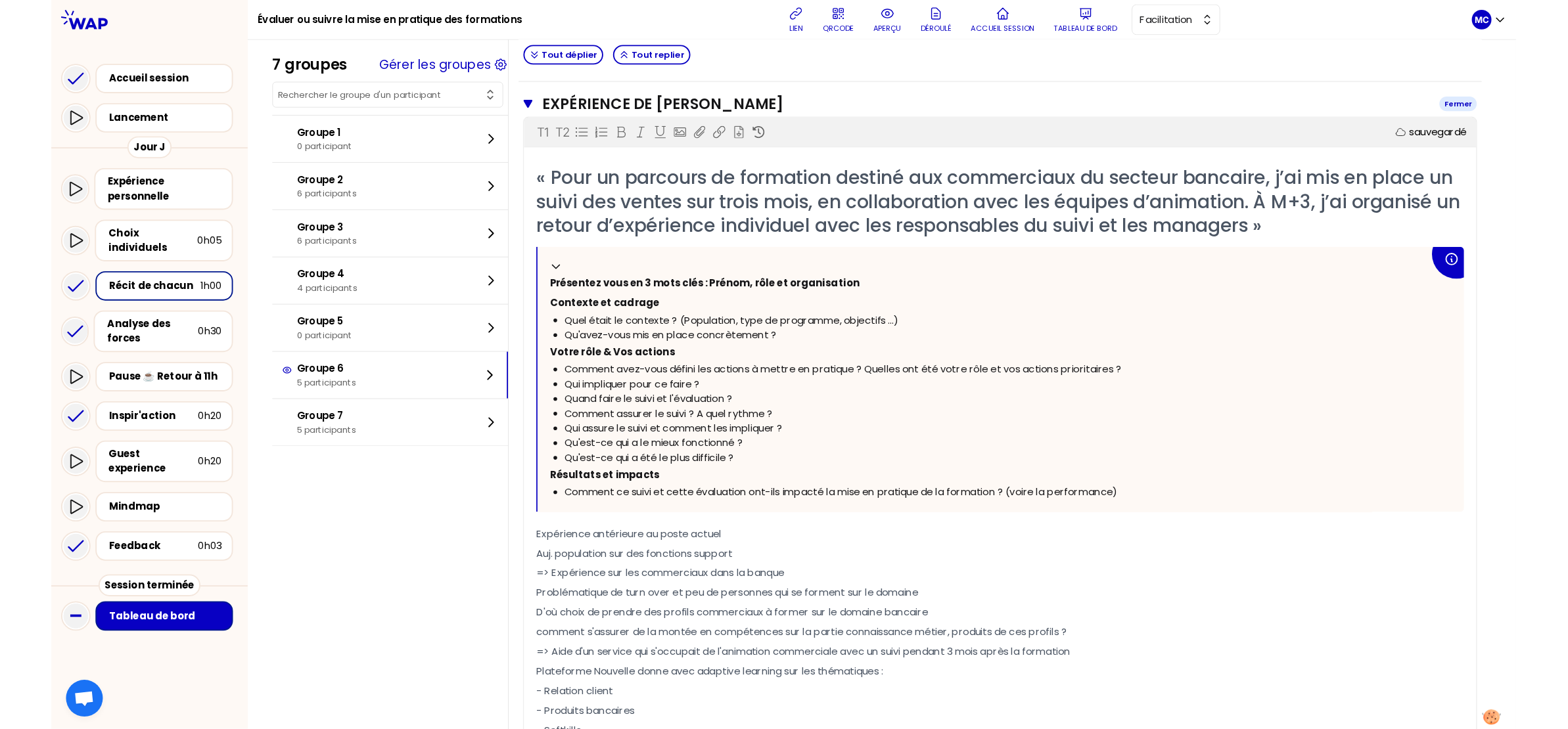
scroll to position [0, 0]
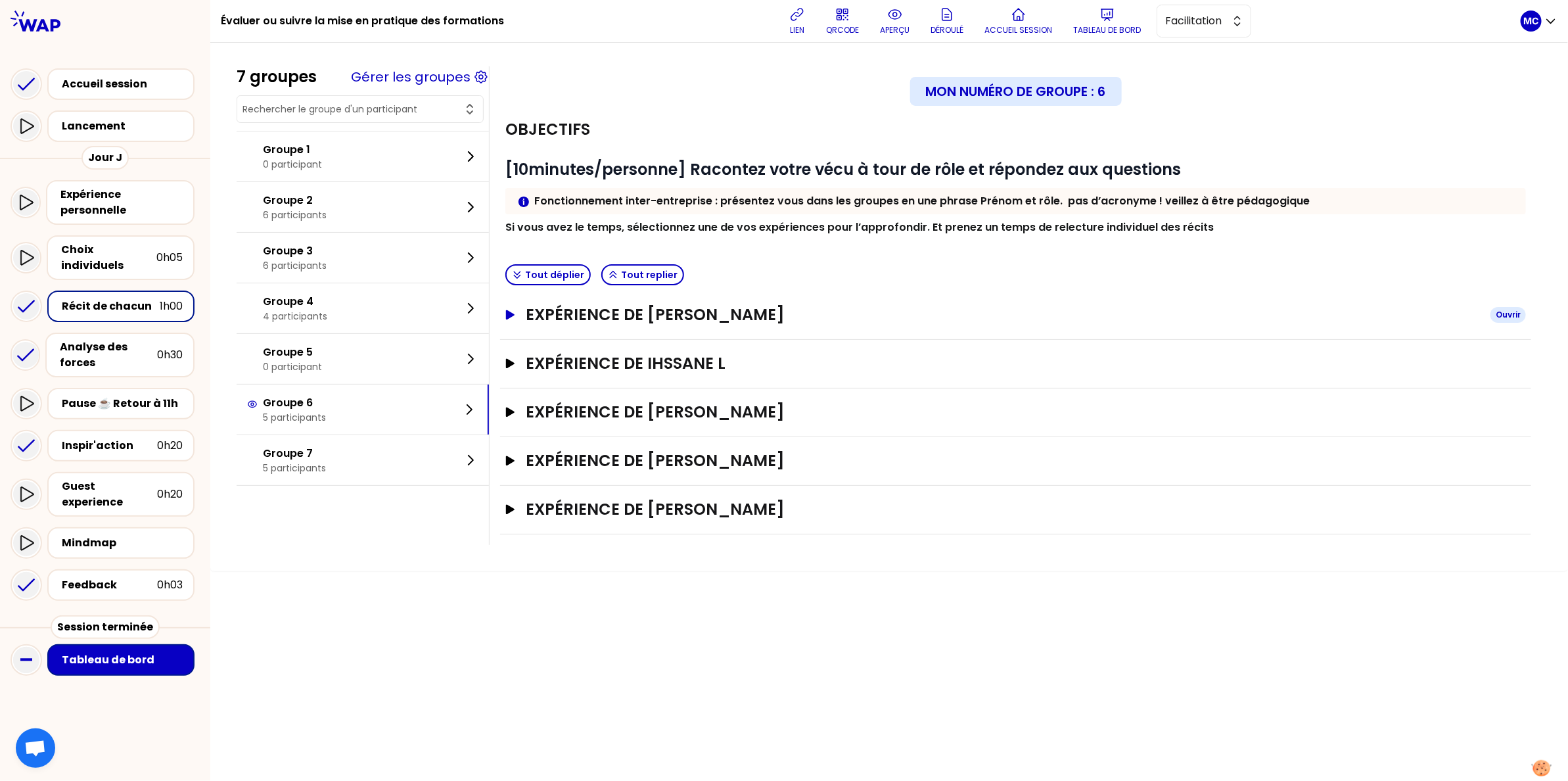
click at [753, 306] on h3 "Expérience de [PERSON_NAME]" at bounding box center [1003, 314] width 954 height 21
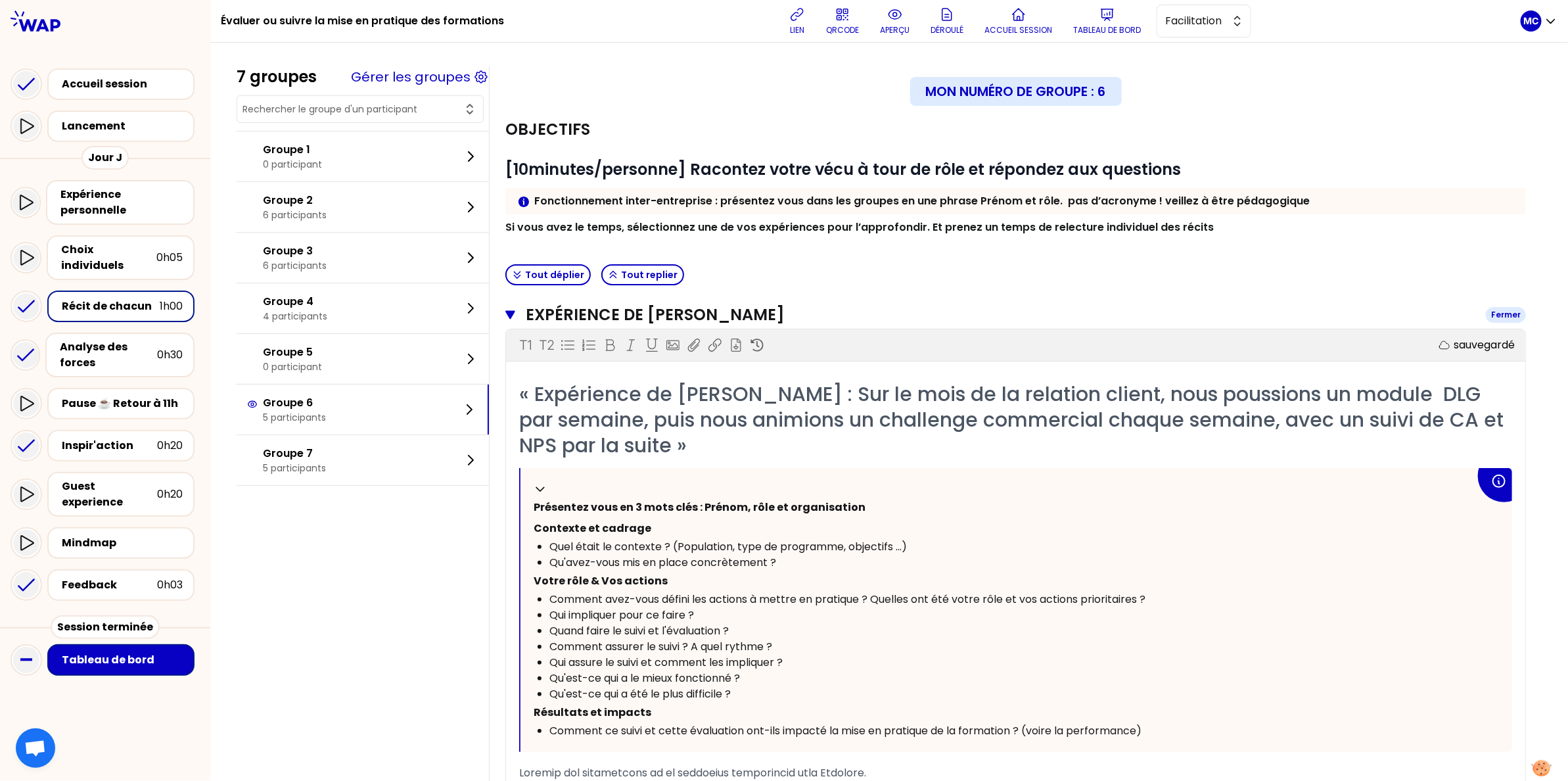
click at [753, 307] on h3 "Expérience de [PERSON_NAME]" at bounding box center [1001, 314] width 950 height 21
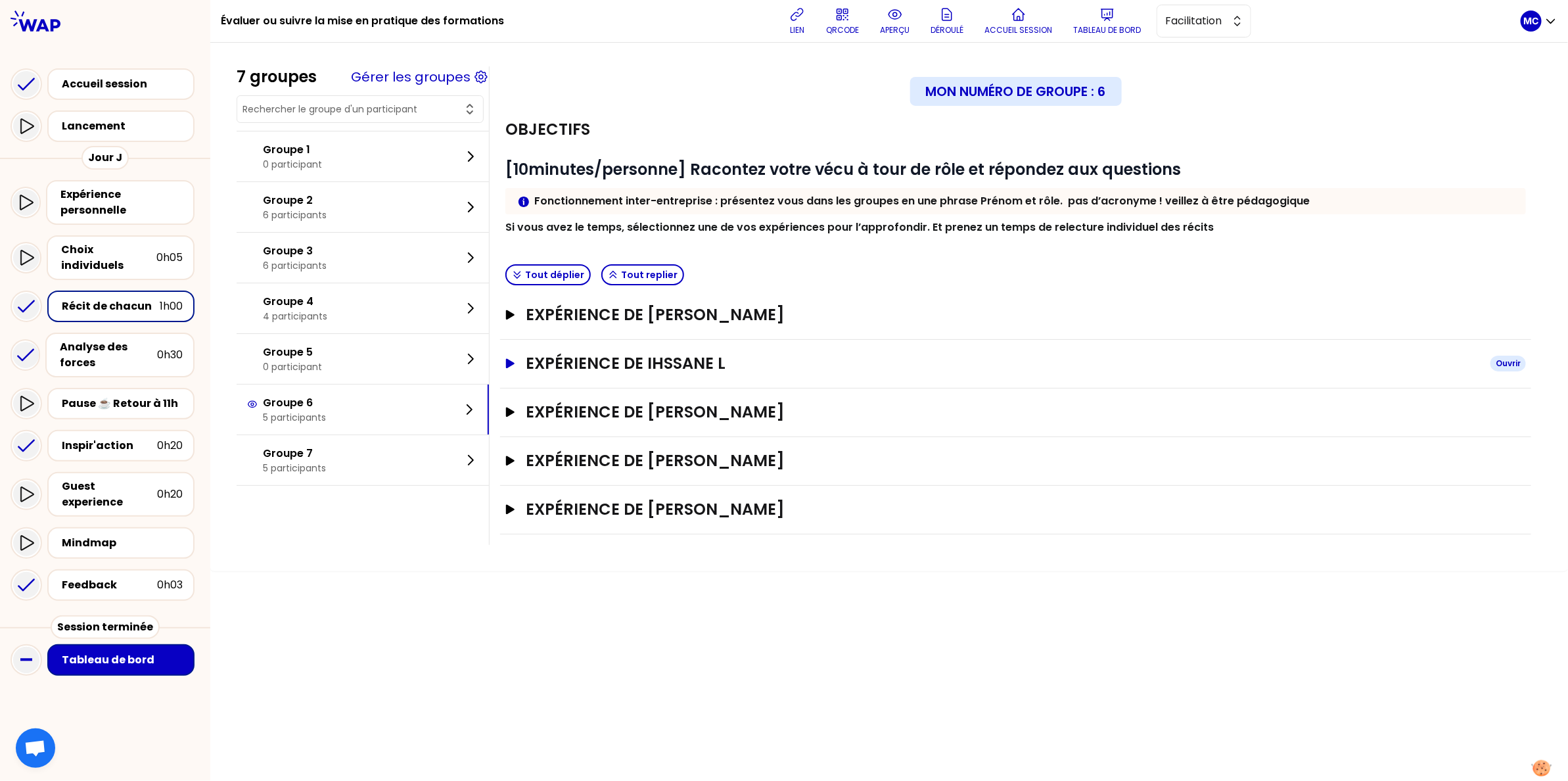
click at [759, 360] on h3 "Expérience de Ihssane L" at bounding box center [1003, 364] width 954 height 21
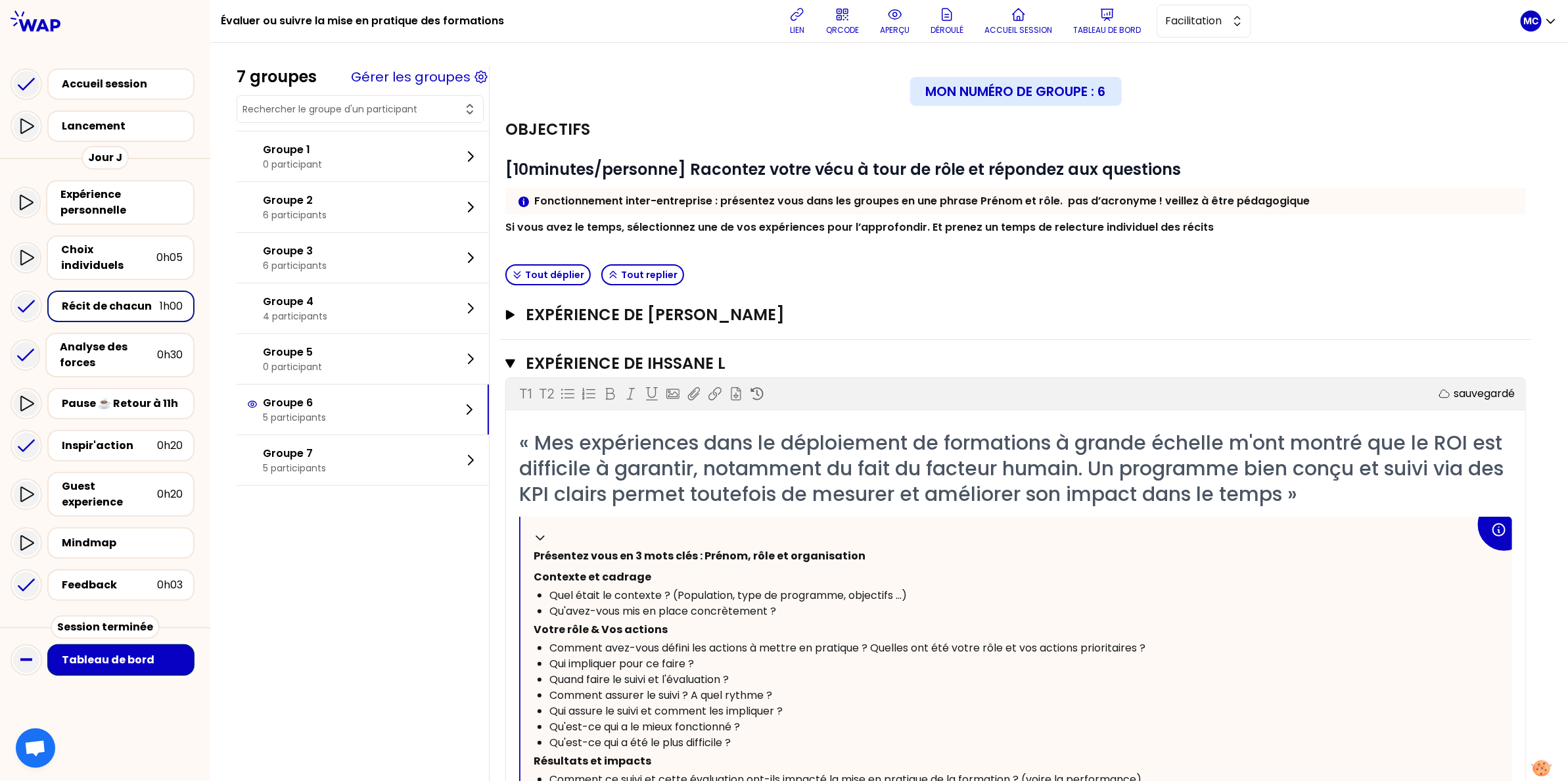
click at [764, 366] on h3 "Expérience de Ihssane L" at bounding box center [1001, 364] width 950 height 21
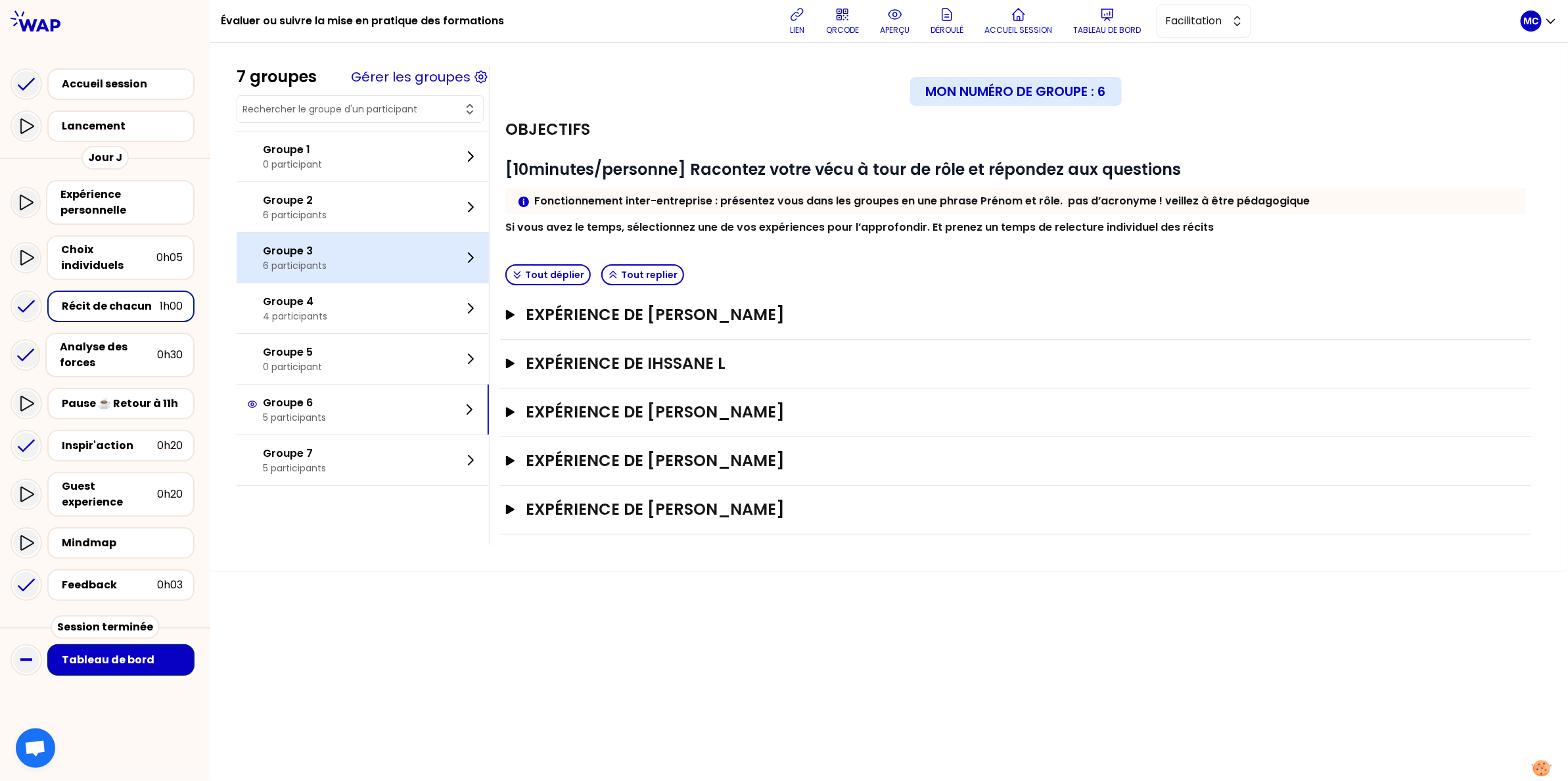
click at [399, 278] on div "Groupe 3 6 participants" at bounding box center [363, 258] width 252 height 50
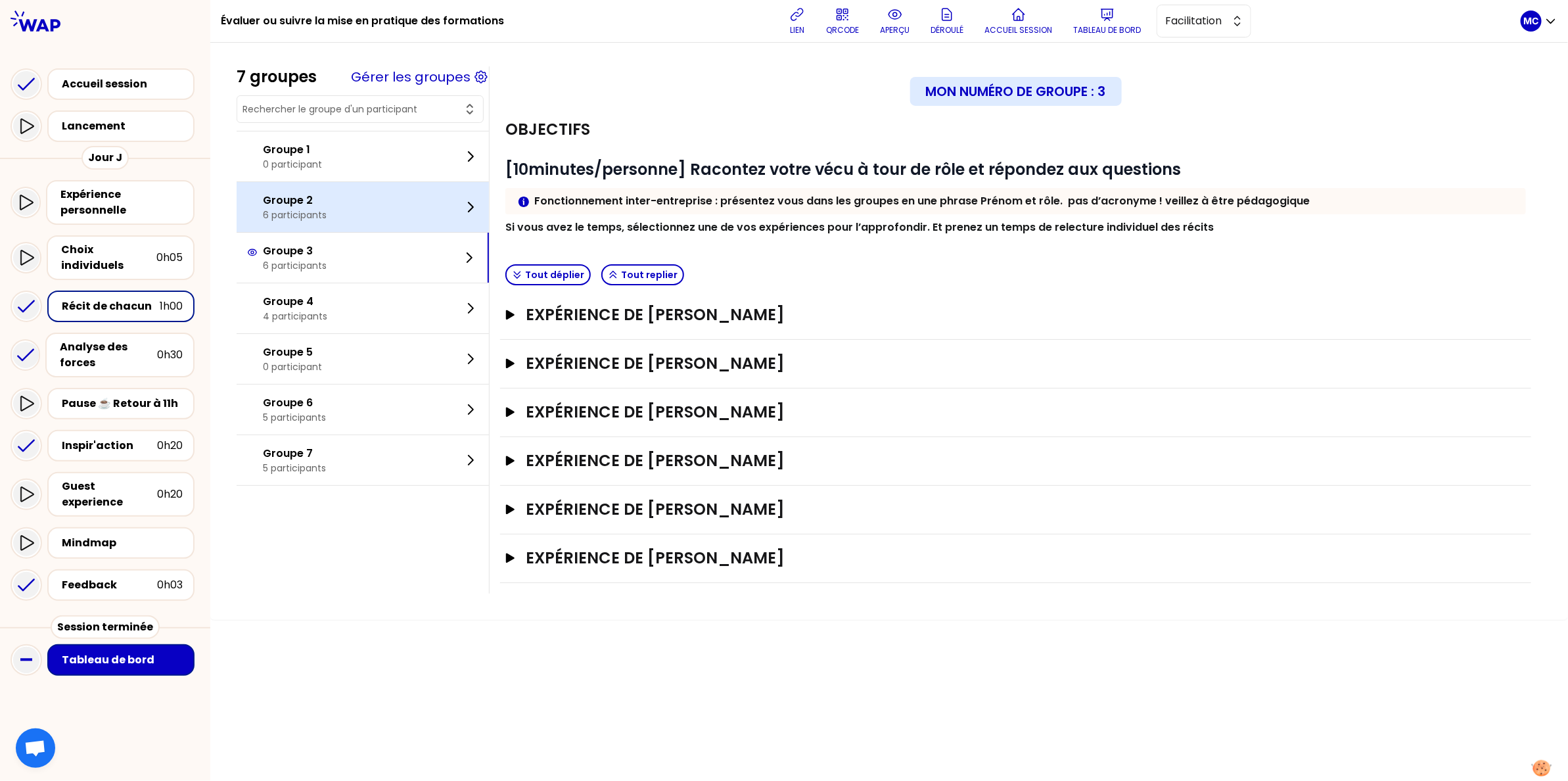
click at [402, 232] on div "Groupe 2 6 participants" at bounding box center [363, 207] width 252 height 50
click at [352, 187] on div "Groupe 2 6 participants" at bounding box center [363, 207] width 252 height 50
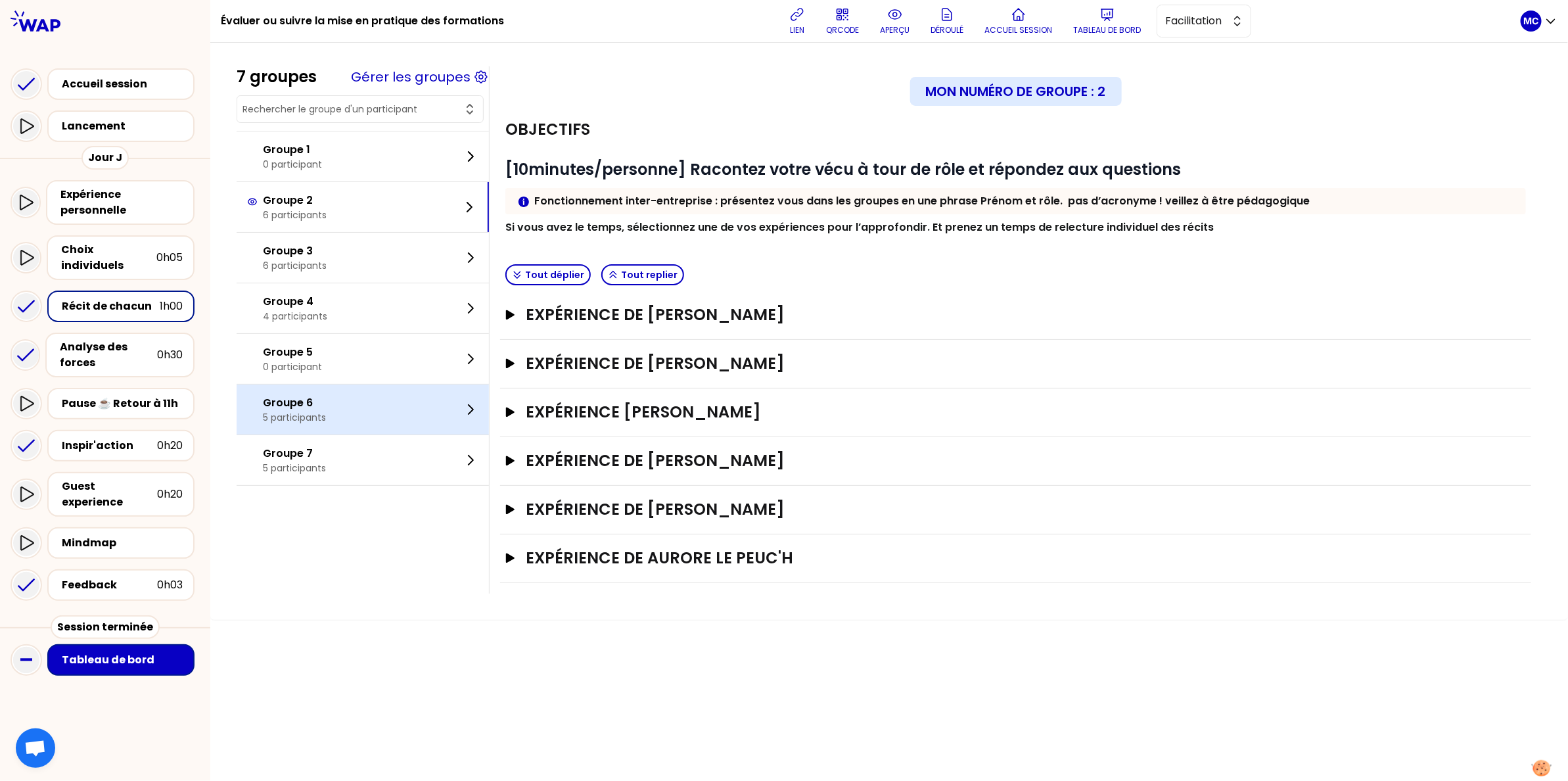
click at [348, 435] on div "Groupe 6 5 participants" at bounding box center [363, 409] width 252 height 50
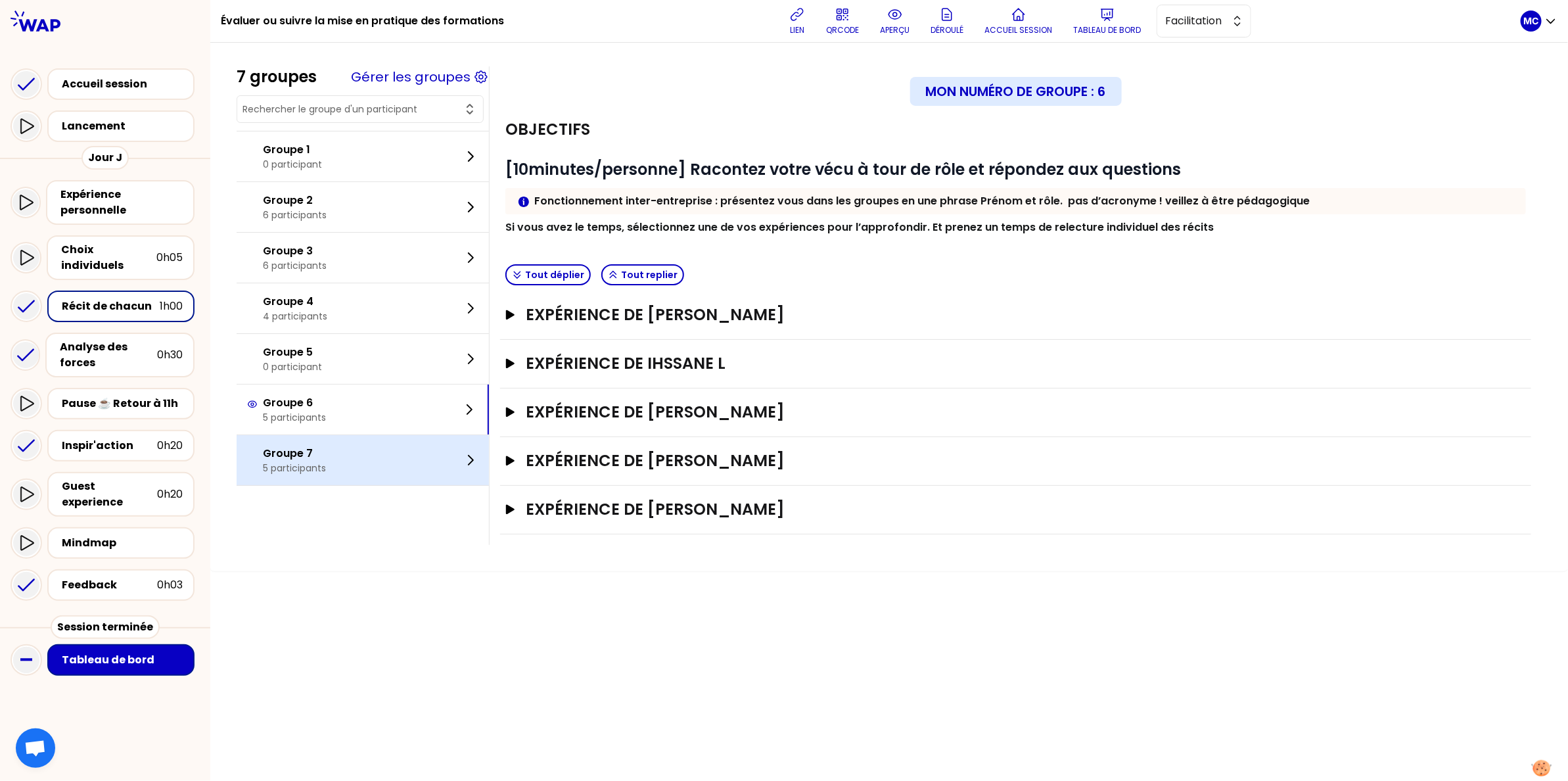
click at [335, 468] on div "Groupe 7 5 participants" at bounding box center [363, 460] width 252 height 50
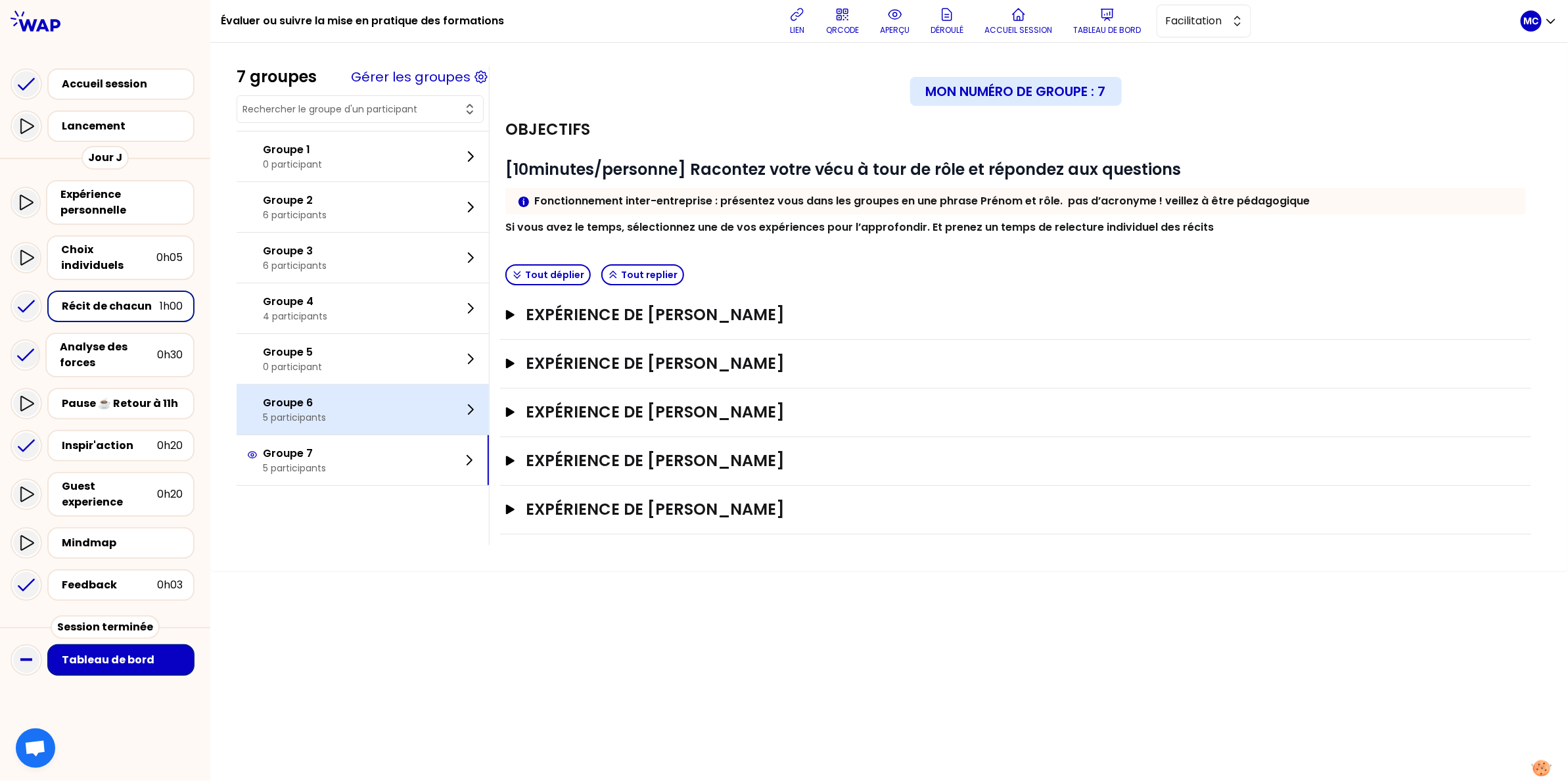
click at [348, 396] on div "Groupe 6 5 participants" at bounding box center [363, 409] width 252 height 50
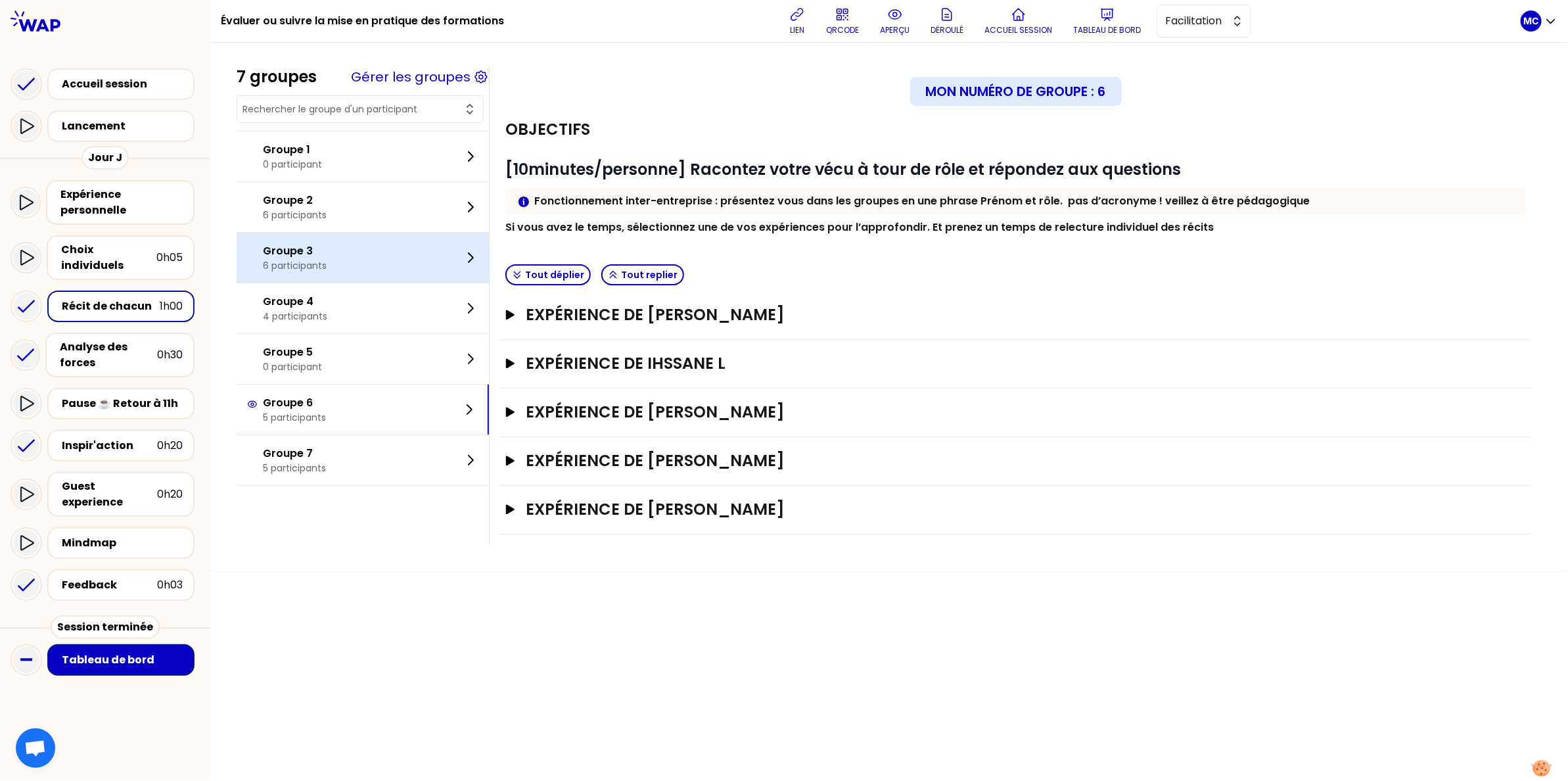
click at [359, 266] on div "Groupe 3 6 participants" at bounding box center [363, 258] width 252 height 50
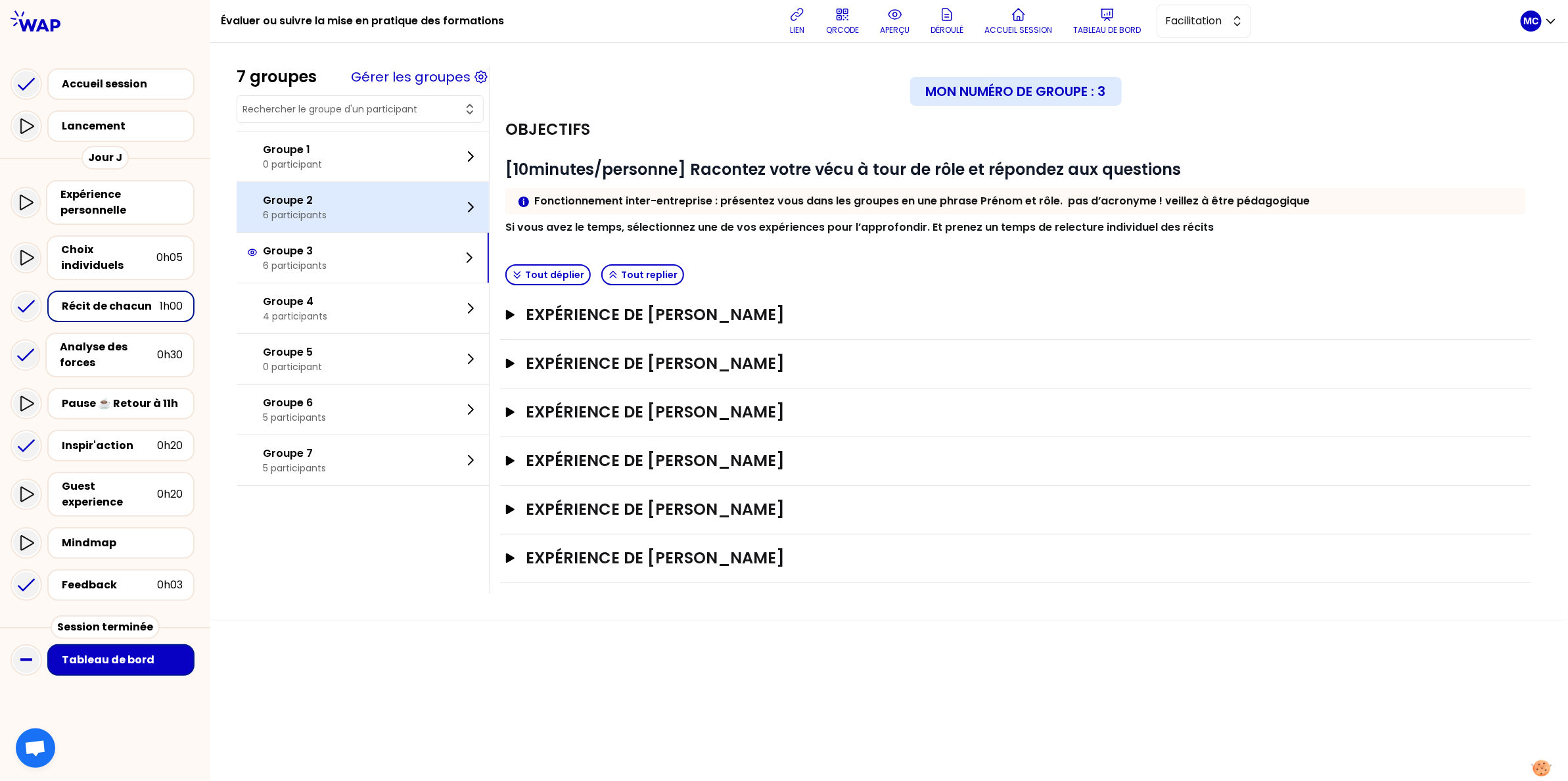
click at [391, 208] on div "Groupe 2 6 participants" at bounding box center [363, 207] width 252 height 50
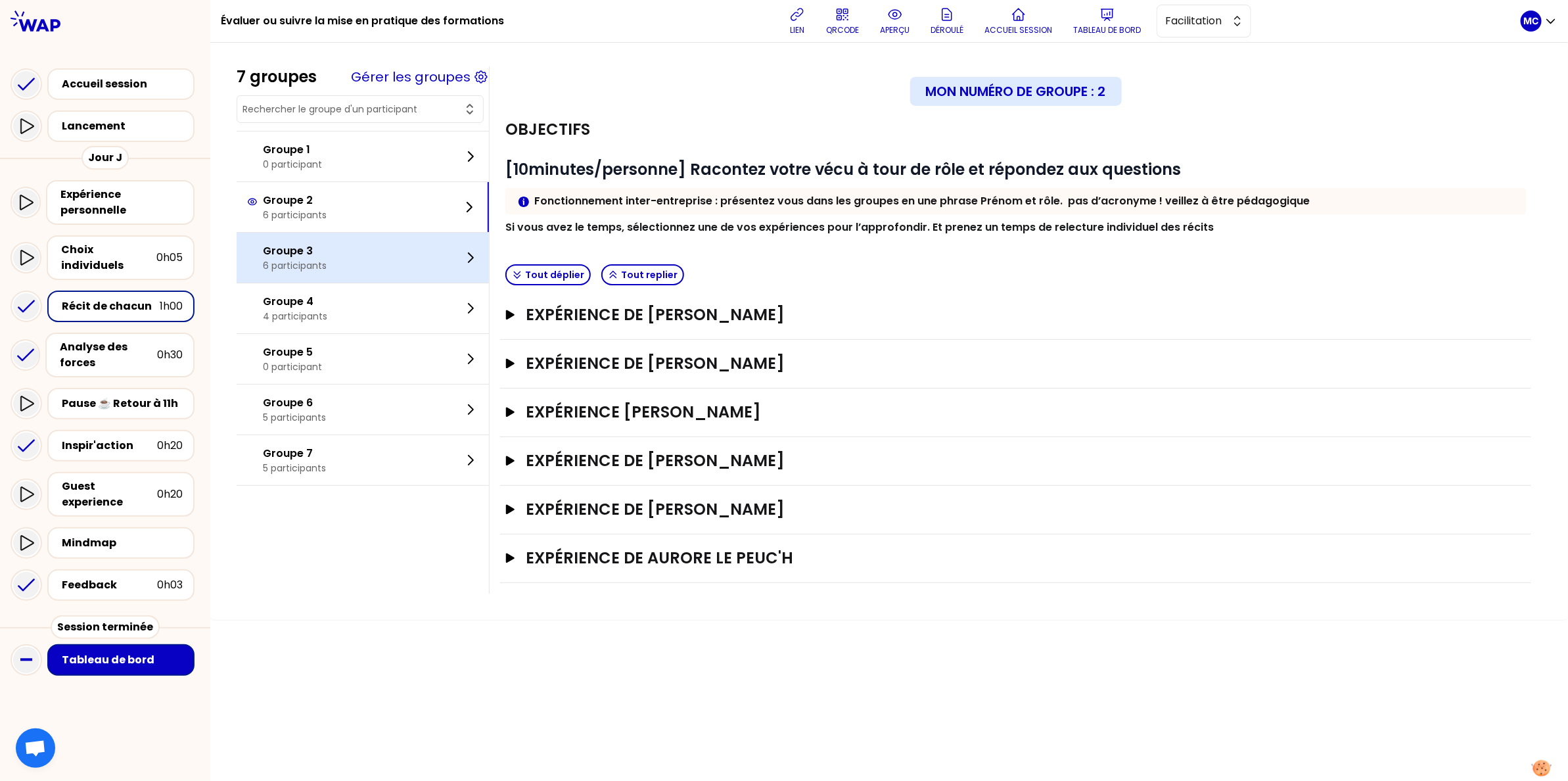
click at [376, 271] on div "Groupe 3 6 participants" at bounding box center [363, 258] width 252 height 50
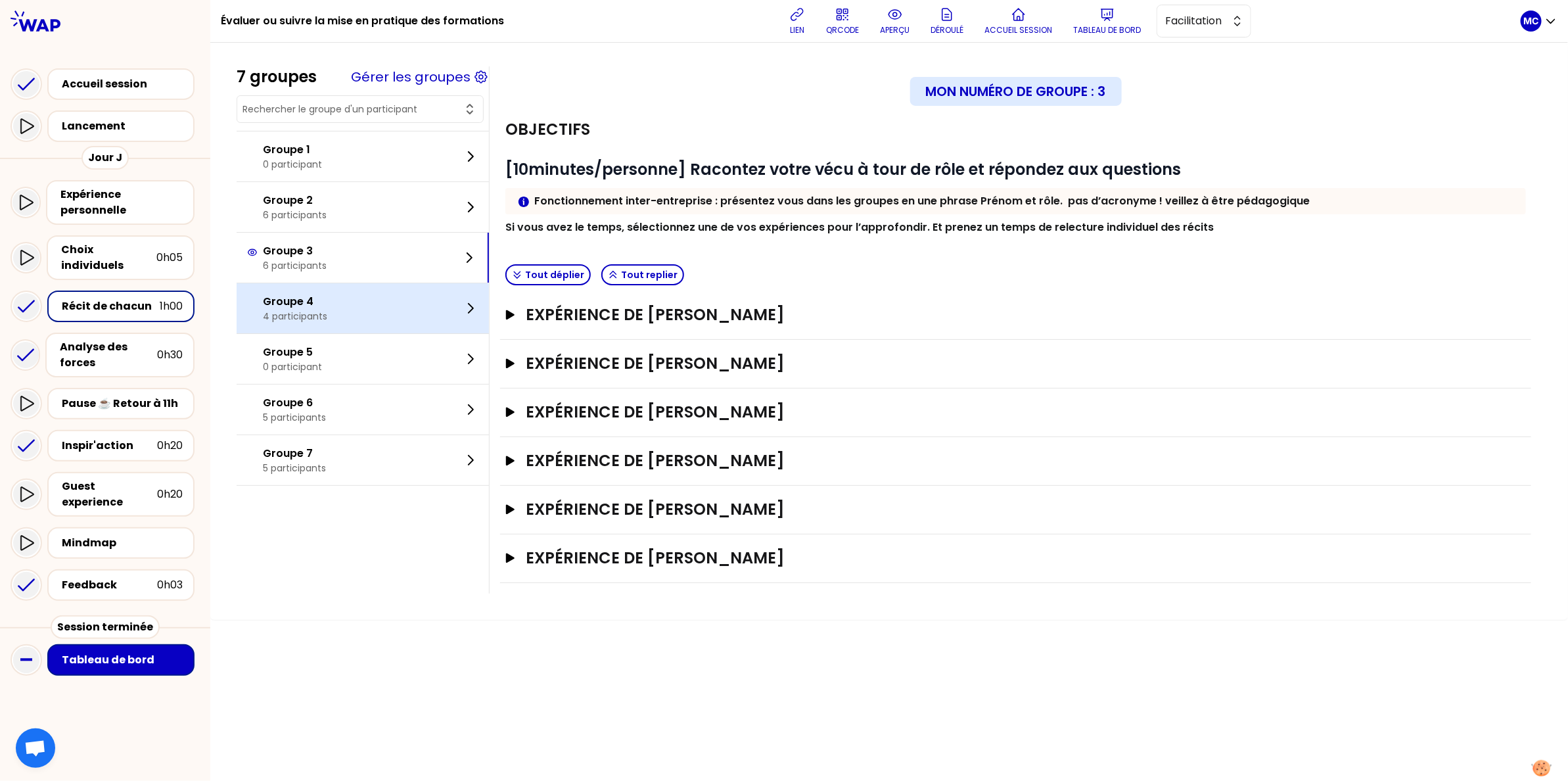
click at [370, 297] on div "Groupe 4 4 participants" at bounding box center [363, 308] width 252 height 50
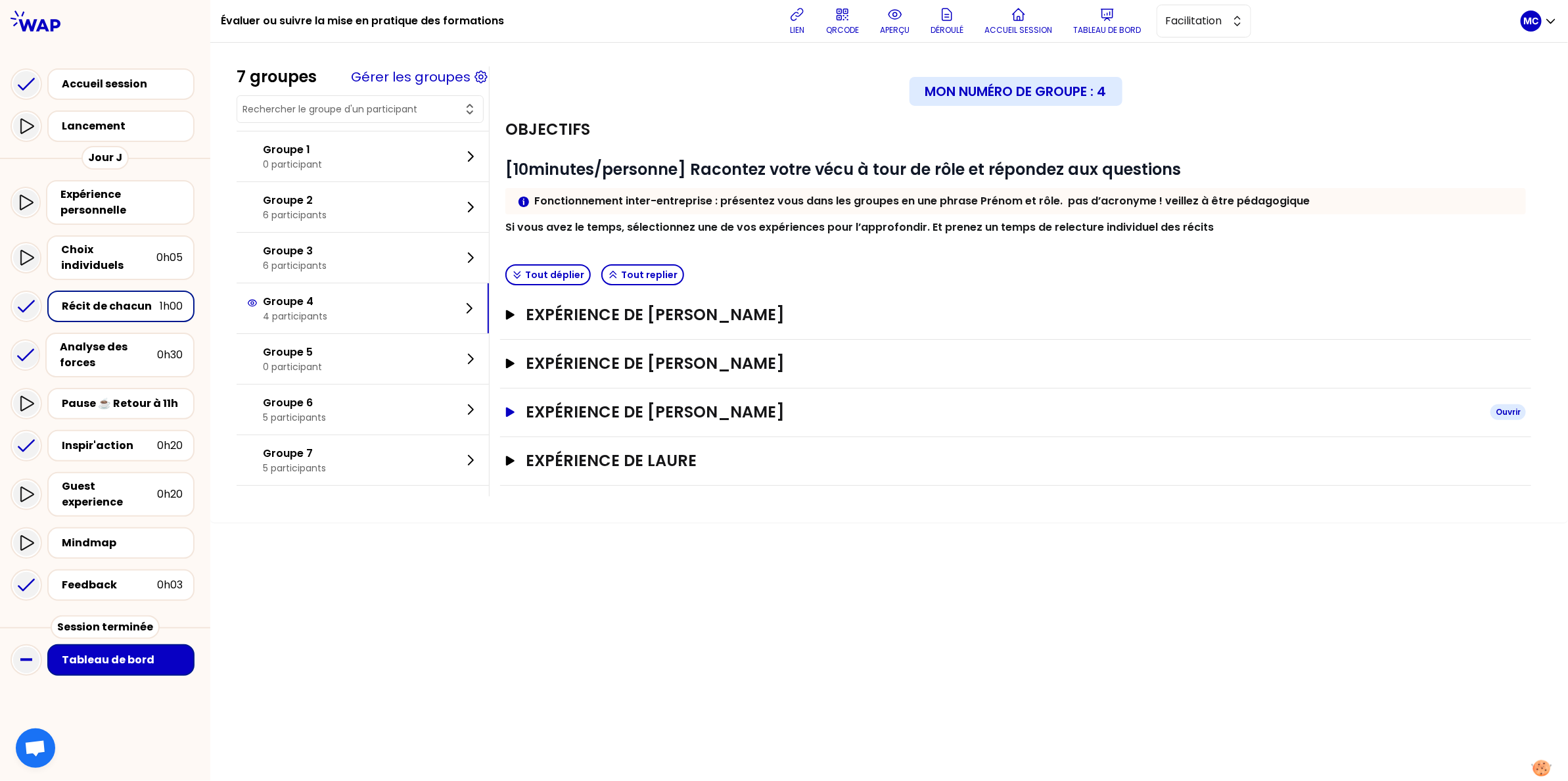
click at [621, 417] on h3 "Expérience de [PERSON_NAME]" at bounding box center [1003, 412] width 954 height 21
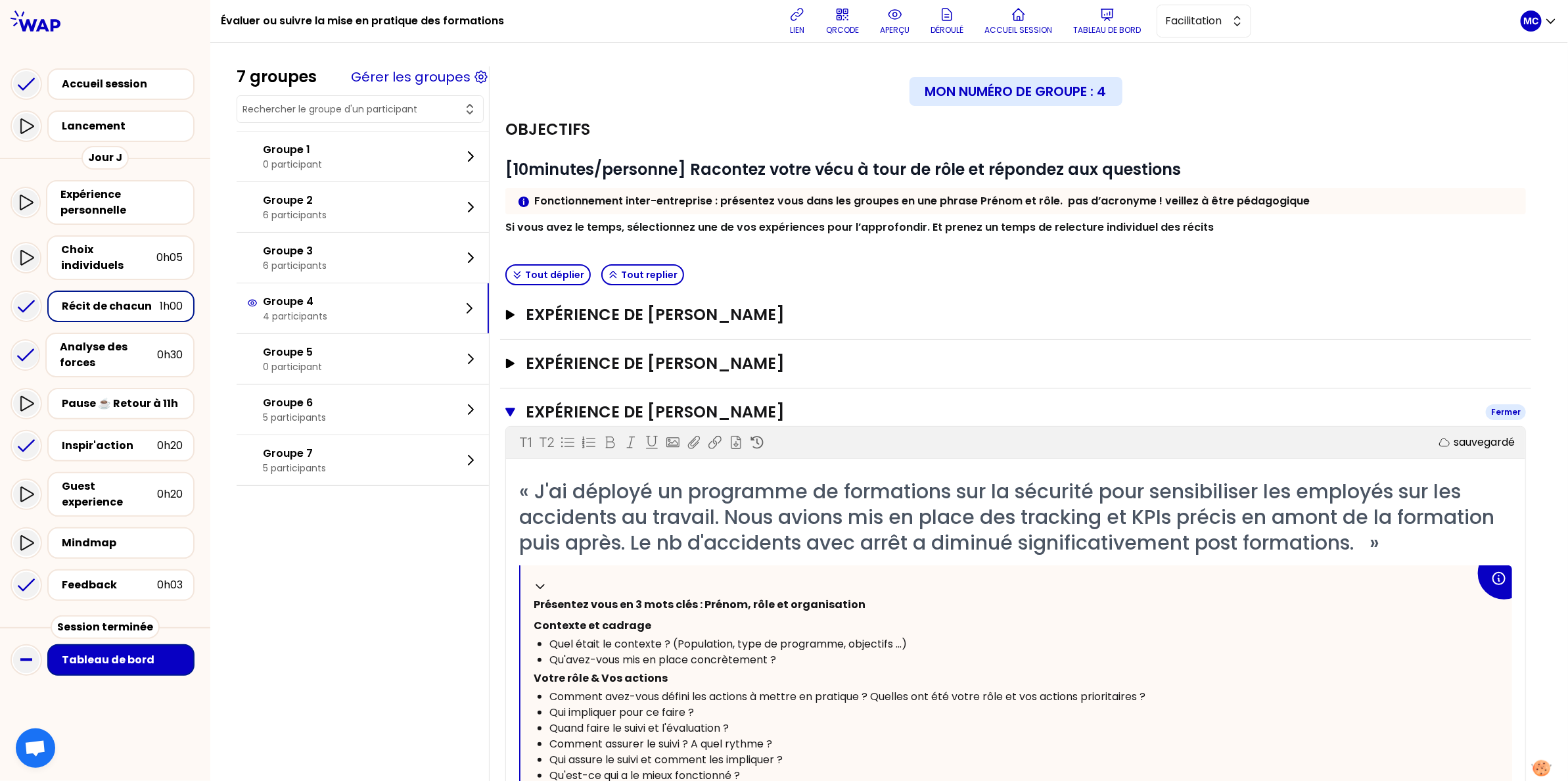
click at [621, 417] on h3 "Expérience de [PERSON_NAME]" at bounding box center [1001, 412] width 950 height 21
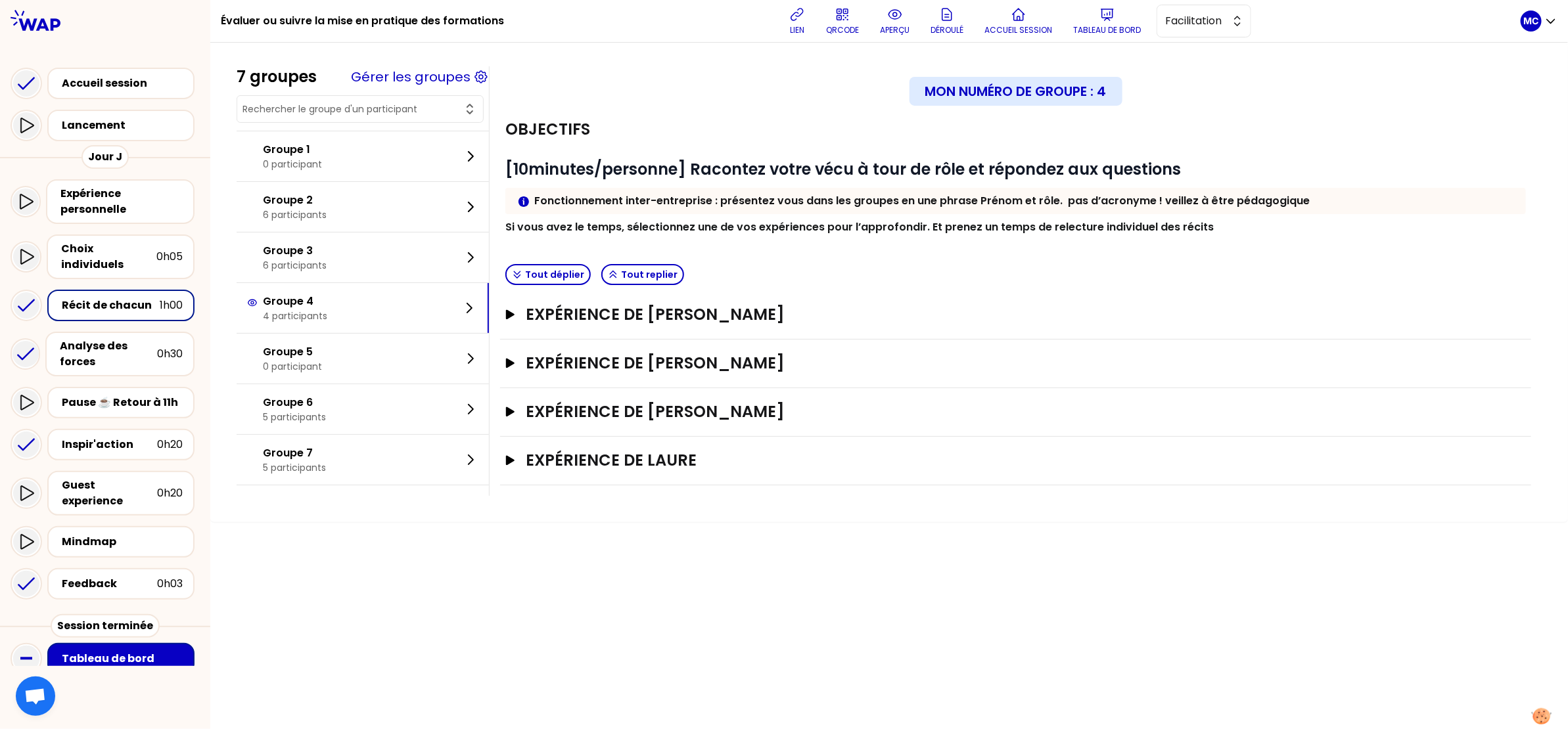
click at [748, 351] on div "Expérience de [PERSON_NAME]" at bounding box center [1015, 363] width 1031 height 49
click at [784, 325] on h3 "Expérience de [PERSON_NAME]" at bounding box center [1003, 314] width 954 height 21
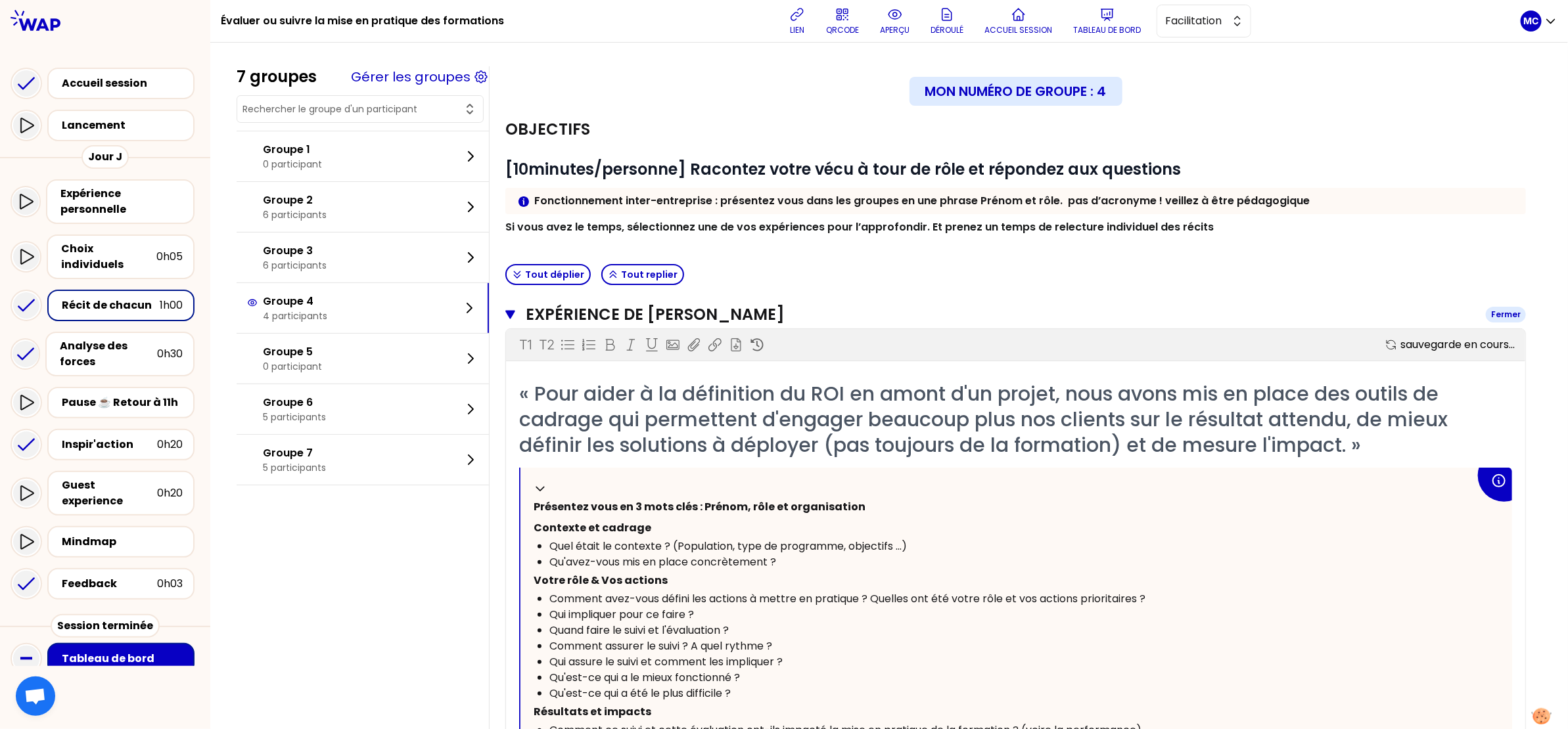
click at [784, 325] on h3 "Expérience de [PERSON_NAME]" at bounding box center [1001, 314] width 950 height 21
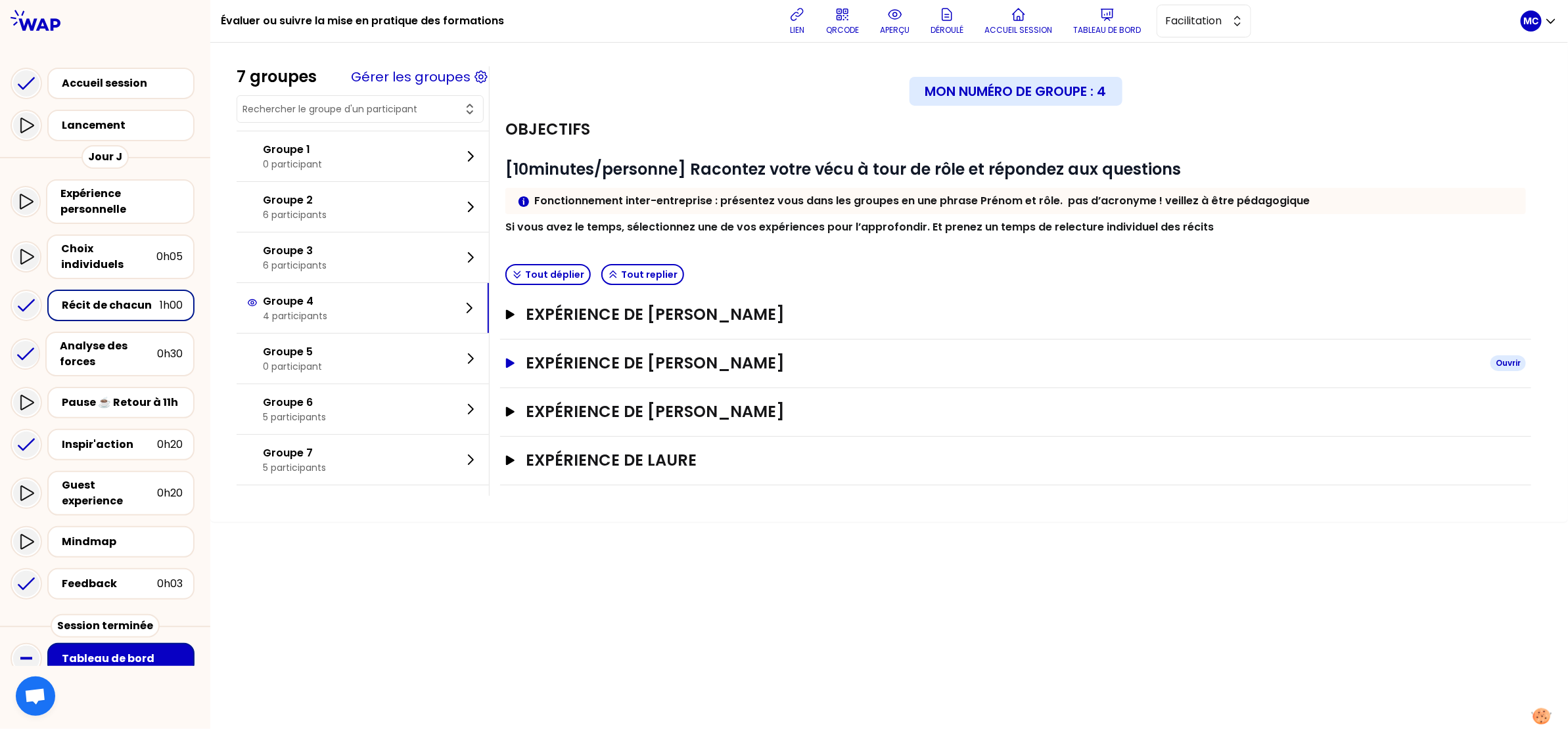
click at [747, 371] on h3 "Expérience de [PERSON_NAME]" at bounding box center [1003, 363] width 954 height 21
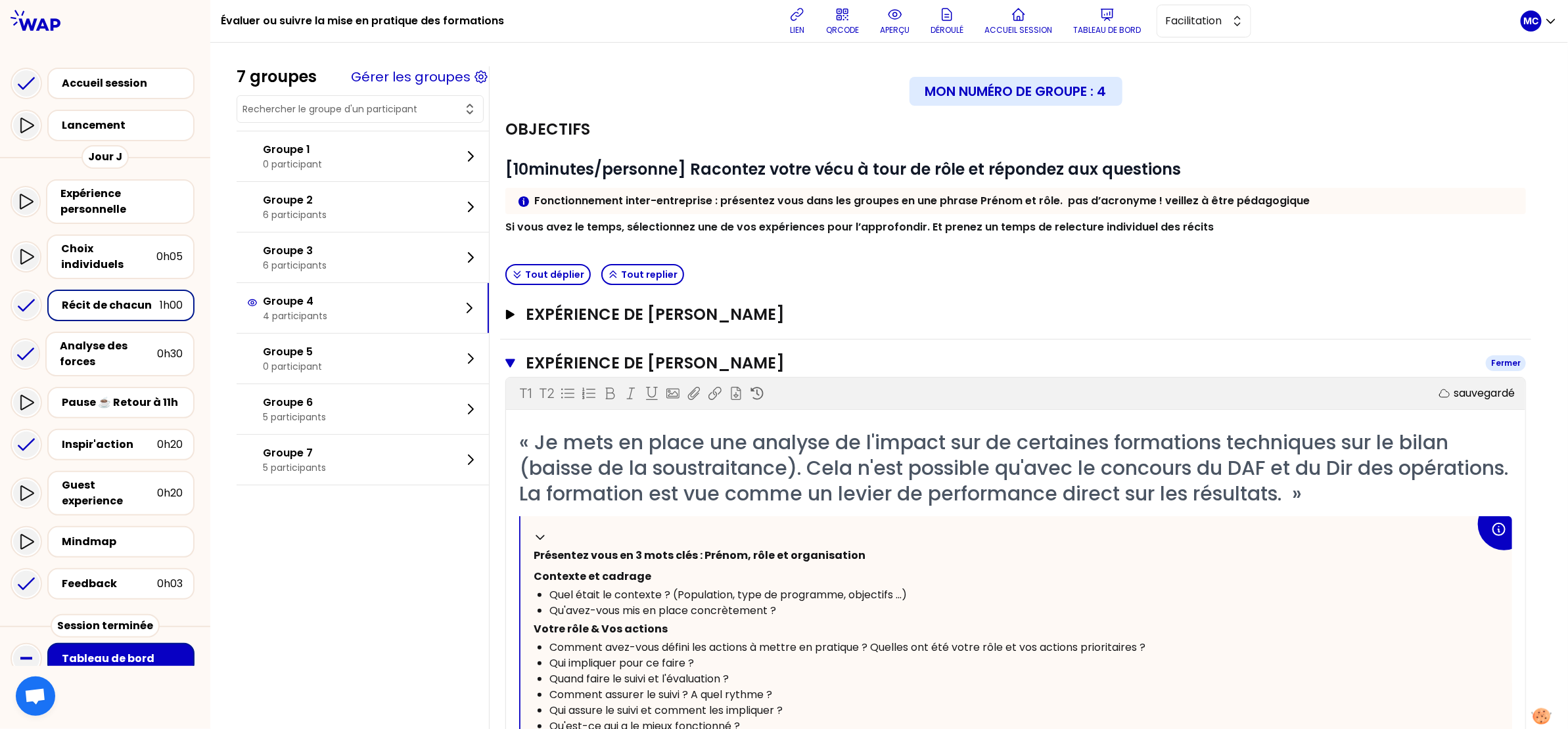
click at [748, 364] on h3 "Expérience de [PERSON_NAME]" at bounding box center [1001, 363] width 950 height 21
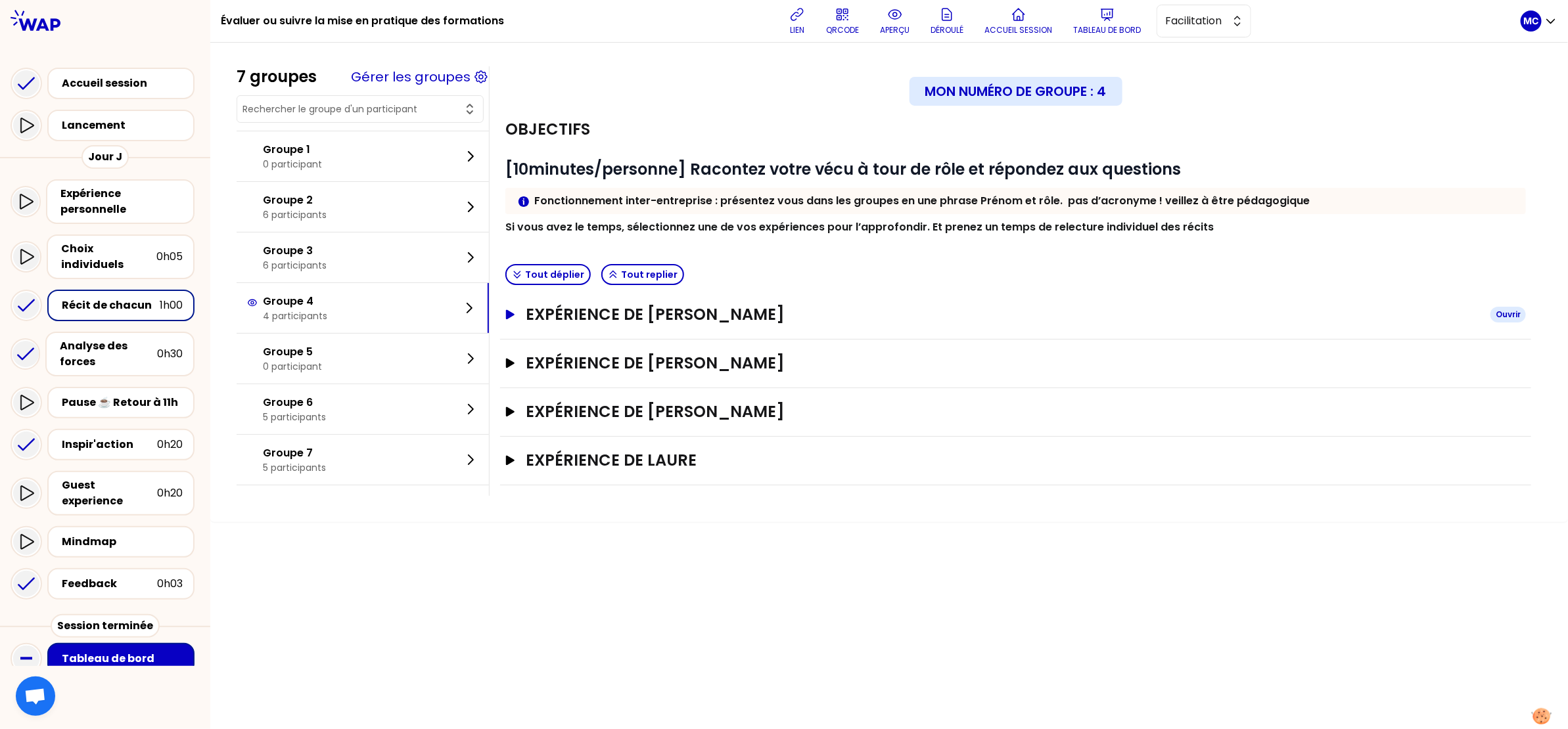
click at [841, 322] on h3 "Expérience de [PERSON_NAME]" at bounding box center [1003, 314] width 954 height 21
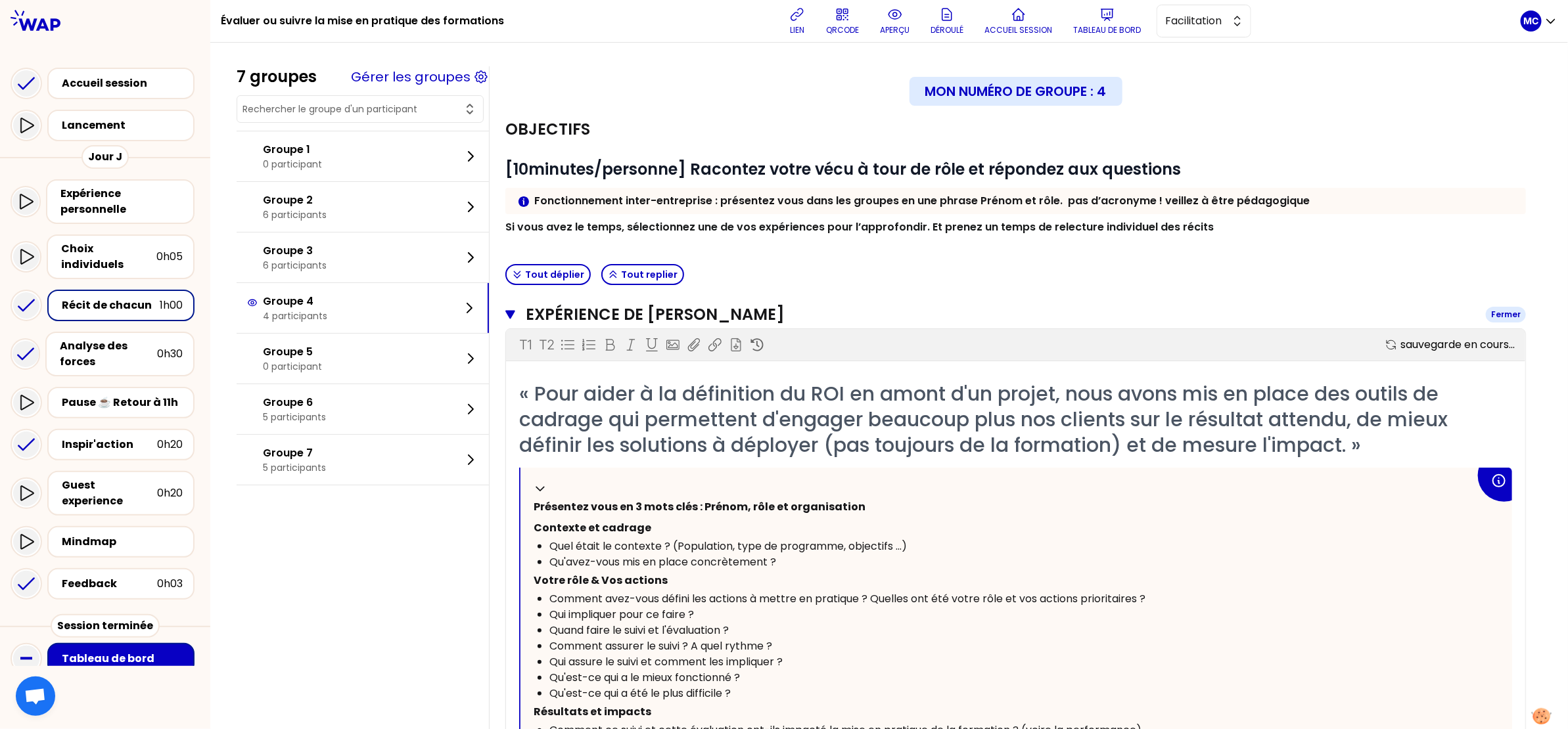
click at [841, 322] on h3 "Expérience de [PERSON_NAME]" at bounding box center [1001, 314] width 950 height 21
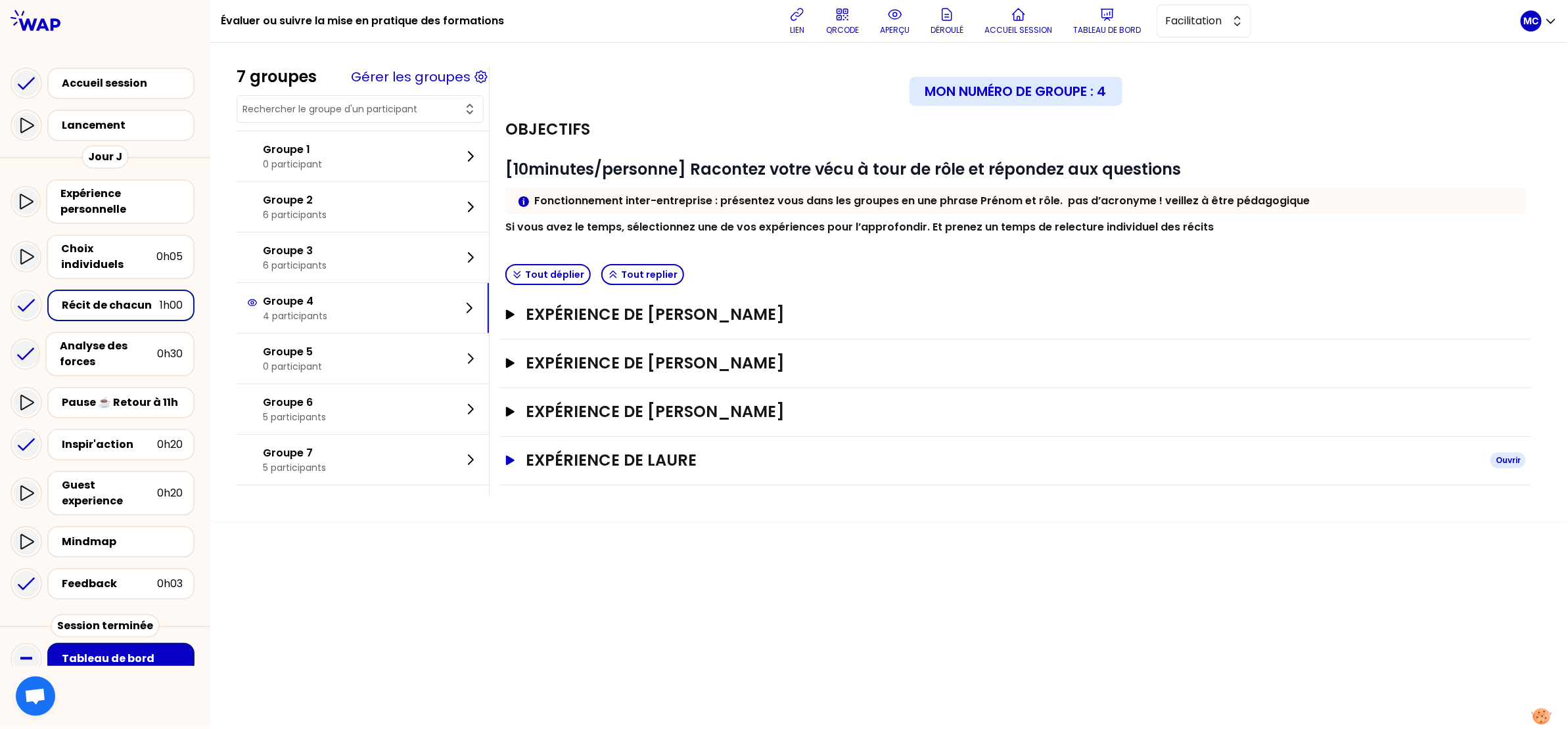
click at [811, 454] on h3 "Expérience de Laure" at bounding box center [1003, 460] width 954 height 21
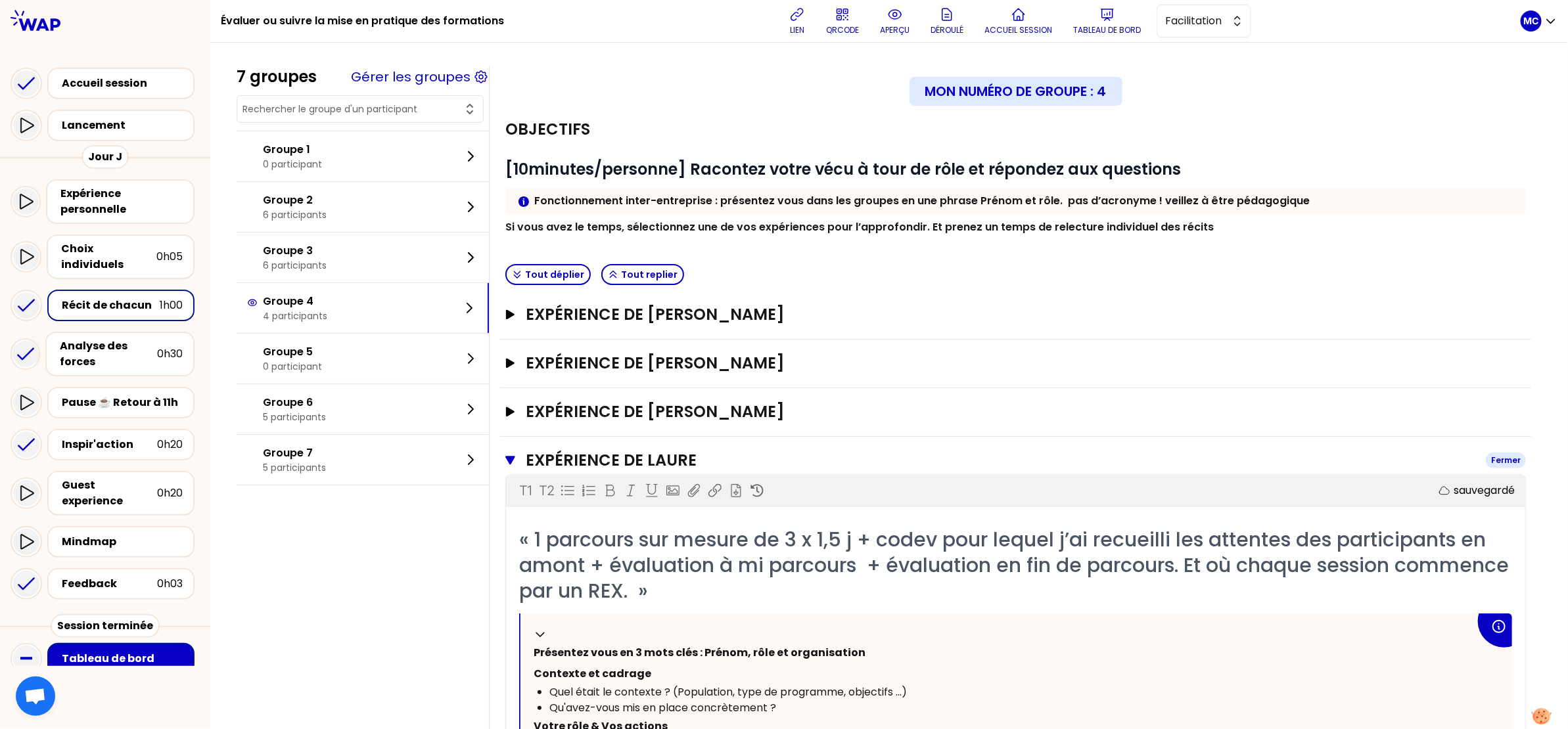
click at [666, 460] on h3 "Expérience de Laure" at bounding box center [1001, 460] width 950 height 21
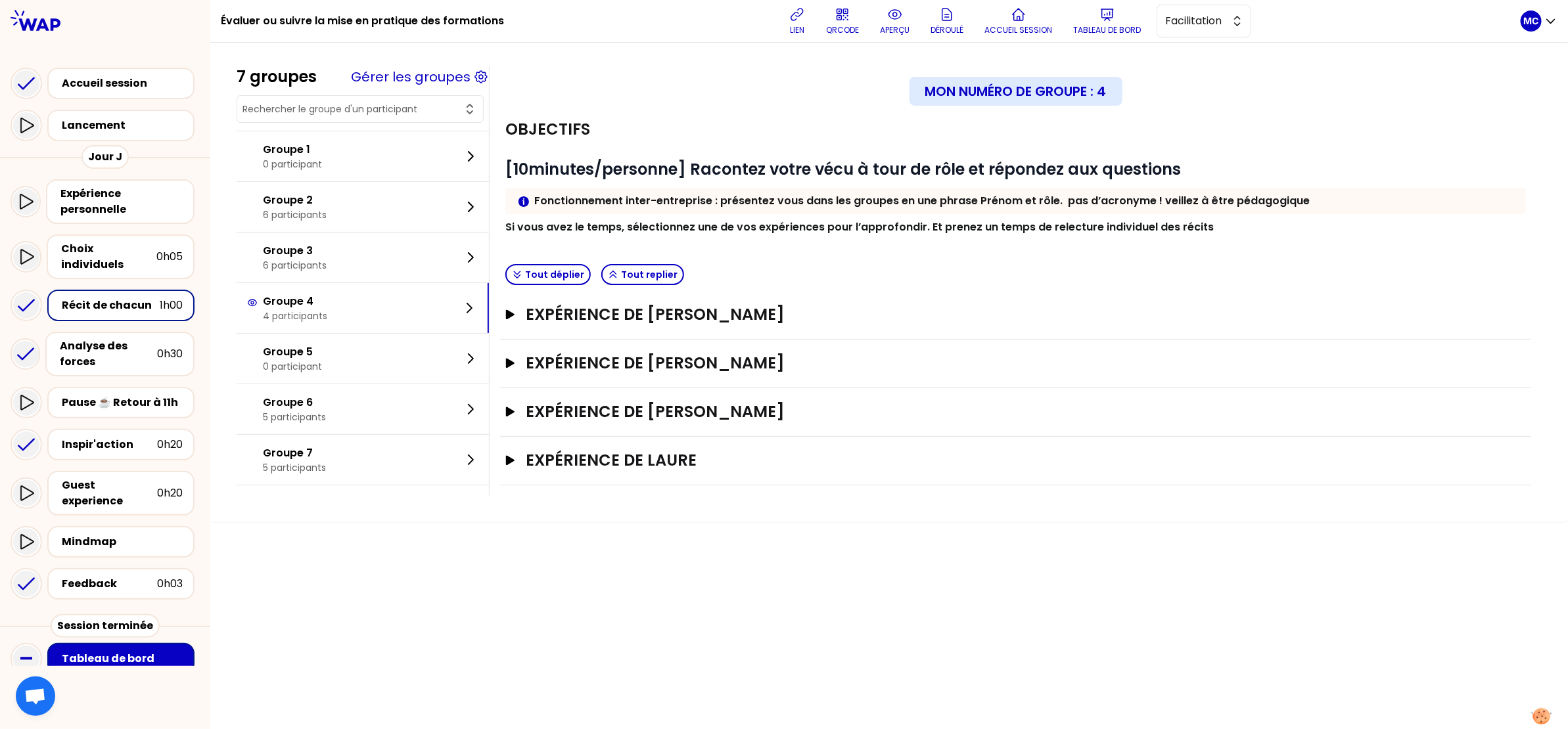
click at [930, 287] on div "Tout déplier Tout replier" at bounding box center [1015, 275] width 1031 height 32
click at [808, 451] on h3 "Expérience de Laure" at bounding box center [1003, 460] width 954 height 21
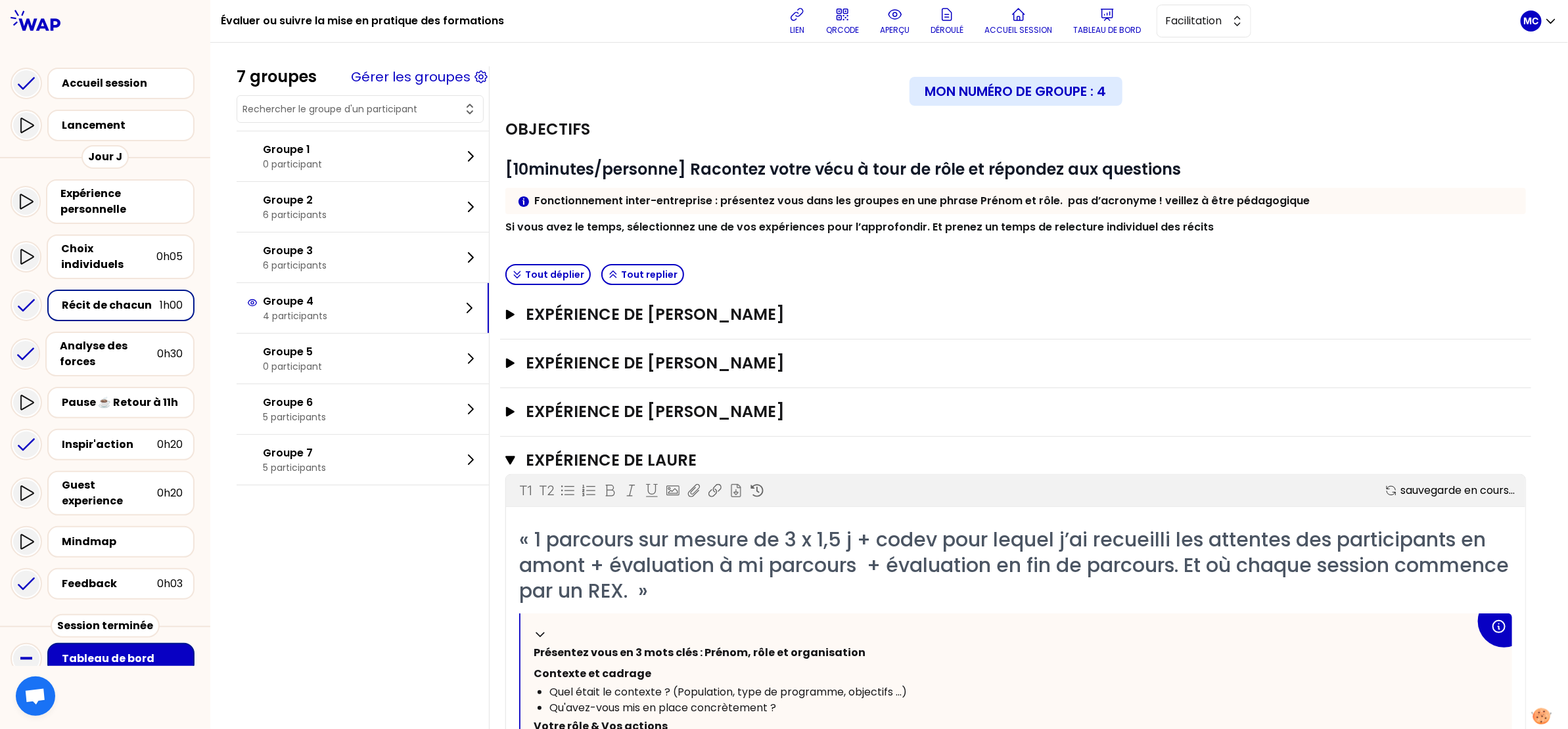
click at [946, 254] on div "Objectifs # [10minutes/personne] Racontez votre vécu à tour de rôle et répondez…" at bounding box center [1015, 182] width 1031 height 153
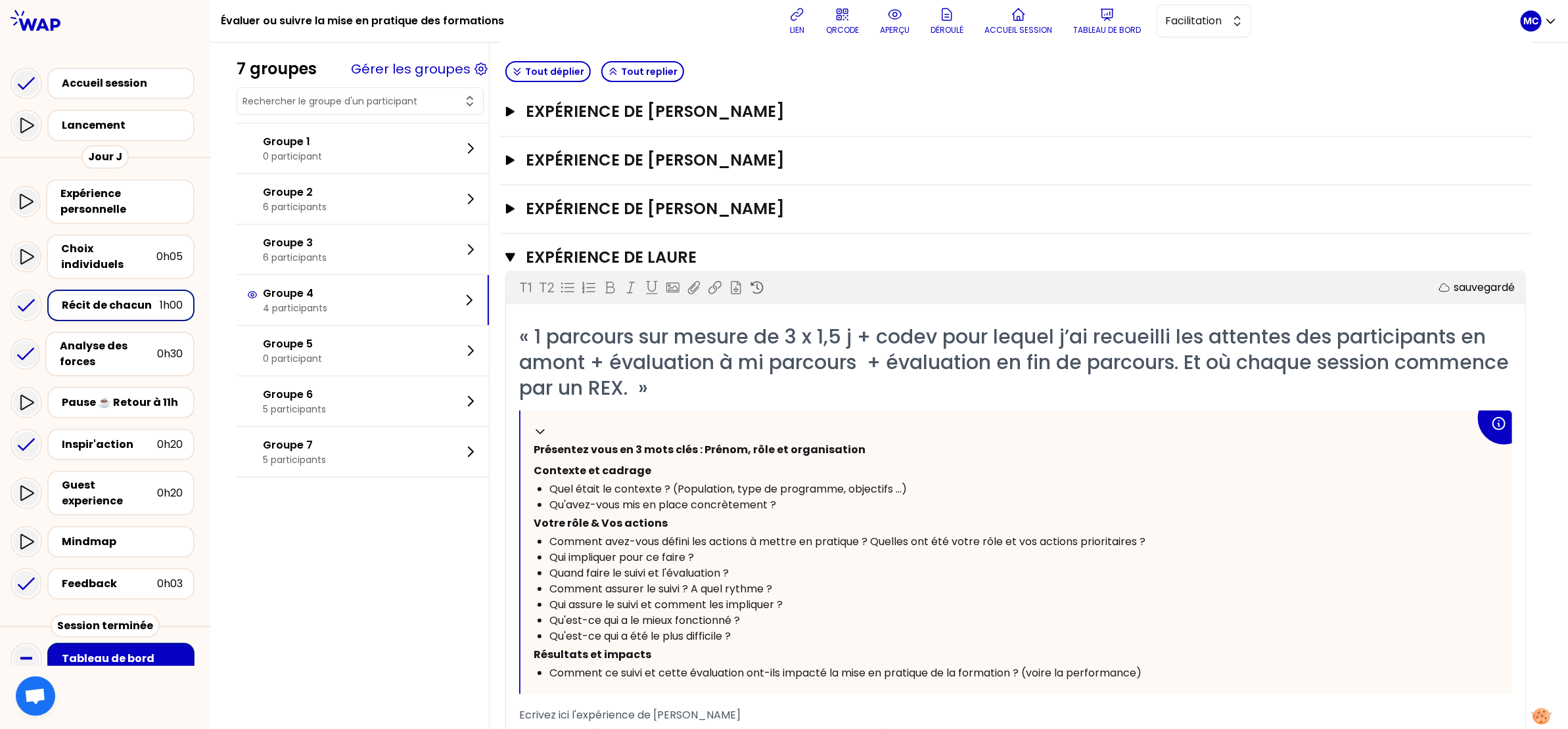
scroll to position [120, 0]
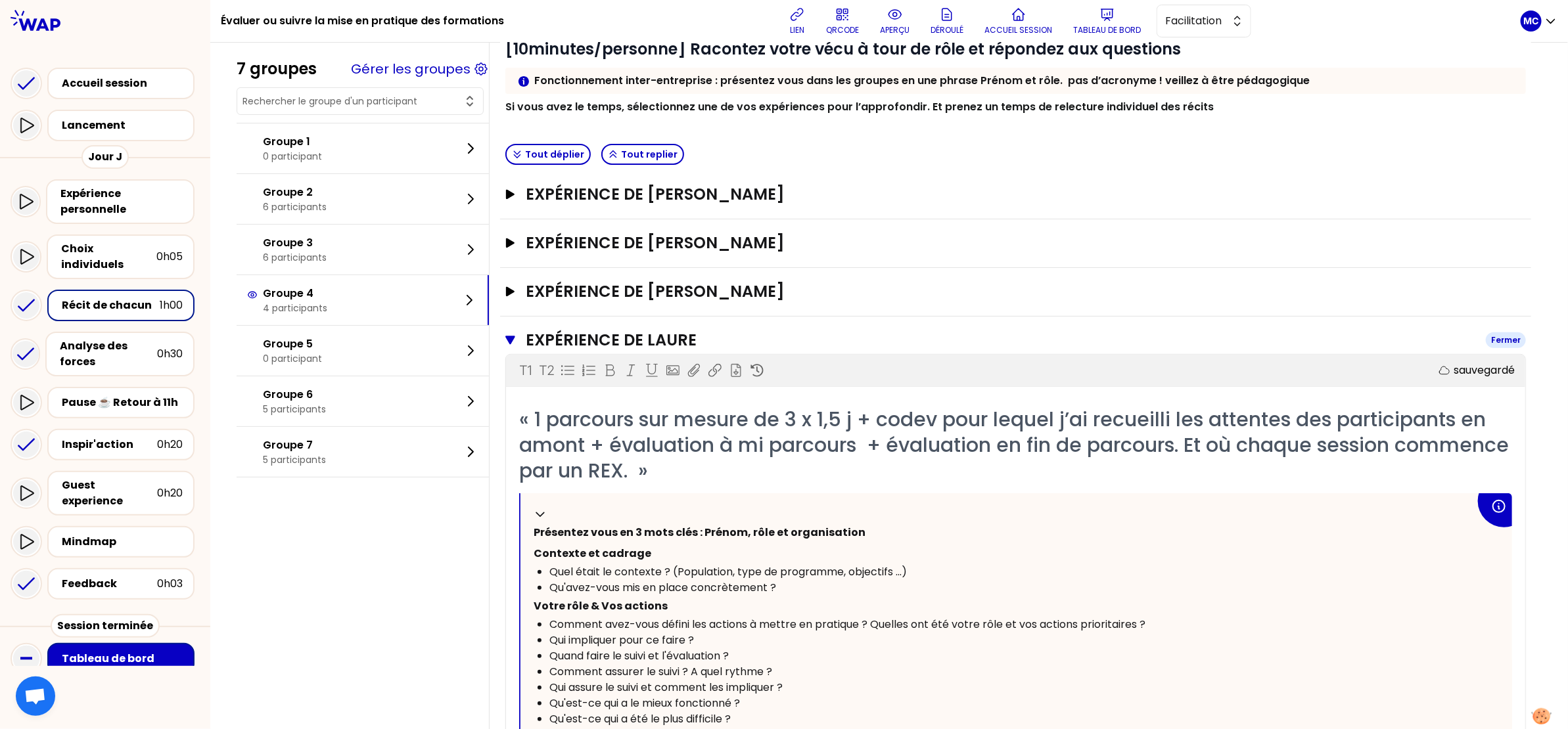
click at [791, 340] on h3 "Expérience de Laure" at bounding box center [1001, 340] width 950 height 21
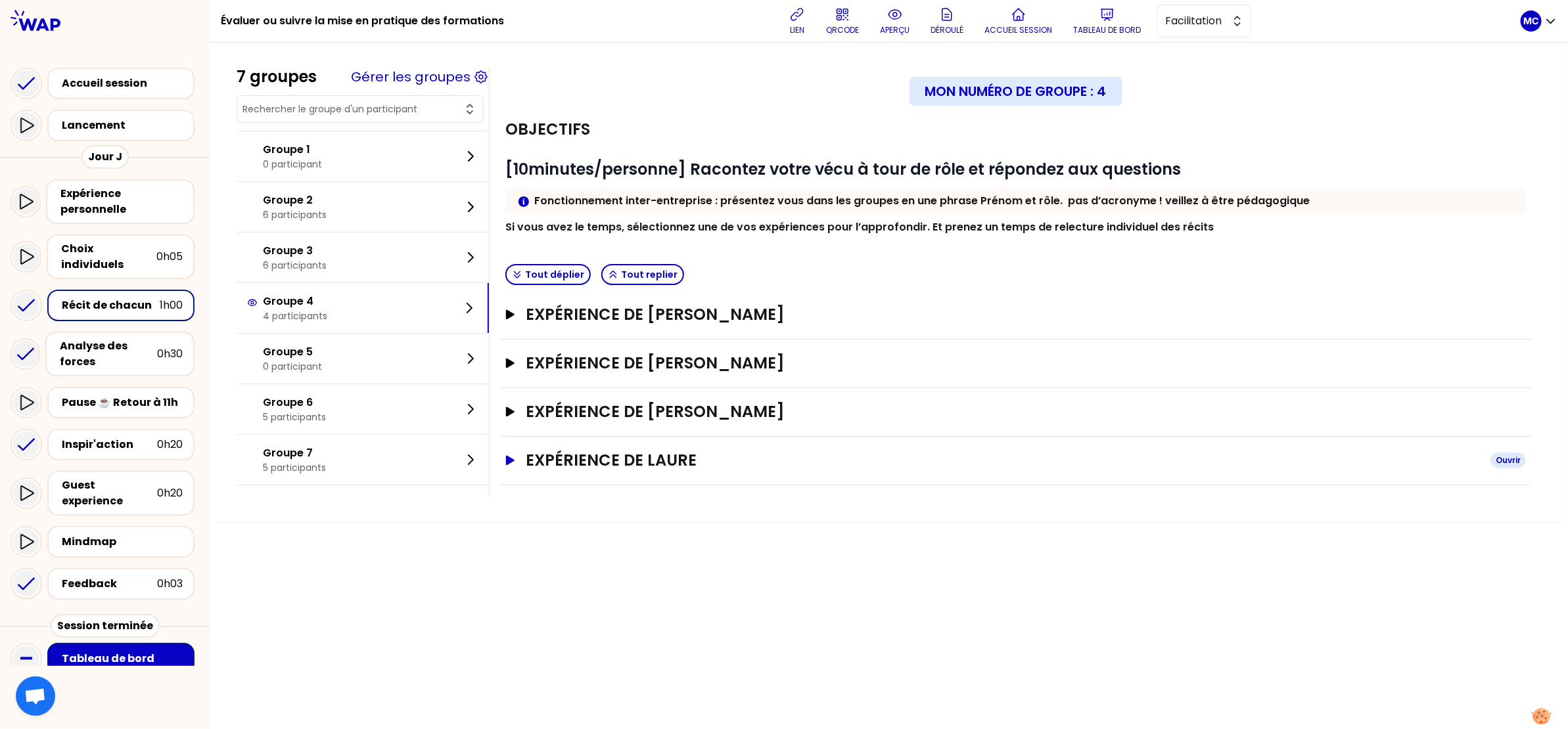
click at [821, 466] on h3 "Expérience de Laure" at bounding box center [1003, 460] width 954 height 21
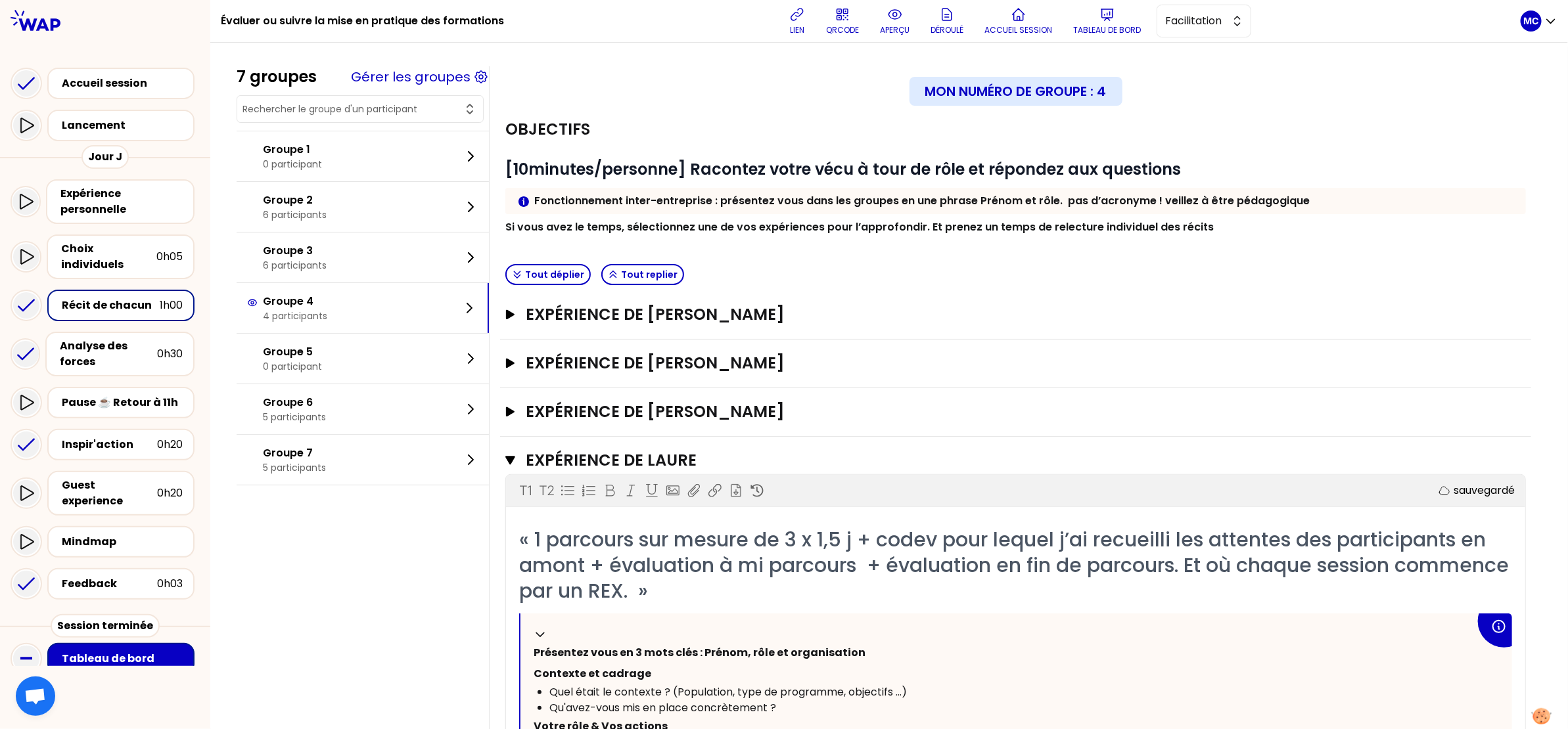
click at [989, 239] on div "Objectifs # [10minutes/personne] Racontez votre vécu à tour de rôle et répondez…" at bounding box center [1015, 182] width 1031 height 153
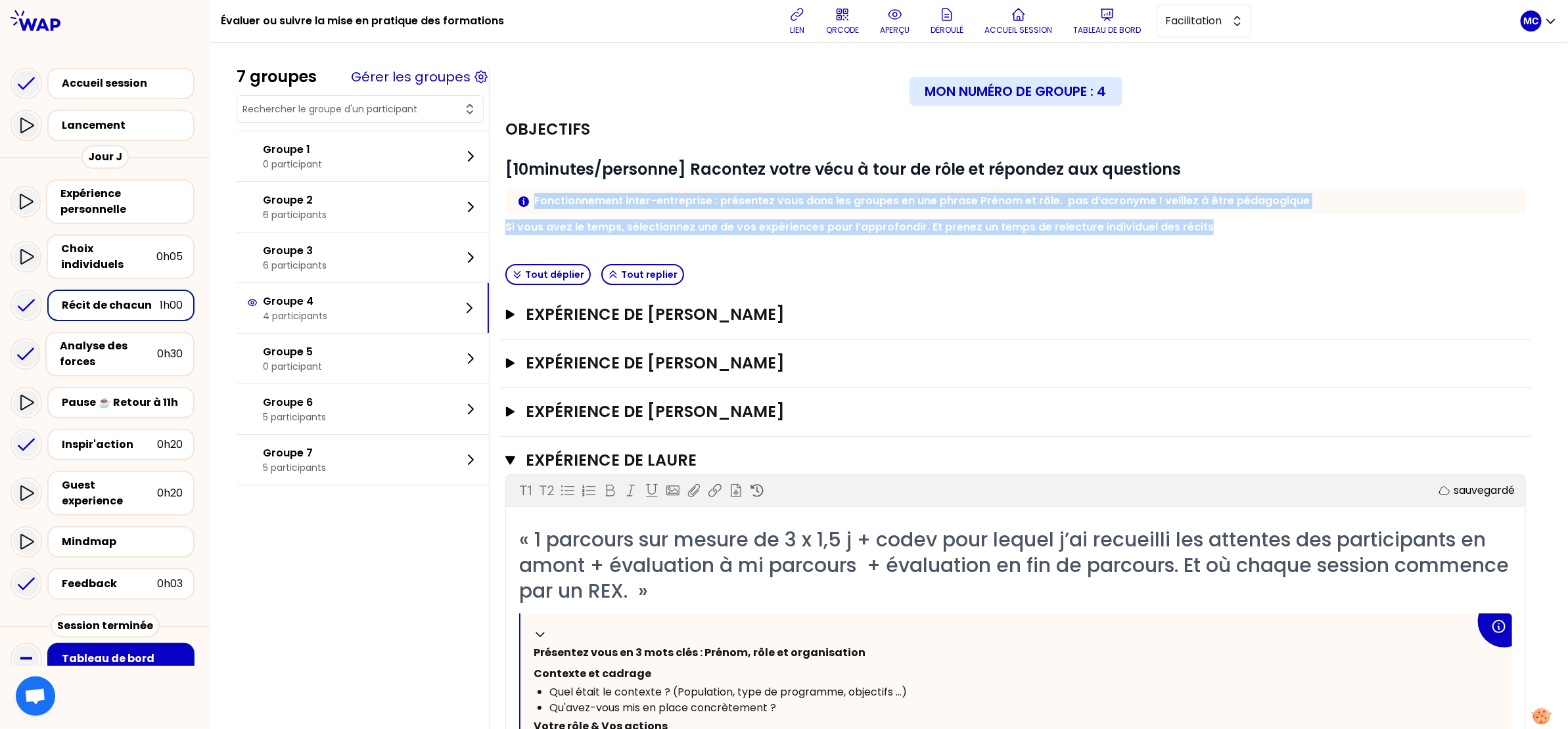
drag, startPoint x: 1260, startPoint y: 224, endPoint x: 1260, endPoint y: 156, distance: 68.0
click at [1260, 160] on div "# [10minutes/personne] Racontez votre vécu à tour de rôle et répondez aux quest…" at bounding box center [1015, 197] width 1021 height 76
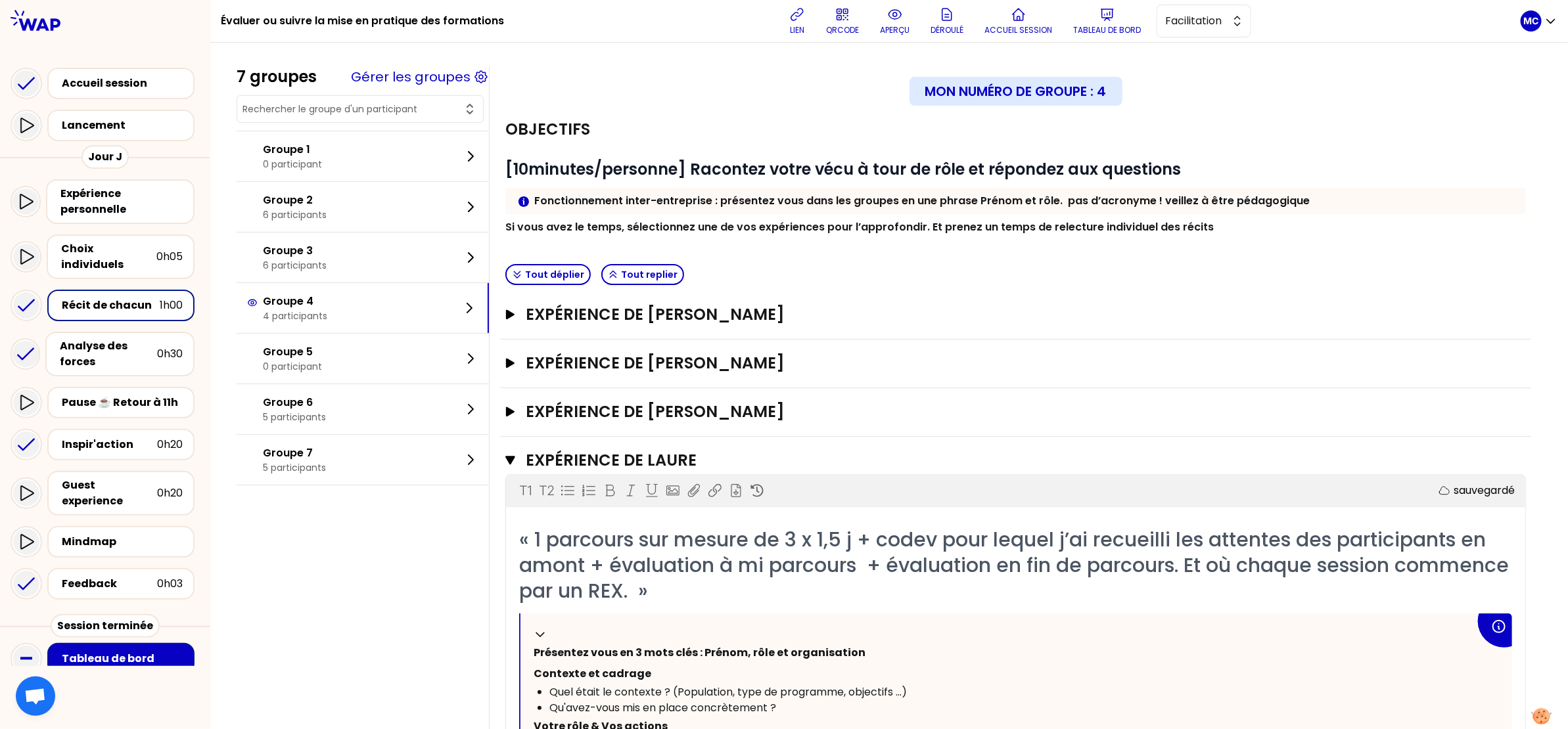
click at [1260, 156] on div "# [10minutes/personne] Racontez votre vécu à tour de rôle et répondez aux quest…" at bounding box center [1015, 189] width 1021 height 92
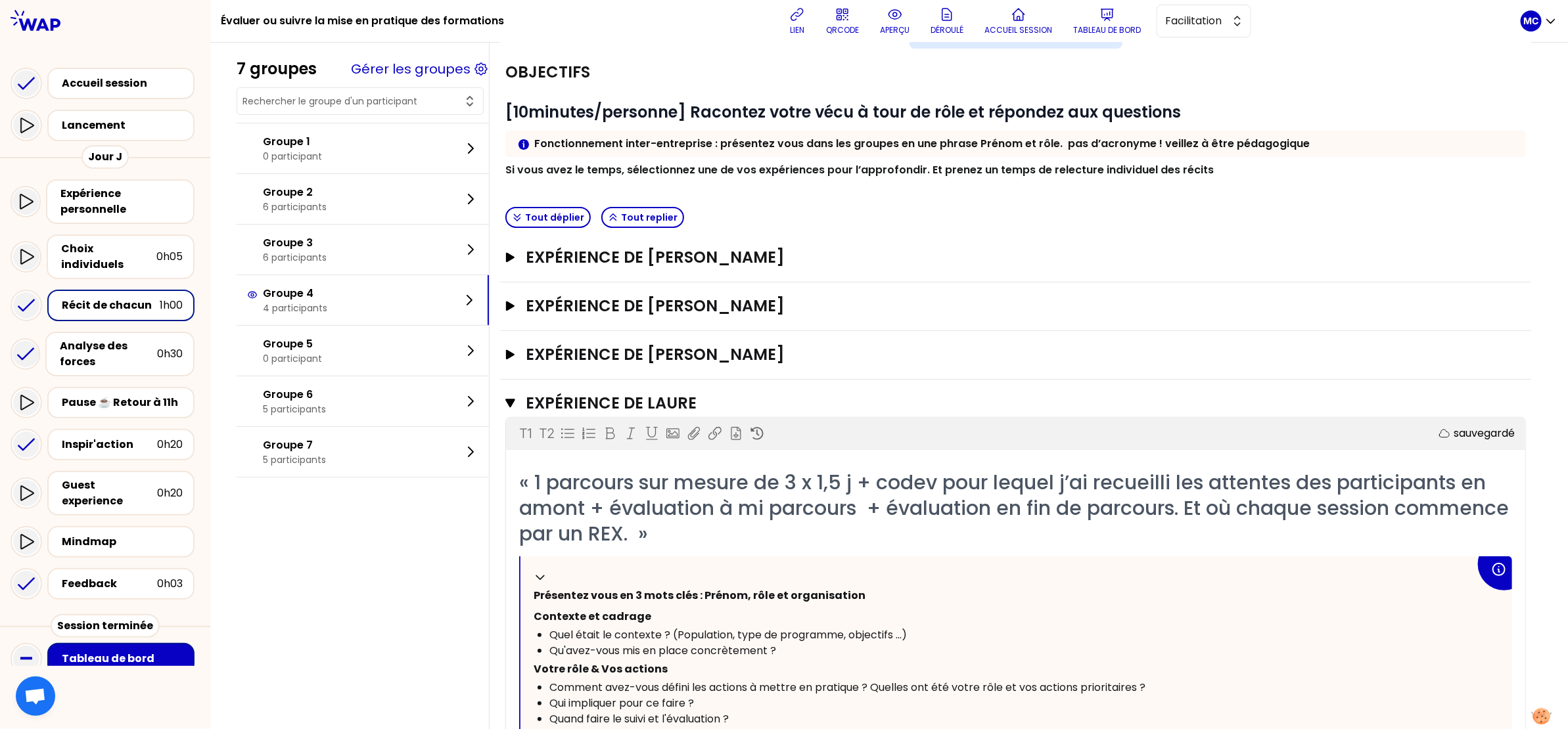
scroll to position [85, 0]
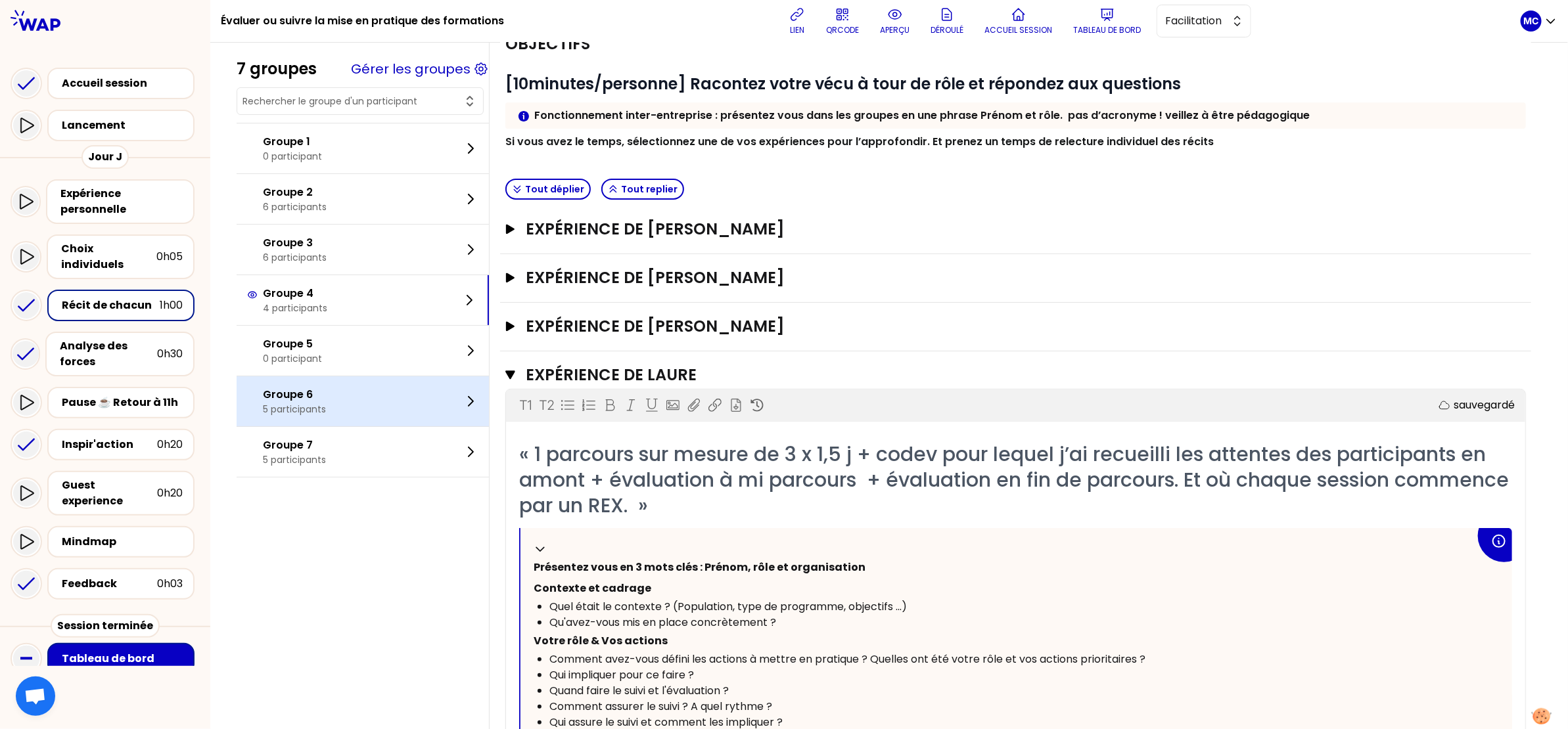
click at [343, 393] on div "Groupe 6 5 participants" at bounding box center [363, 401] width 252 height 50
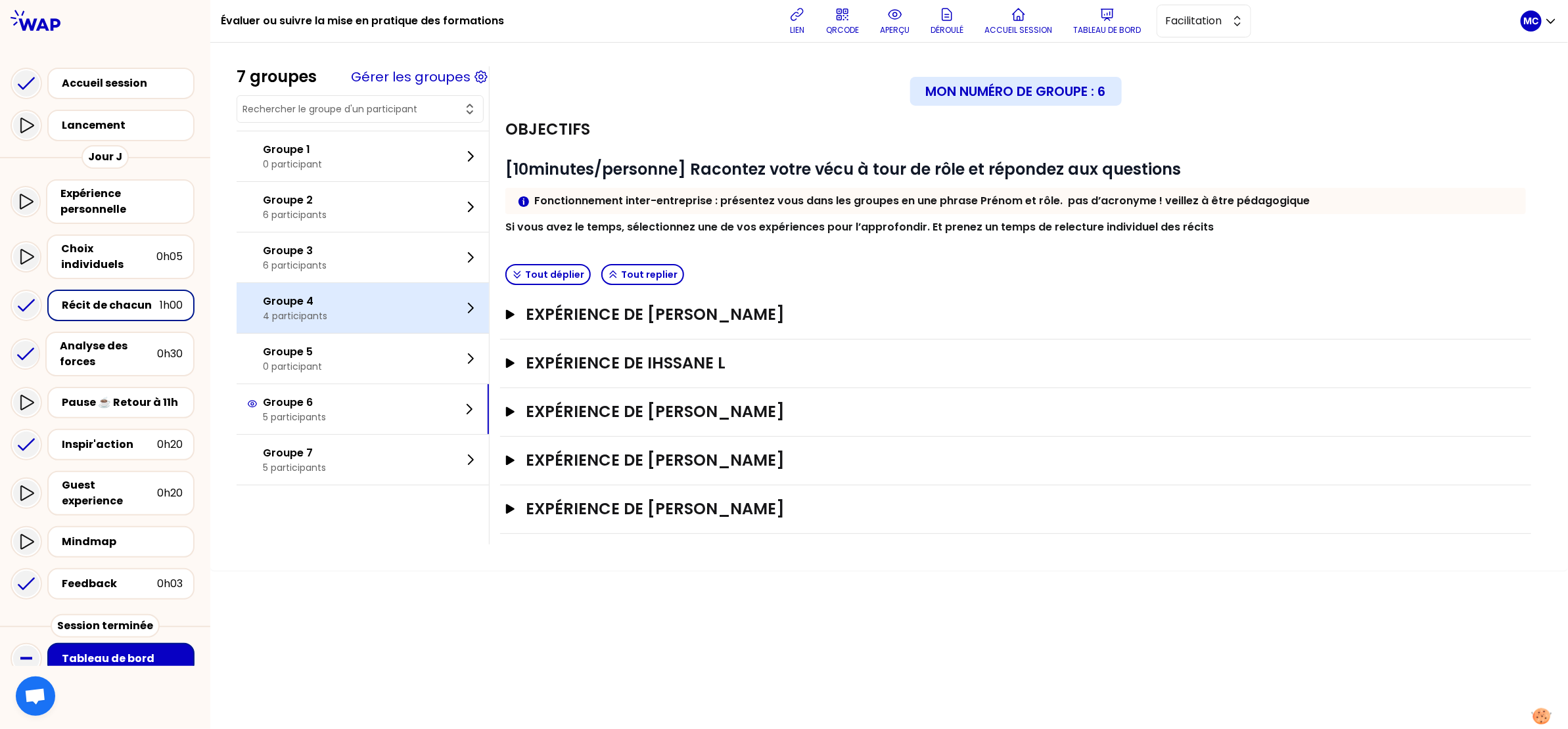
click at [344, 309] on div "Groupe 4 4 participants" at bounding box center [363, 307] width 252 height 50
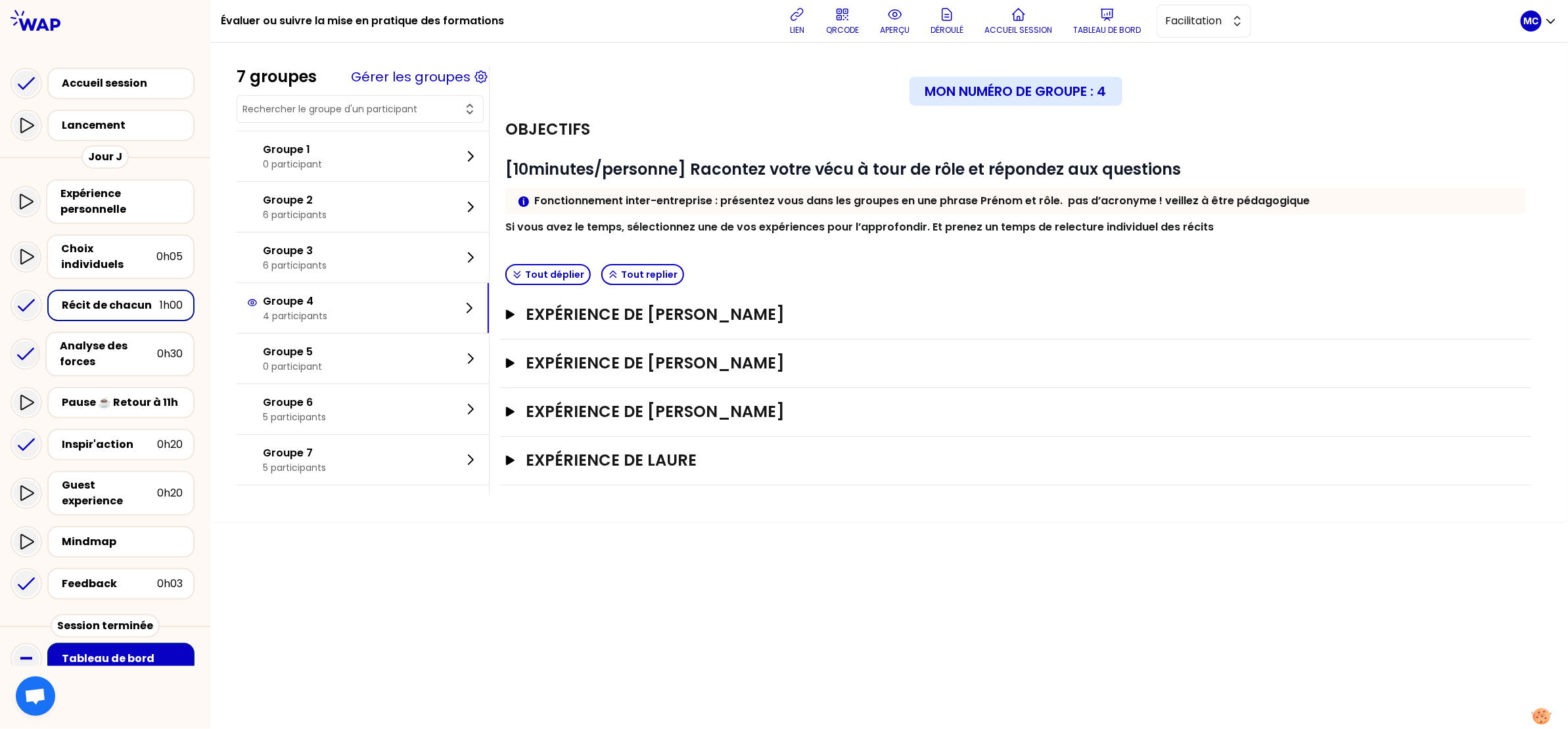
click at [373, 609] on div "7 groupes Gérer les groupes Groupe 1 0 participant Groupe 2 6 participants Grou…" at bounding box center [889, 386] width 1357 height 686
click at [772, 140] on div "Objectifs" at bounding box center [1015, 129] width 1021 height 21
